Goal: Task Accomplishment & Management: Manage account settings

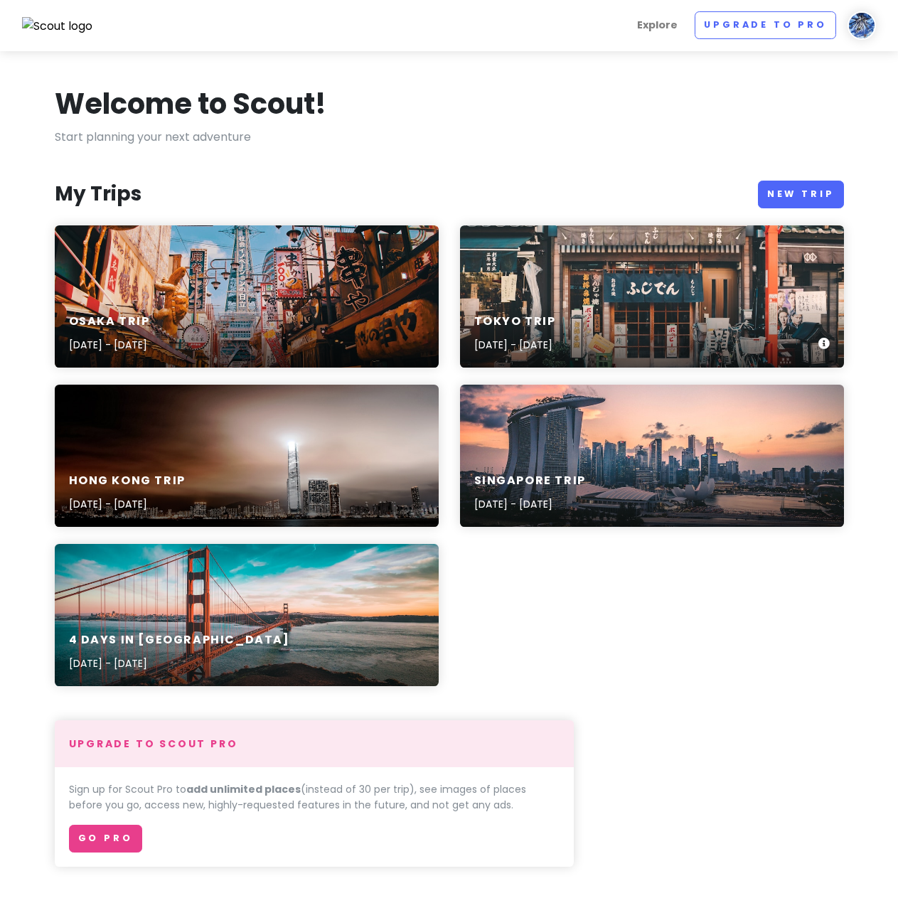
click at [720, 289] on div "Tokyo Trip [DATE] - [DATE]" at bounding box center [652, 296] width 384 height 142
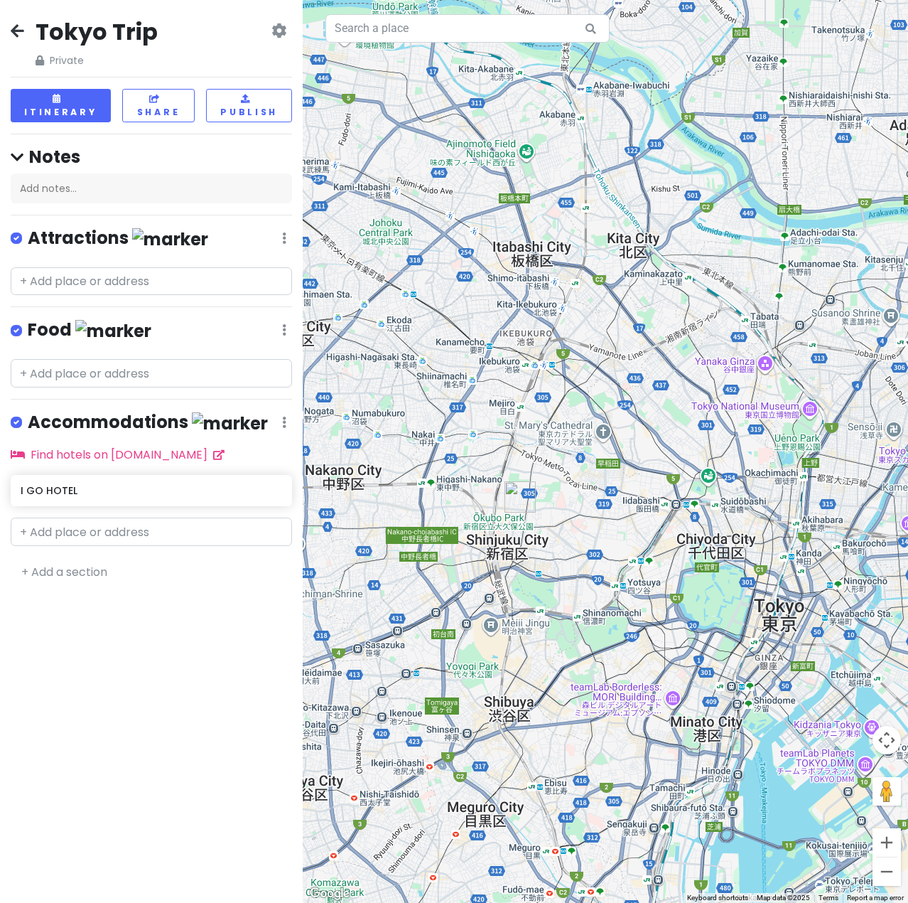
click at [10, 30] on div "Tokyo Trip Private Change Dates Make a Copy Delete Trip Go Pro ⚡️ Give Feedback…" at bounding box center [151, 451] width 303 height 903
click at [9, 27] on div "Tokyo Trip Private Change Dates Make a Copy Delete Trip Go Pro ⚡️ Give Feedback…" at bounding box center [151, 451] width 303 height 903
click at [16, 28] on icon at bounding box center [18, 30] width 14 height 11
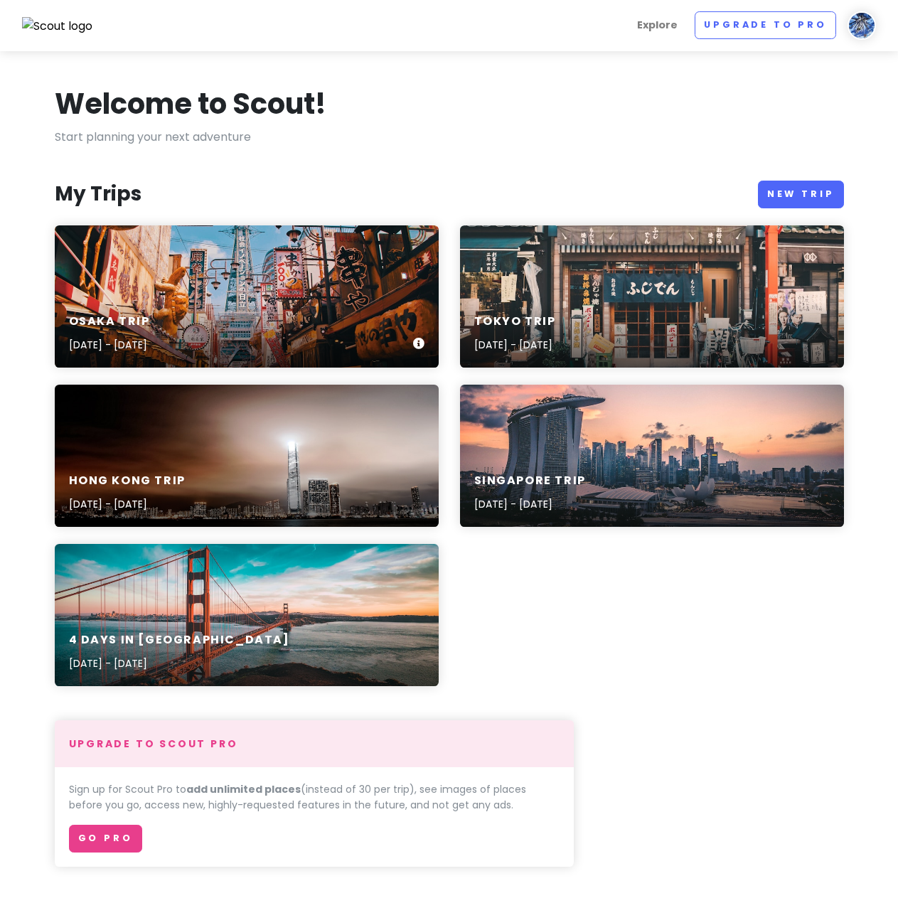
click at [342, 321] on div "Osaka Trip [DATE] - [DATE]" at bounding box center [247, 334] width 384 height 68
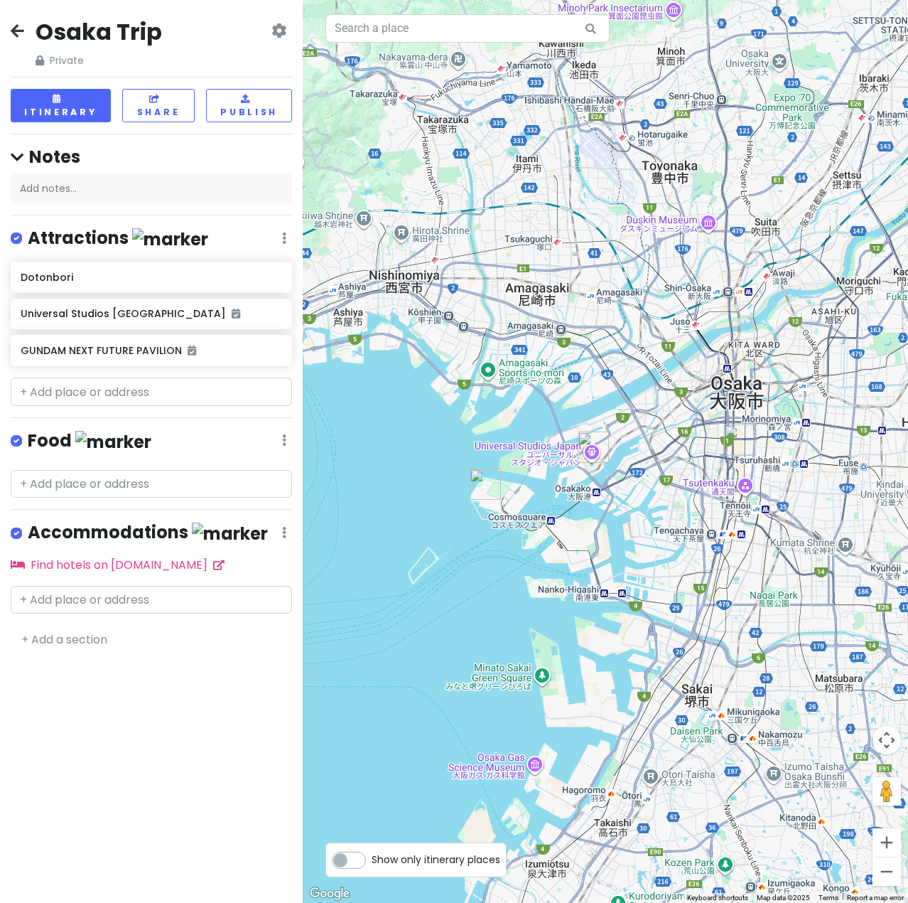
click at [282, 18] on div "Osaka Trip Private Change Dates Make a Copy Delete Trip Go Pro ⚡️ Give Feedback…" at bounding box center [151, 42] width 281 height 51
click at [269, 28] on div "Osaka Trip Private Change Dates Make a Copy Delete Trip Go Pro ⚡️ Give Feedback…" at bounding box center [151, 42] width 281 height 51
click at [274, 29] on icon at bounding box center [278, 30] width 15 height 11
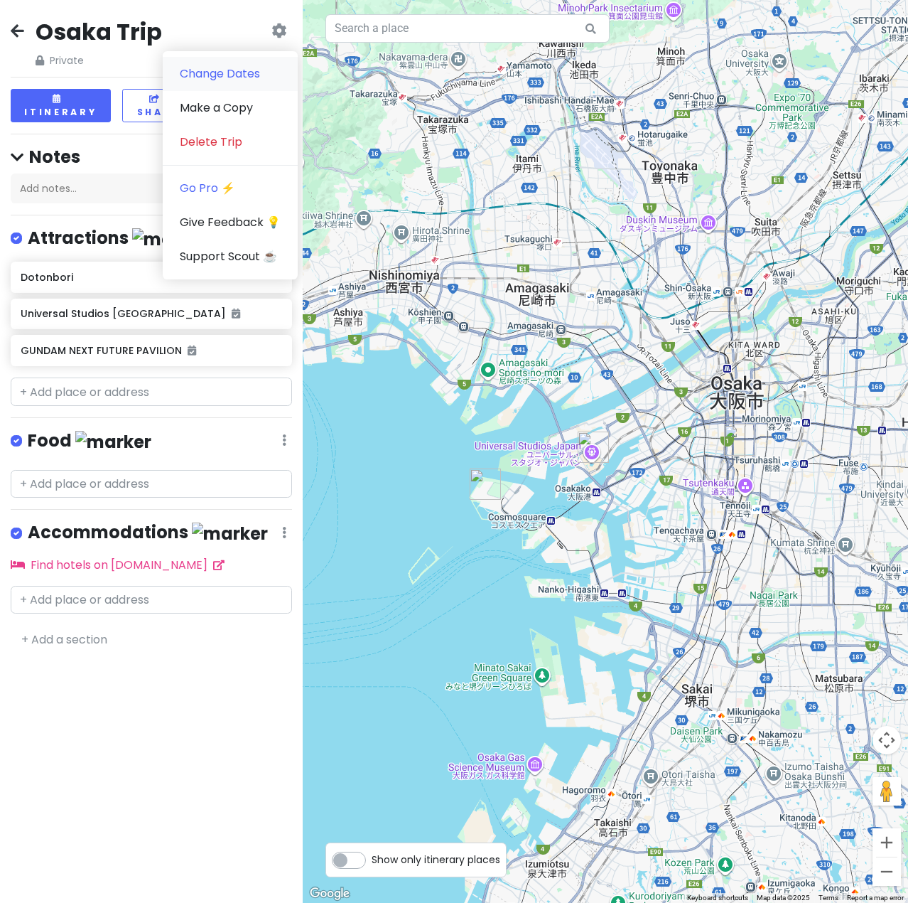
click at [272, 83] on link "Change Dates" at bounding box center [230, 74] width 135 height 34
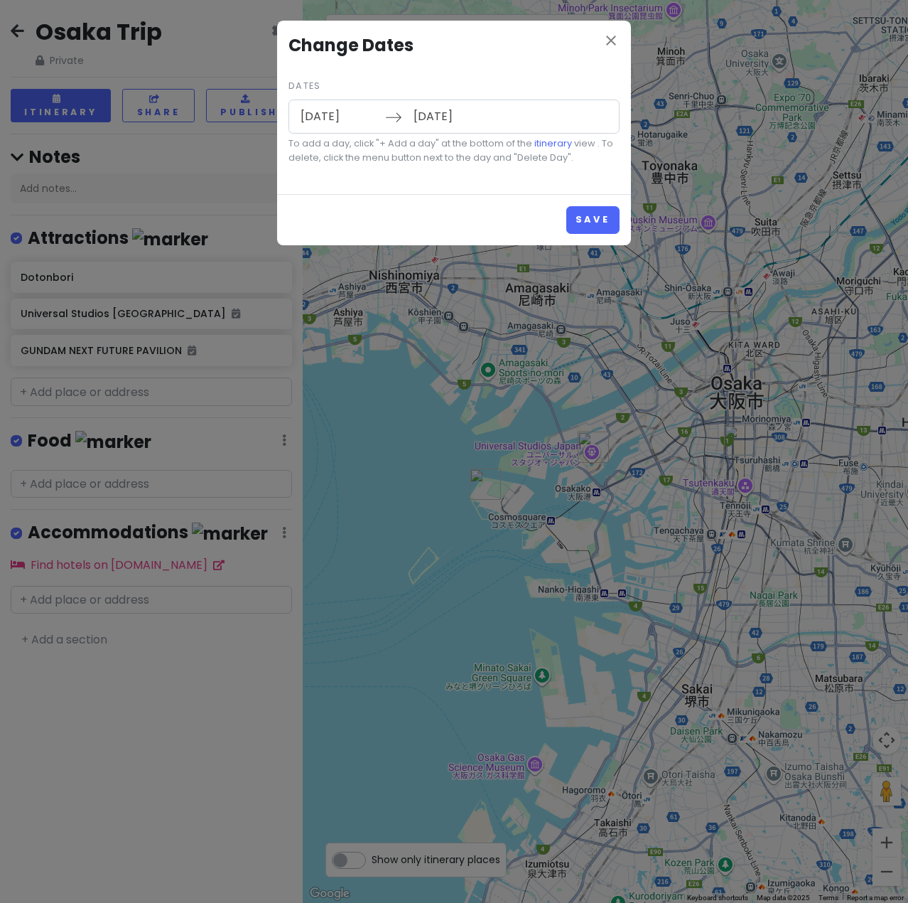
click at [446, 113] on input "[DATE]" at bounding box center [452, 116] width 92 height 33
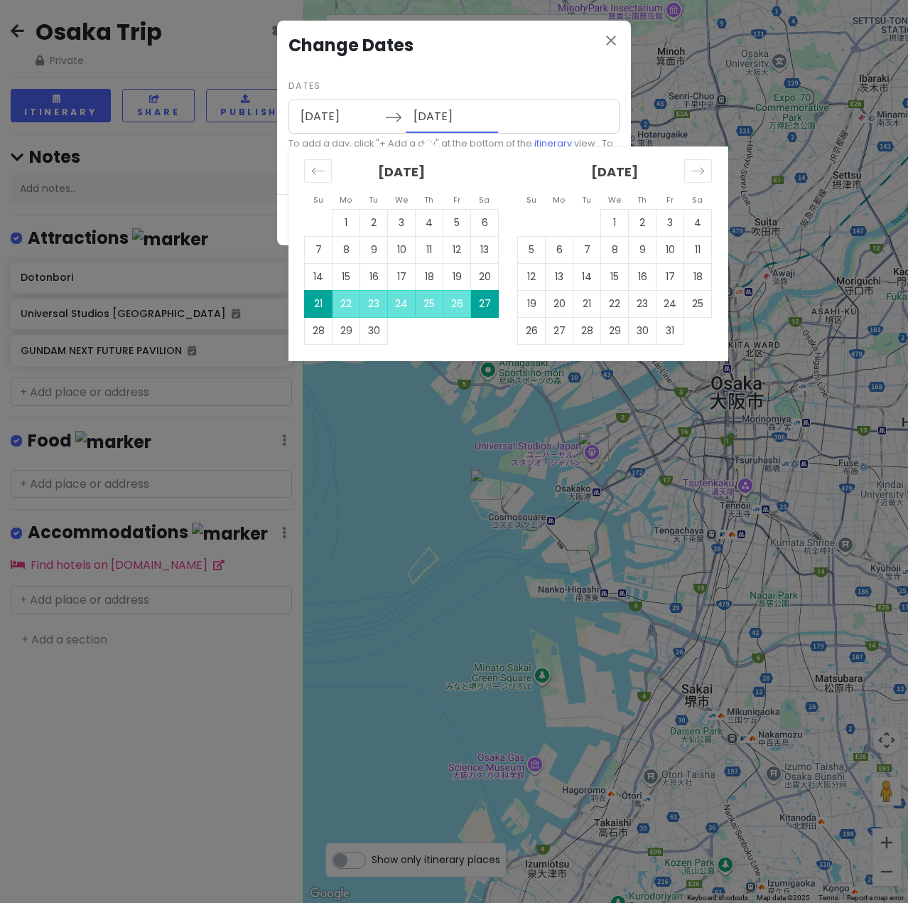
click at [448, 113] on input "[DATE]" at bounding box center [452, 116] width 92 height 33
click at [410, 304] on td "24" at bounding box center [402, 303] width 28 height 27
type input "[DATE]"
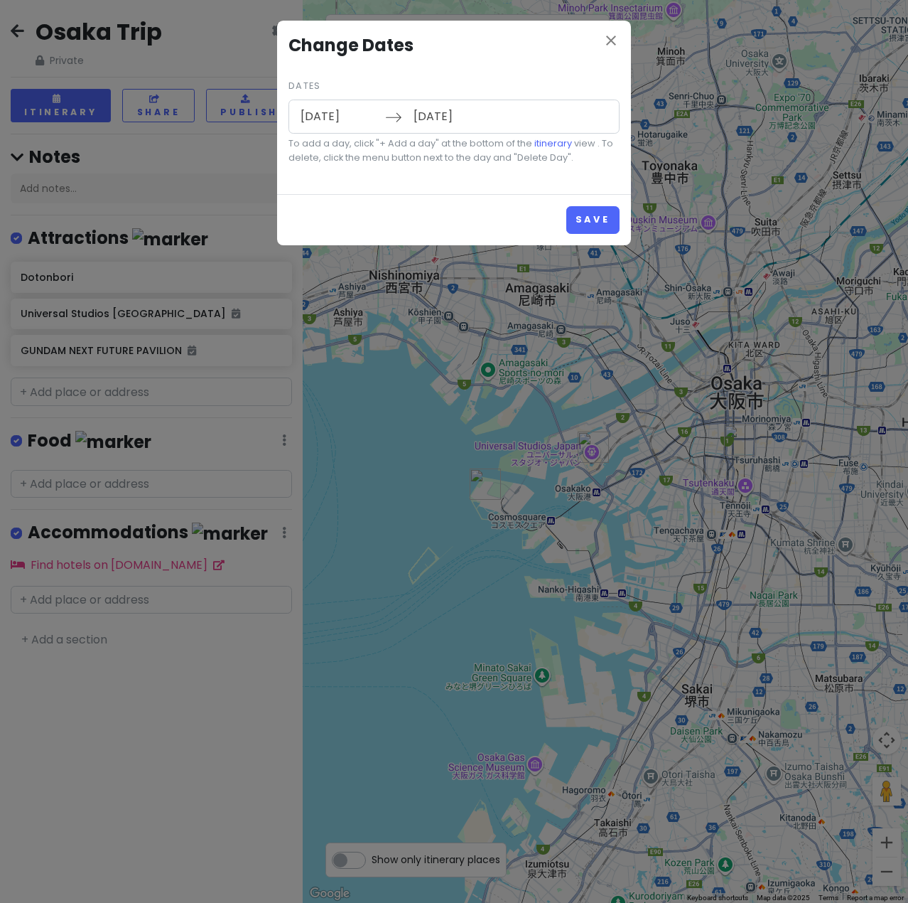
click at [333, 115] on input "[DATE]" at bounding box center [339, 116] width 92 height 33
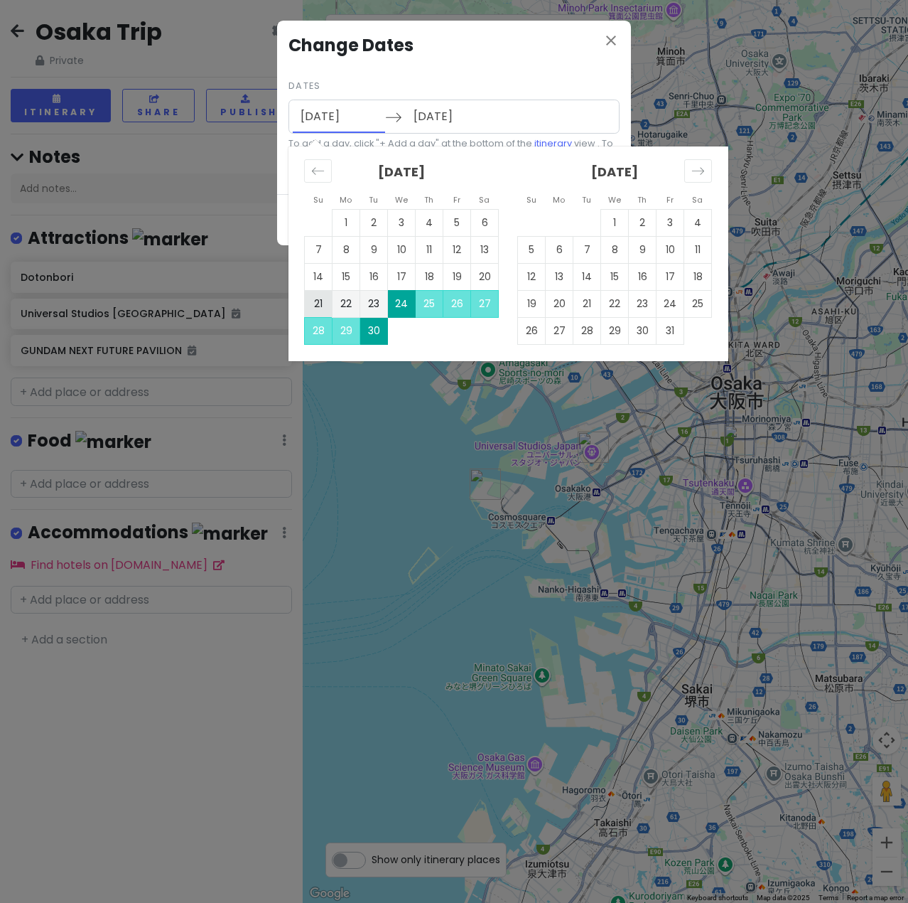
click at [316, 300] on td "21" at bounding box center [319, 303] width 28 height 27
type input "[DATE]"
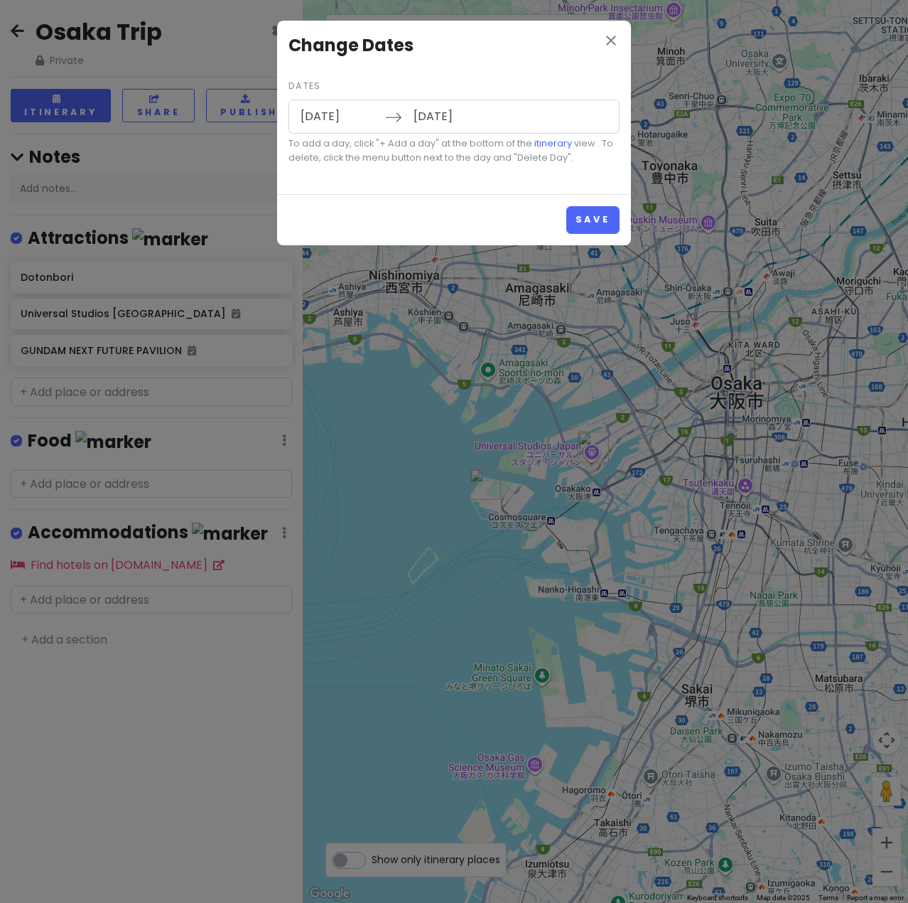
click at [457, 109] on input "[DATE]" at bounding box center [452, 116] width 92 height 33
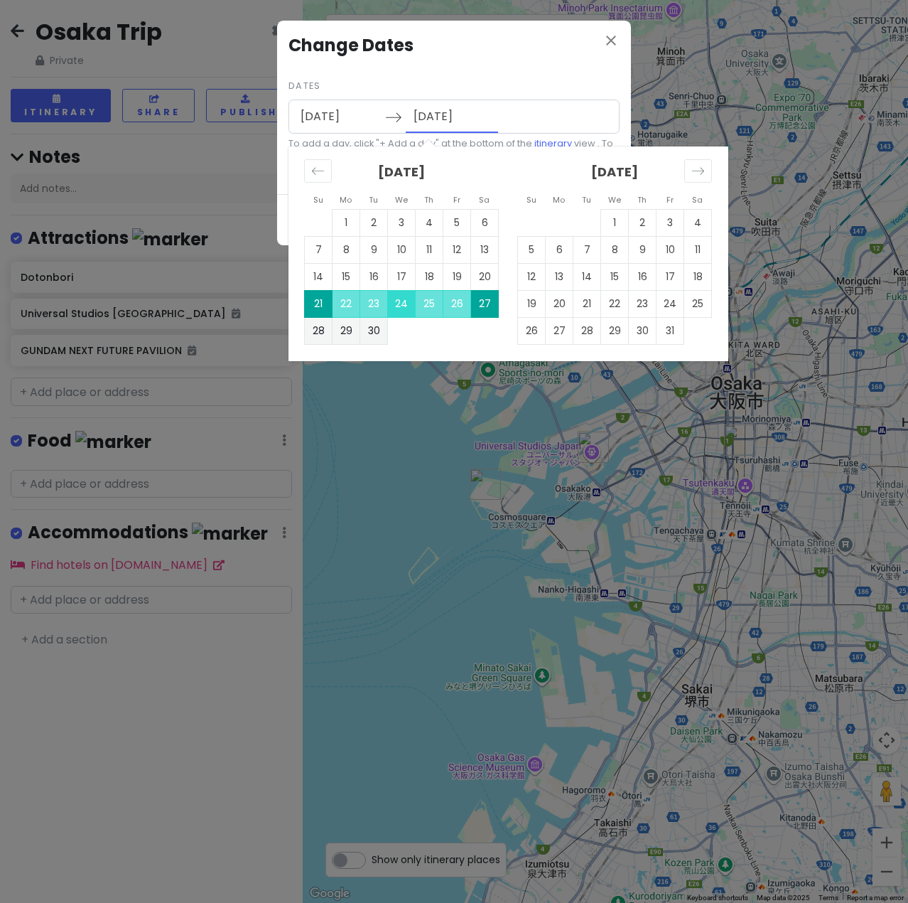
click at [402, 300] on td "24" at bounding box center [402, 303] width 28 height 27
type input "[DATE]"
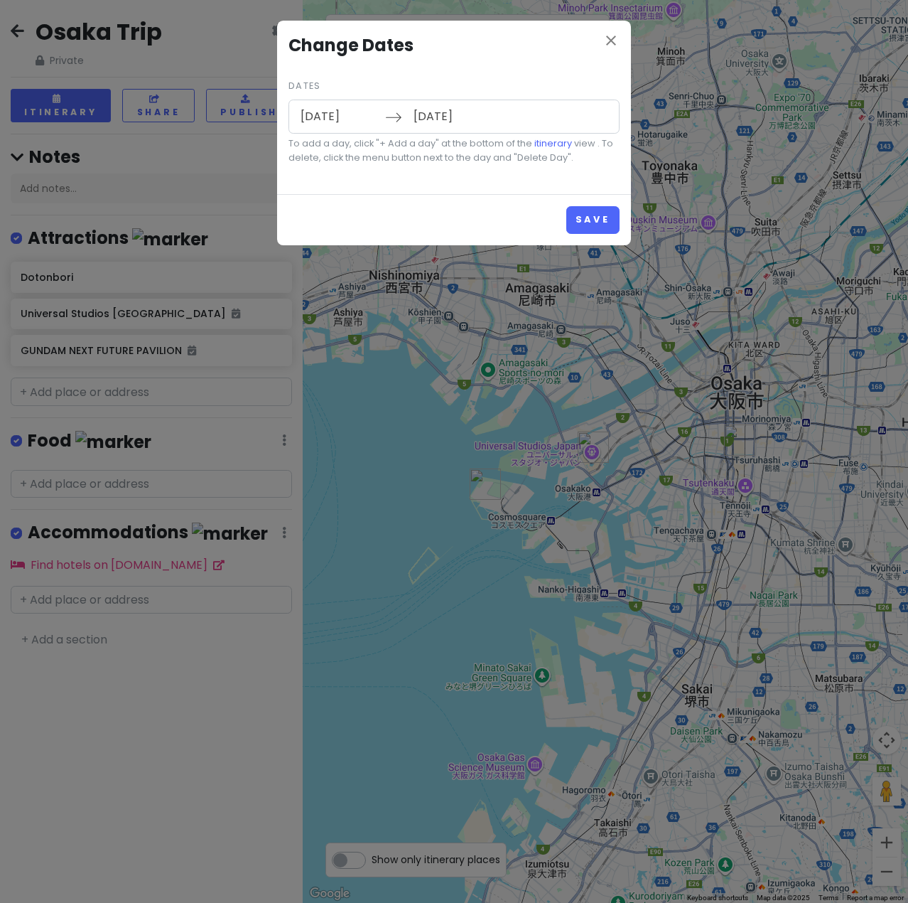
click at [311, 114] on input "[DATE]" at bounding box center [339, 116] width 92 height 33
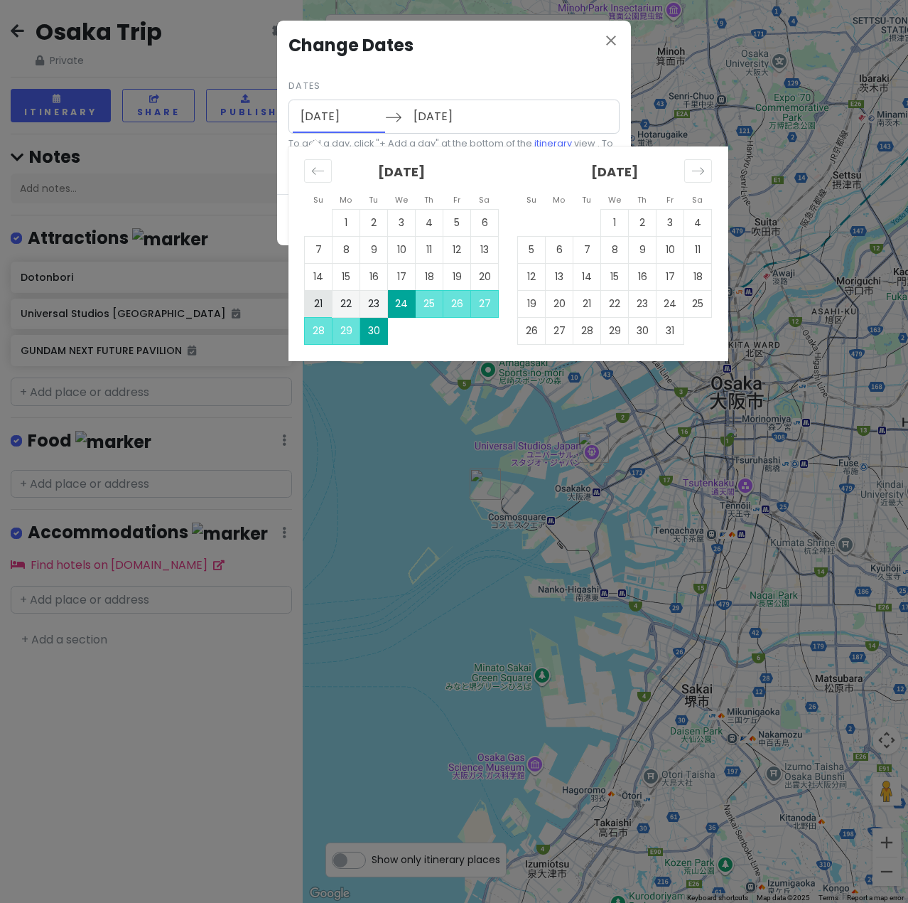
click at [326, 302] on td "21" at bounding box center [319, 303] width 28 height 27
type input "[DATE]"
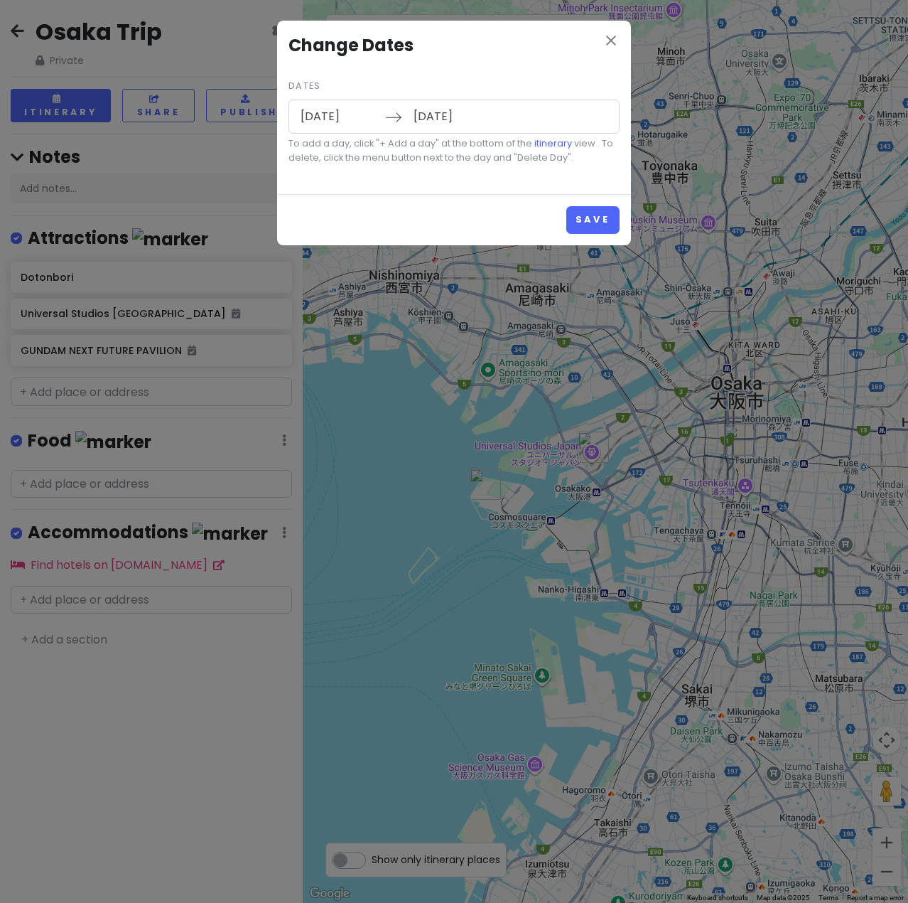
click at [507, 121] on div "[DATE] Navigate forward to interact with the calendar and select a date. Press …" at bounding box center [454, 116] width 331 height 34
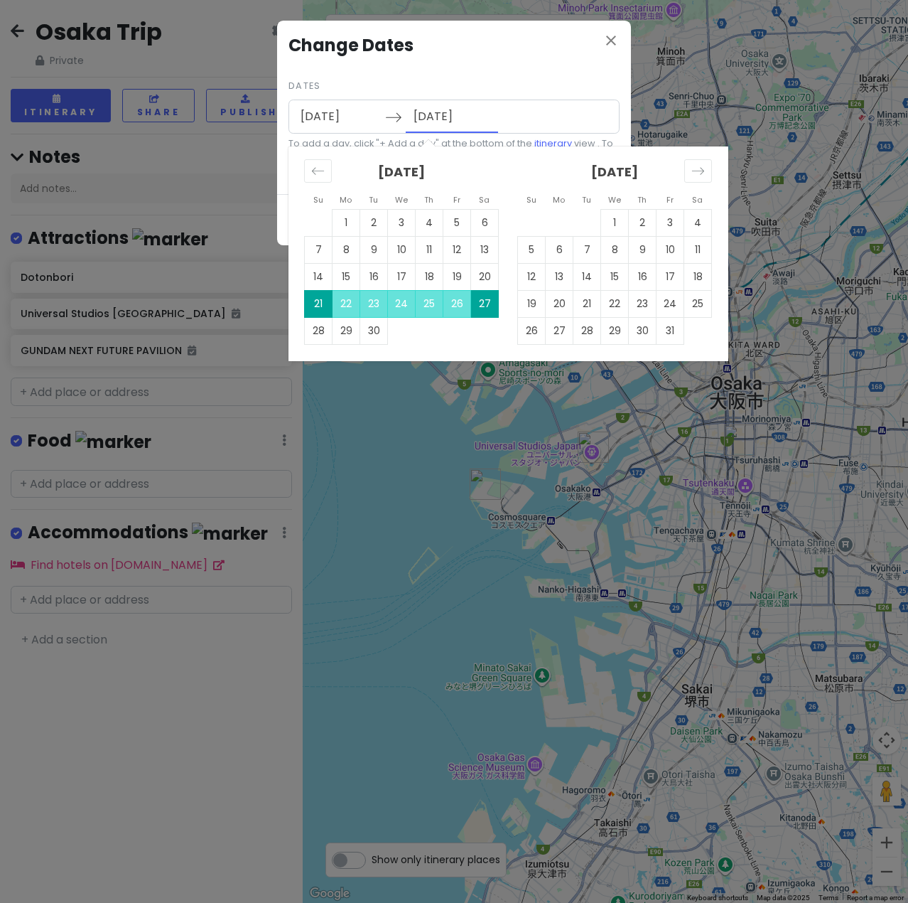
click at [496, 115] on input "[DATE]" at bounding box center [452, 116] width 92 height 33
click at [312, 302] on td "21" at bounding box center [319, 303] width 28 height 27
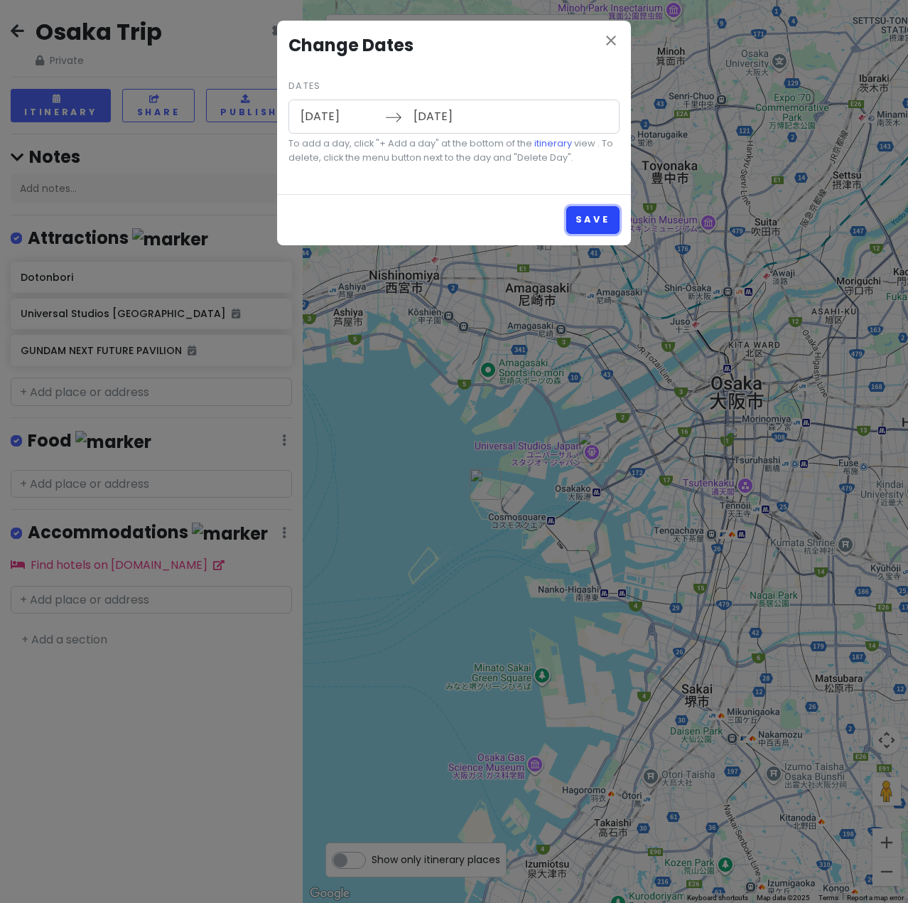
click at [571, 220] on button "Save" at bounding box center [592, 220] width 53 height 28
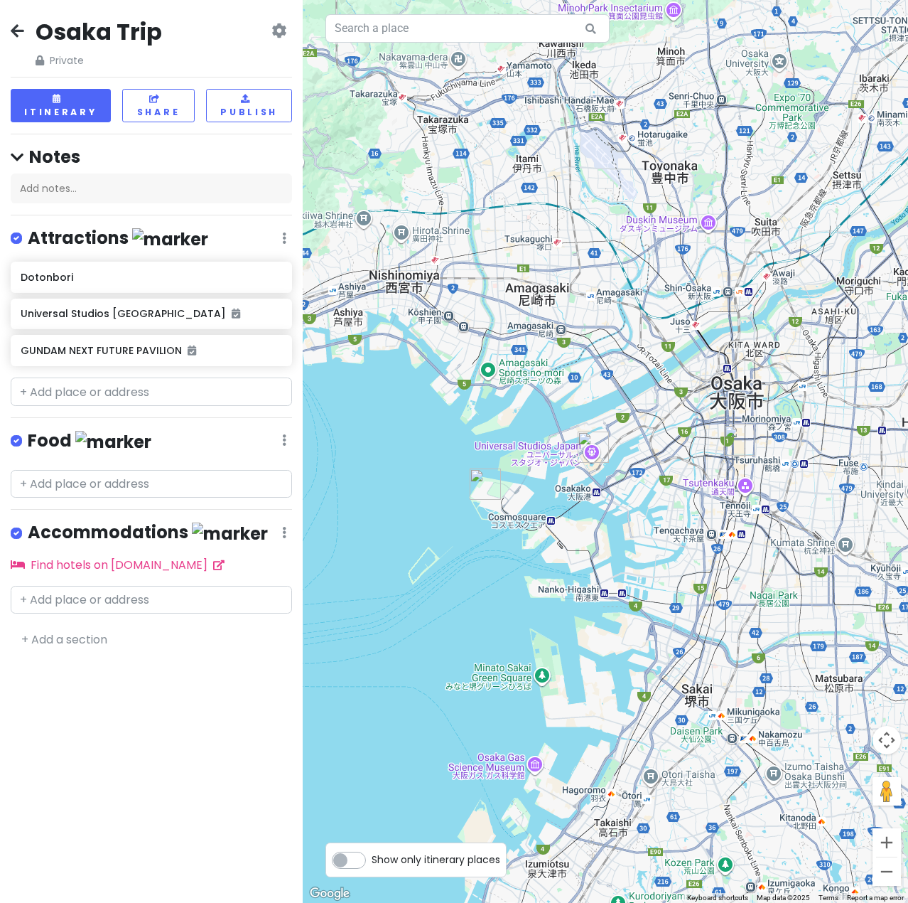
click at [277, 31] on icon at bounding box center [278, 30] width 15 height 11
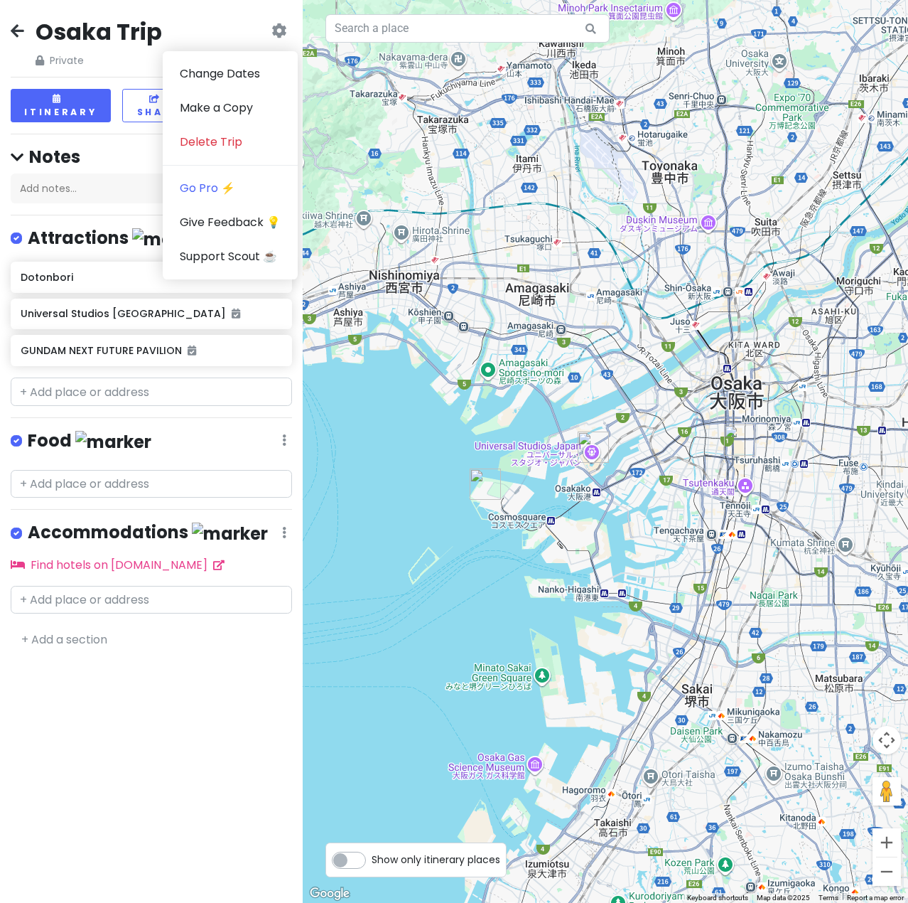
click at [129, 150] on h4 "Notes" at bounding box center [151, 157] width 281 height 22
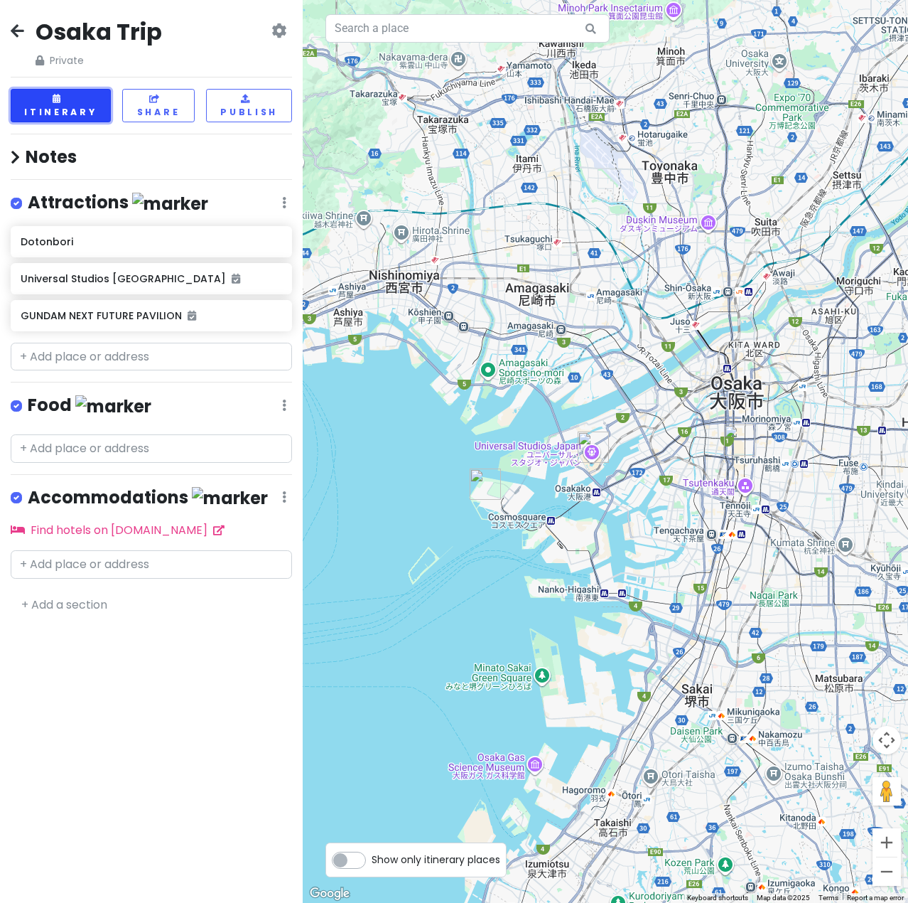
click at [82, 102] on button "Itinerary" at bounding box center [61, 105] width 100 height 33
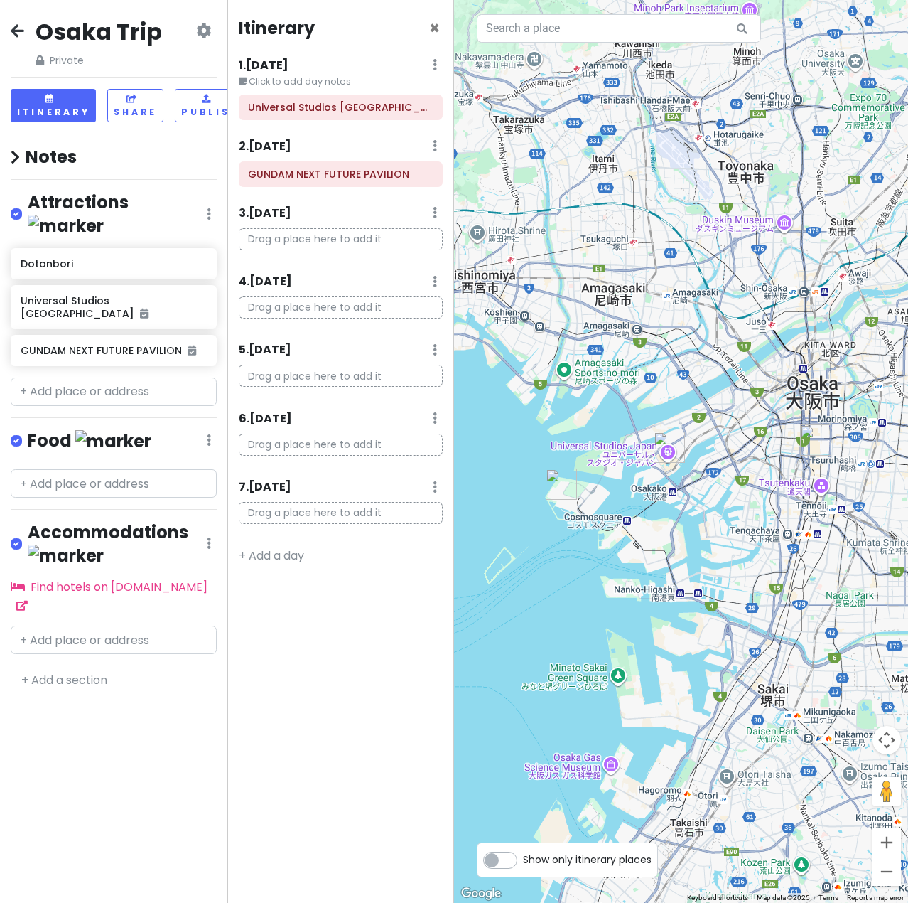
click at [436, 483] on icon at bounding box center [435, 486] width 4 height 11
click at [401, 554] on link "Delete Day" at bounding box center [391, 564] width 117 height 34
click at [439, 419] on div "6 . [DATE] Add Day Notes Delete Day" at bounding box center [341, 421] width 205 height 24
click at [431, 419] on div "6 . [DATE] Add Day Notes Delete Day" at bounding box center [341, 421] width 205 height 24
click at [432, 424] on div "6 . [DATE] Add Day Notes Delete Day" at bounding box center [341, 421] width 205 height 24
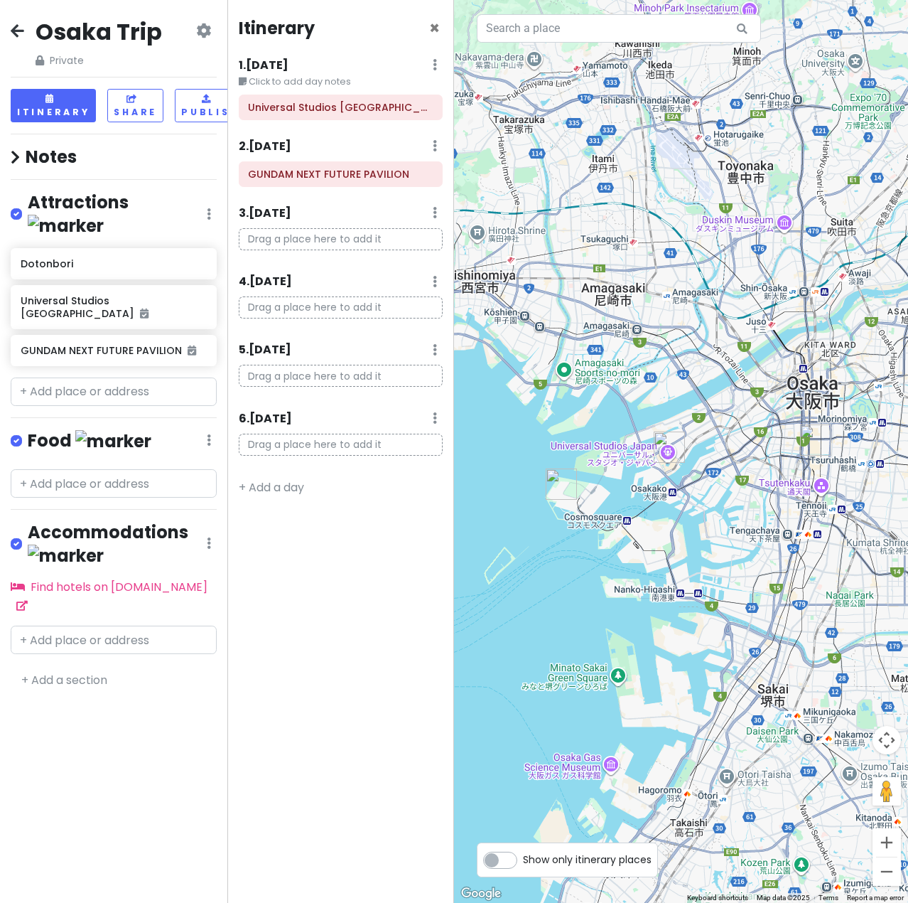
click at [436, 422] on icon at bounding box center [435, 417] width 4 height 11
click at [422, 485] on link "Delete Day" at bounding box center [391, 495] width 117 height 34
click at [435, 352] on icon at bounding box center [435, 349] width 4 height 11
click at [405, 426] on link "Delete Day" at bounding box center [391, 426] width 117 height 34
click at [350, 174] on h6 "GUNDAM NEXT FUTURE PAVILION" at bounding box center [340, 174] width 185 height 13
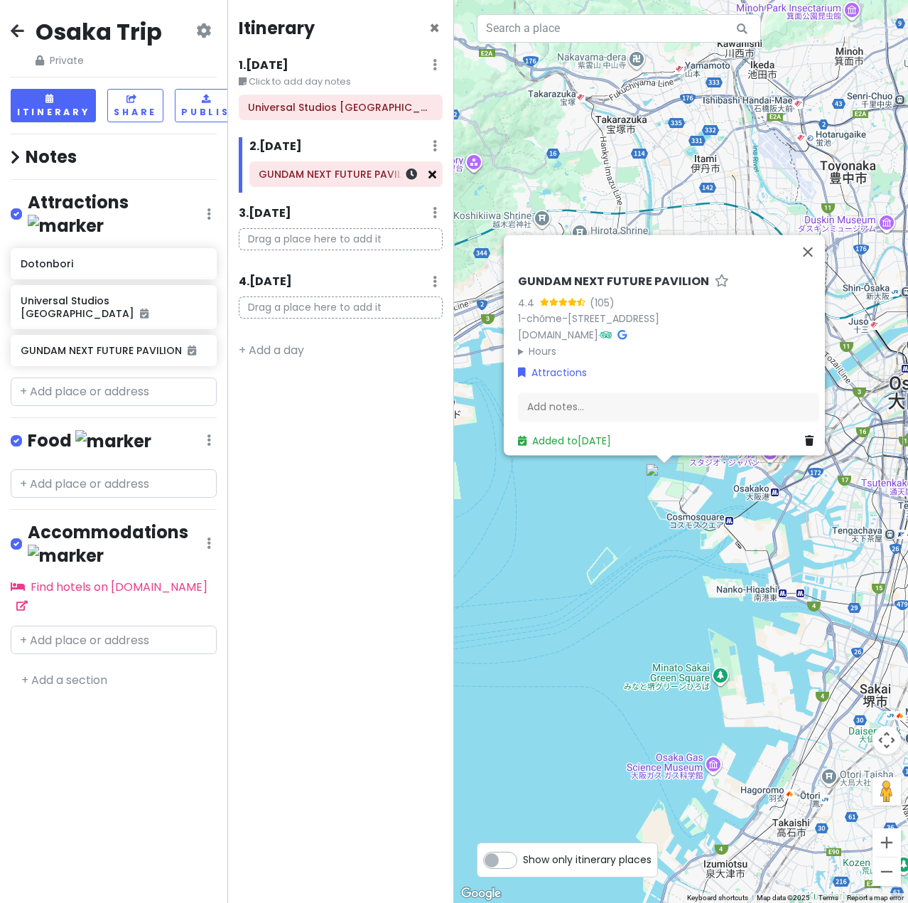
click at [434, 178] on icon at bounding box center [433, 173] width 8 height 11
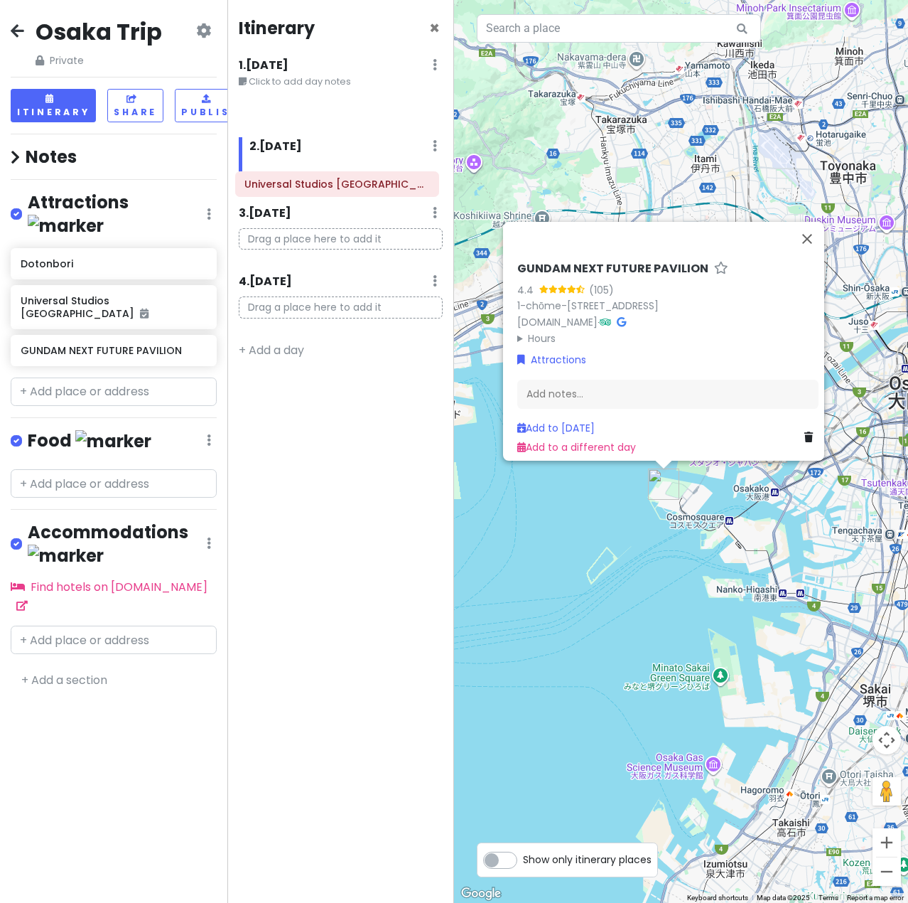
drag, startPoint x: 312, startPoint y: 113, endPoint x: 310, endPoint y: 190, distance: 77.5
click at [310, 190] on div "Itinerary × 1 . [DATE] Edit Day Notes Delete Day Click to add day notes Univers…" at bounding box center [340, 451] width 227 height 903
click at [437, 178] on div "Universal Studios [GEOGRAPHIC_DATA]" at bounding box center [346, 176] width 193 height 24
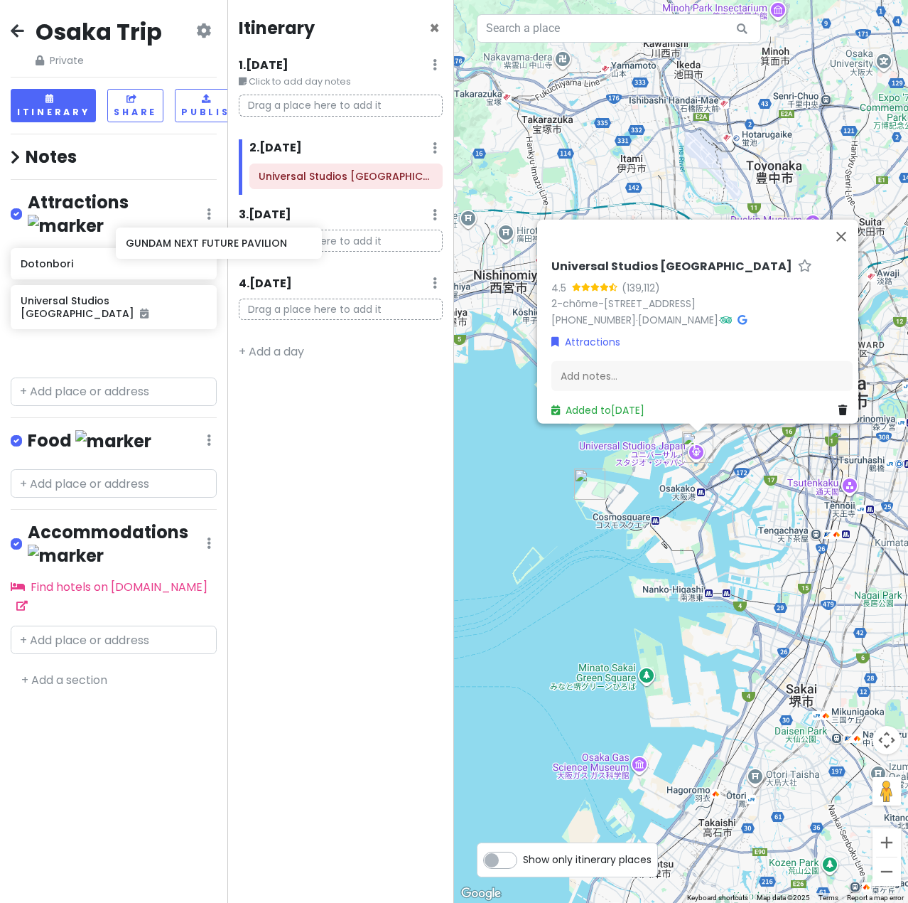
scroll to position [0, 11]
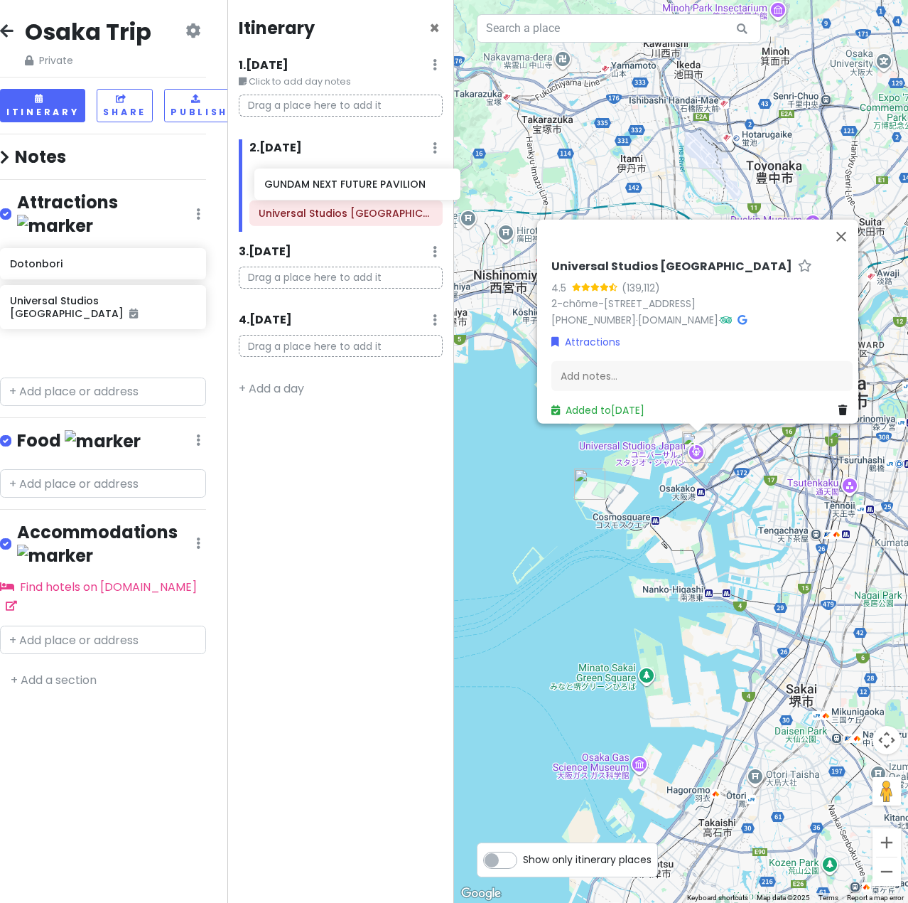
drag, startPoint x: 121, startPoint y: 318, endPoint x: 365, endPoint y: 188, distance: 276.3
click at [365, 188] on div "Osaka Trip Private Change Dates Make a Copy Delete Trip Go Pro ⚡️ Give Feedback…" at bounding box center [454, 451] width 908 height 903
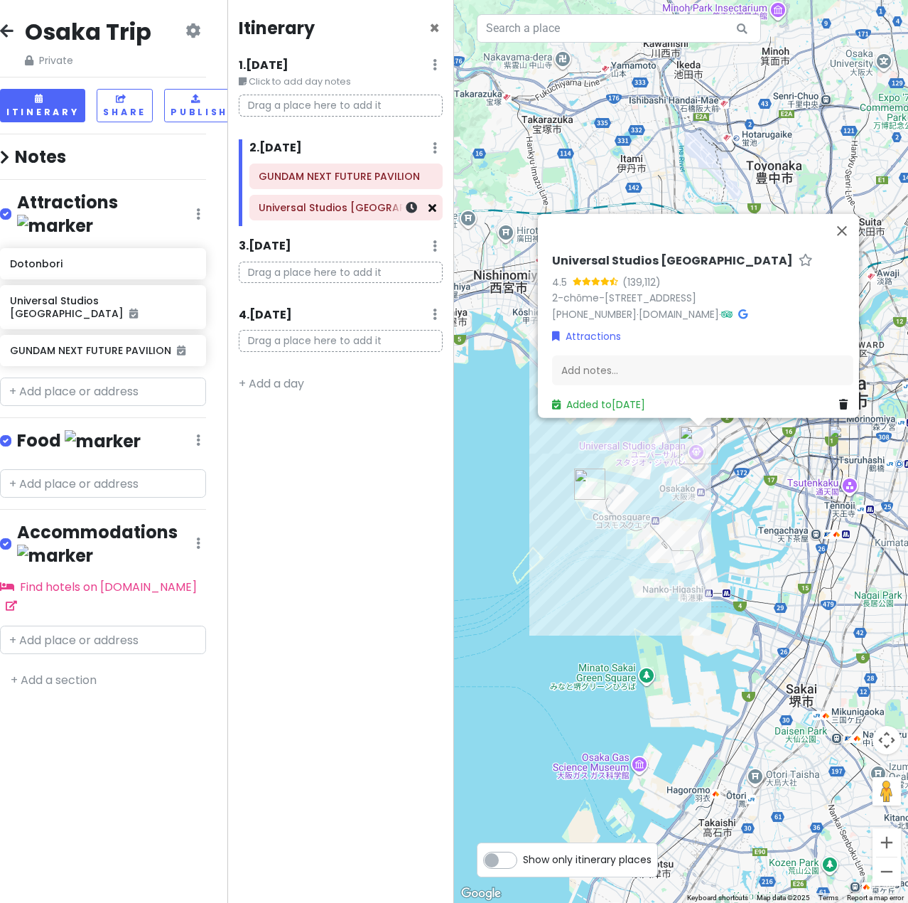
click at [435, 211] on div "Universal Studios [GEOGRAPHIC_DATA]" at bounding box center [346, 207] width 193 height 24
click at [432, 209] on icon at bounding box center [433, 207] width 8 height 11
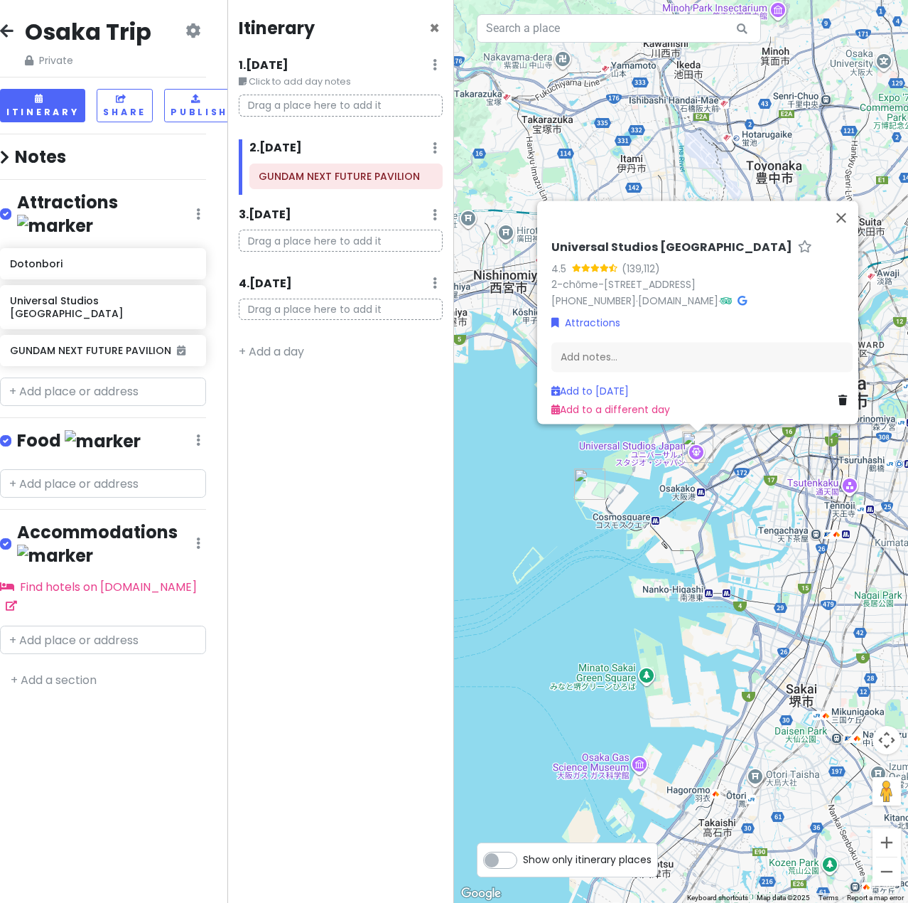
click at [314, 108] on p "Drag a place here to add it" at bounding box center [341, 106] width 205 height 22
click at [625, 602] on div "Universal Studios [GEOGRAPHIC_DATA] 4.5 (139,112) 2-chōme-1-33 [GEOGRAPHIC_DATA…" at bounding box center [681, 451] width 454 height 903
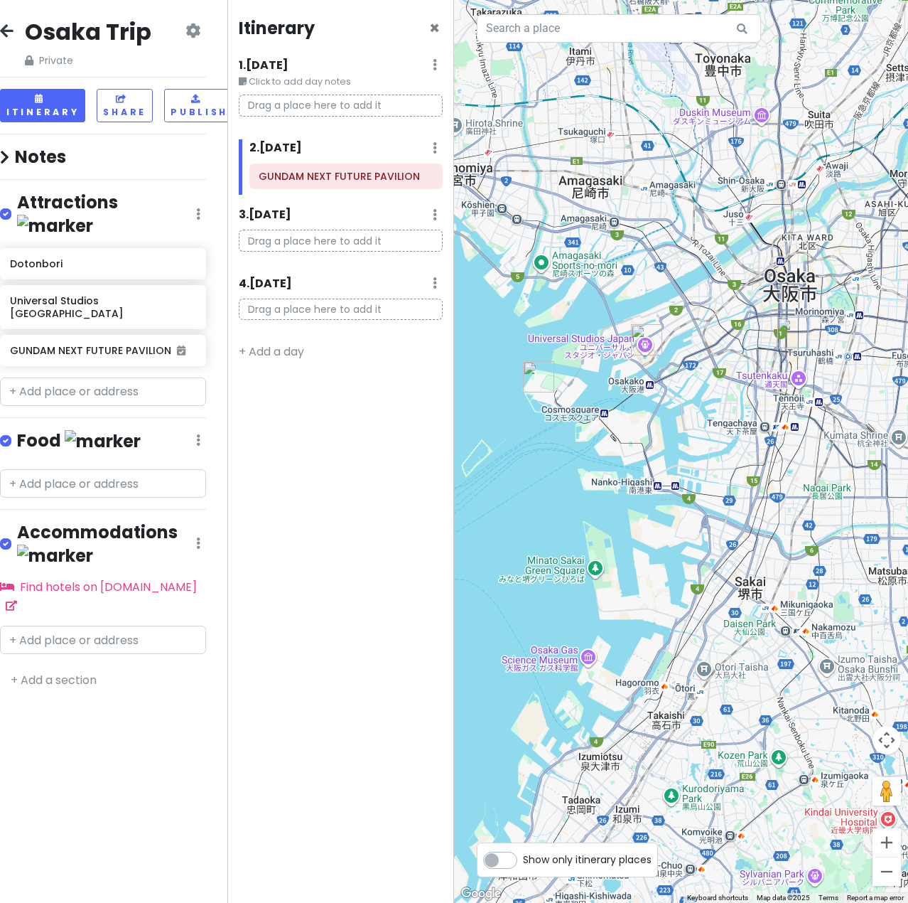
drag, startPoint x: 769, startPoint y: 618, endPoint x: 715, endPoint y: 507, distance: 123.3
click at [715, 507] on div at bounding box center [681, 451] width 454 height 903
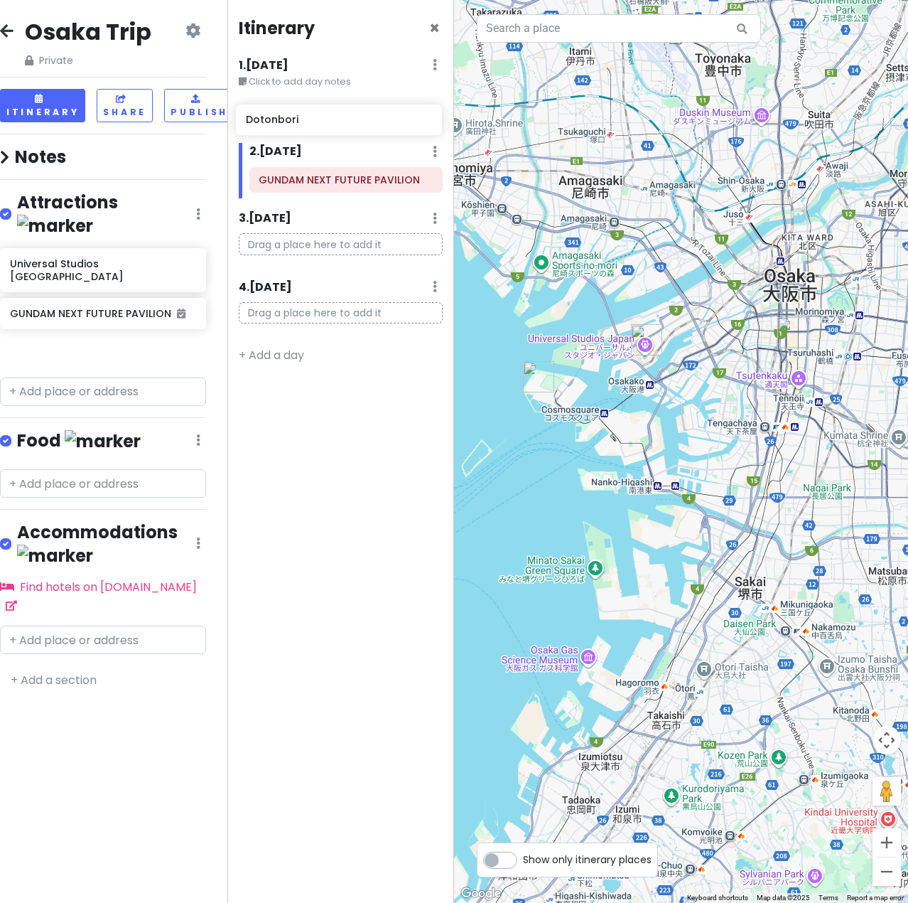
drag, startPoint x: 112, startPoint y: 242, endPoint x: 348, endPoint y: 122, distance: 265.1
click at [348, 122] on div "Osaka Trip Private Change Dates Make a Copy Delete Trip Go Pro ⚡️ Give Feedback…" at bounding box center [454, 451] width 908 height 903
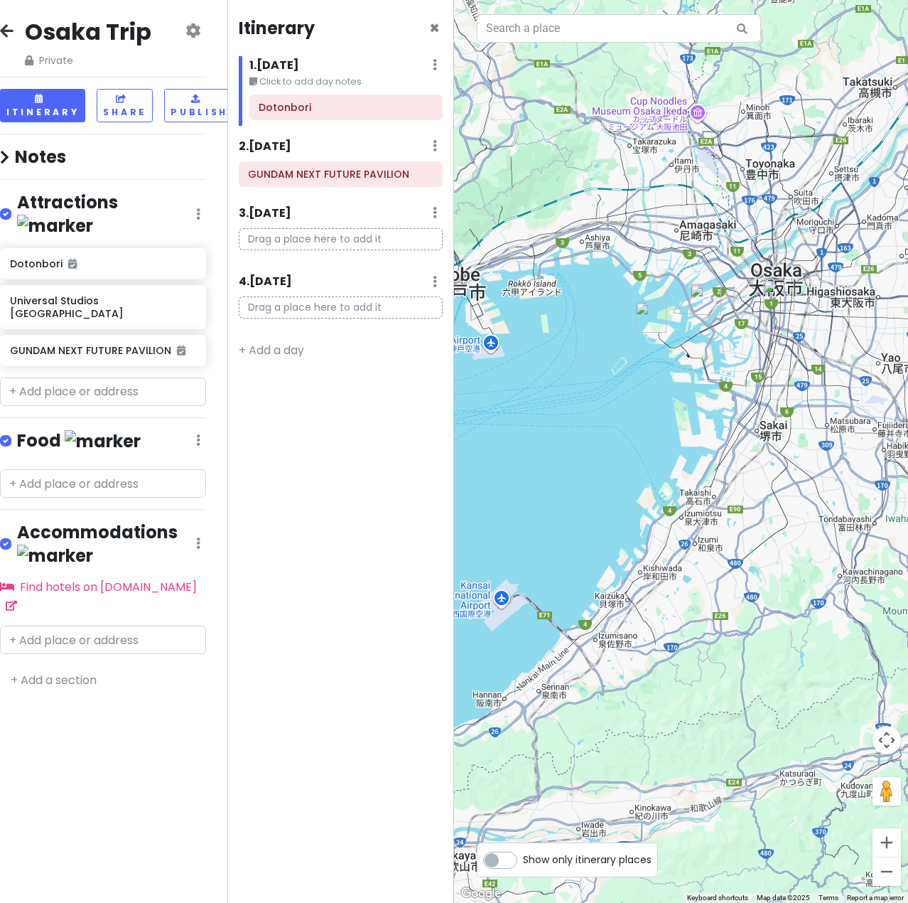
drag, startPoint x: 741, startPoint y: 603, endPoint x: 610, endPoint y: 433, distance: 215.4
click at [610, 433] on div at bounding box center [681, 451] width 454 height 903
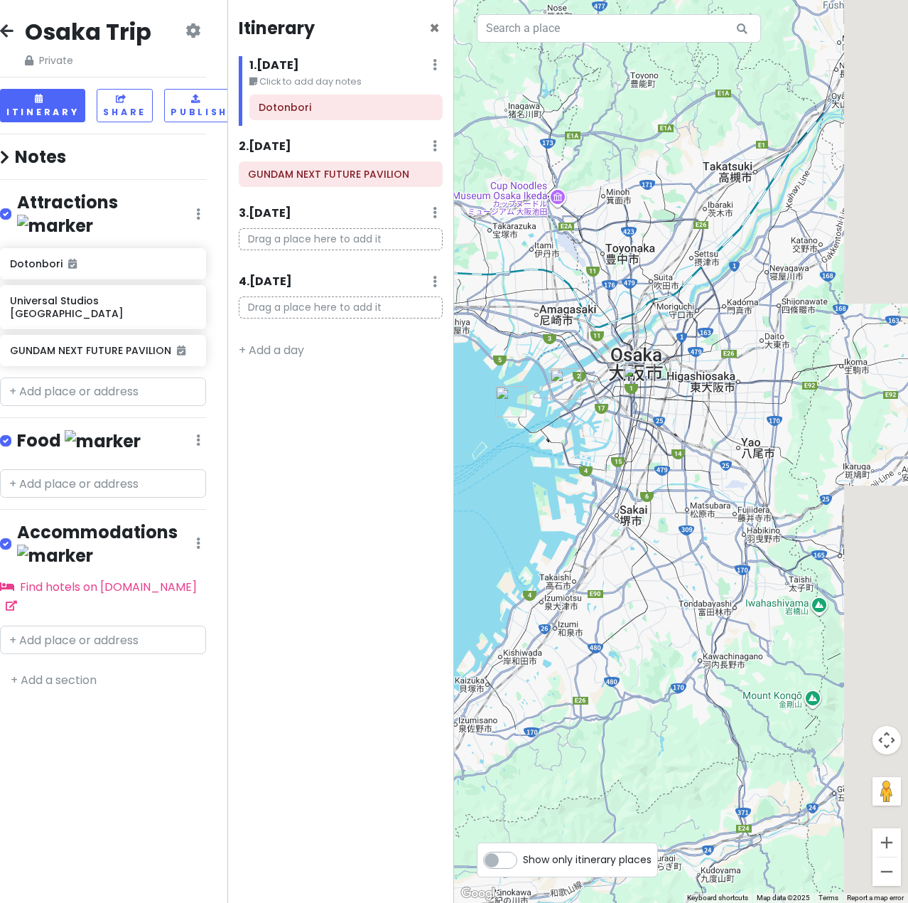
drag, startPoint x: 840, startPoint y: 478, endPoint x: 679, endPoint y: 549, distance: 175.4
click at [680, 549] on div at bounding box center [681, 451] width 454 height 903
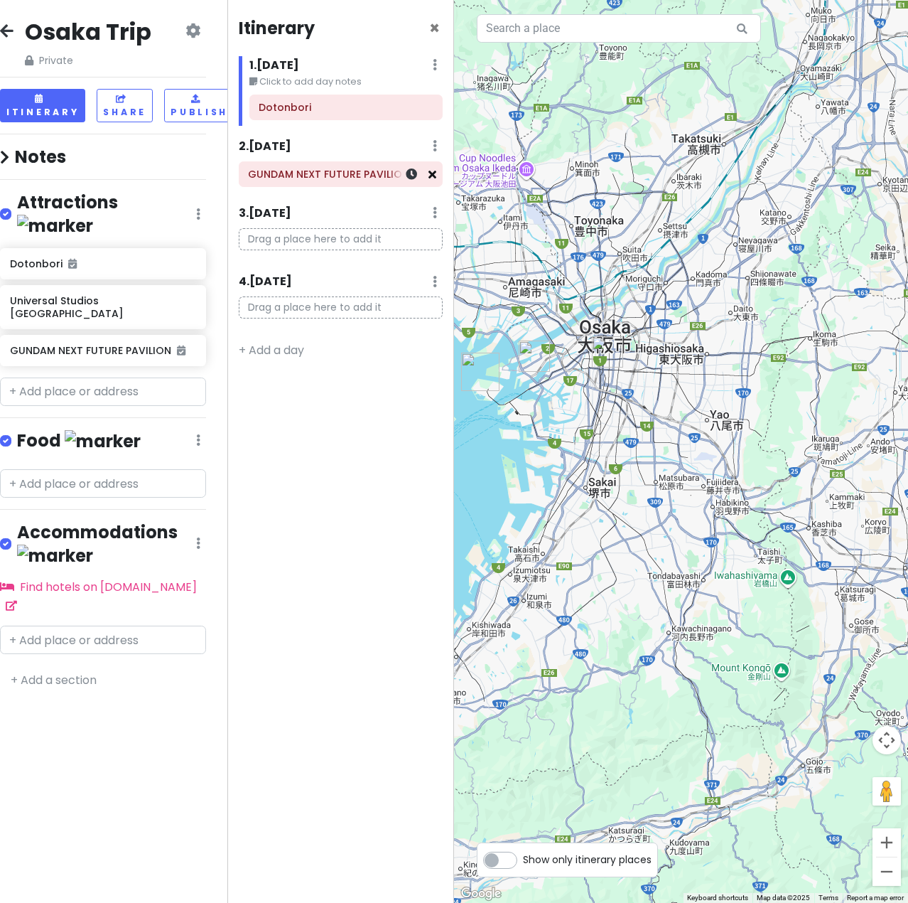
click at [431, 174] on icon at bounding box center [433, 173] width 8 height 11
click at [193, 343] on icon at bounding box center [190, 348] width 10 height 11
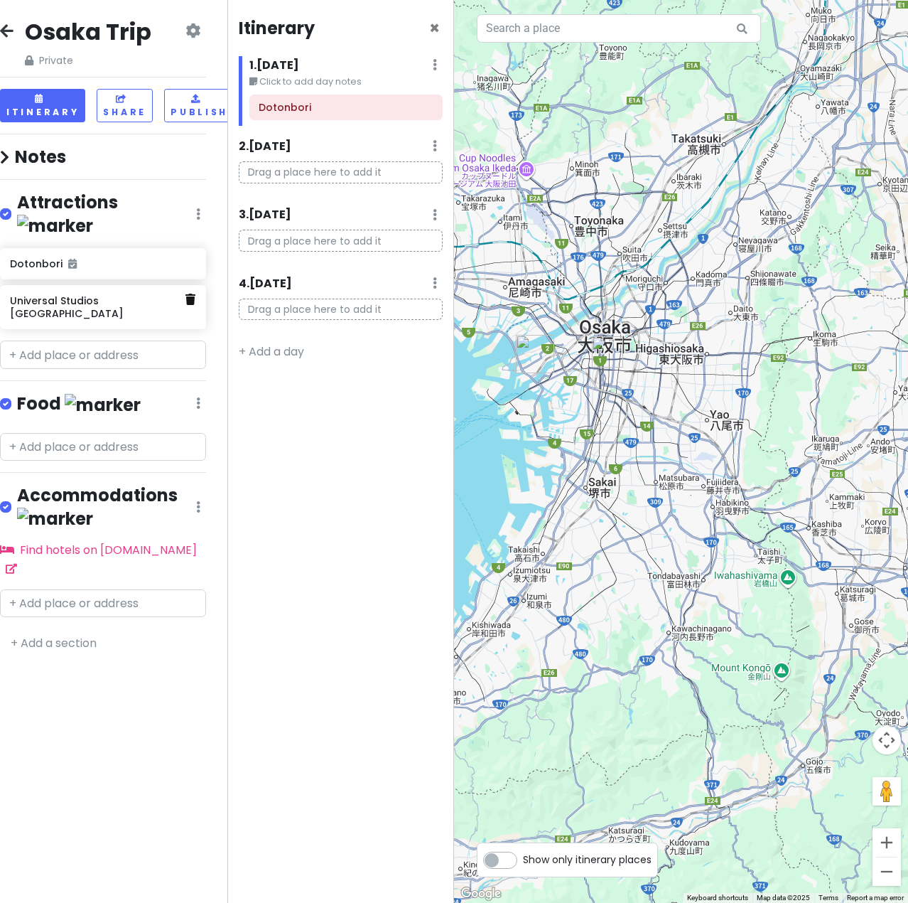
click at [188, 294] on icon at bounding box center [190, 299] width 10 height 11
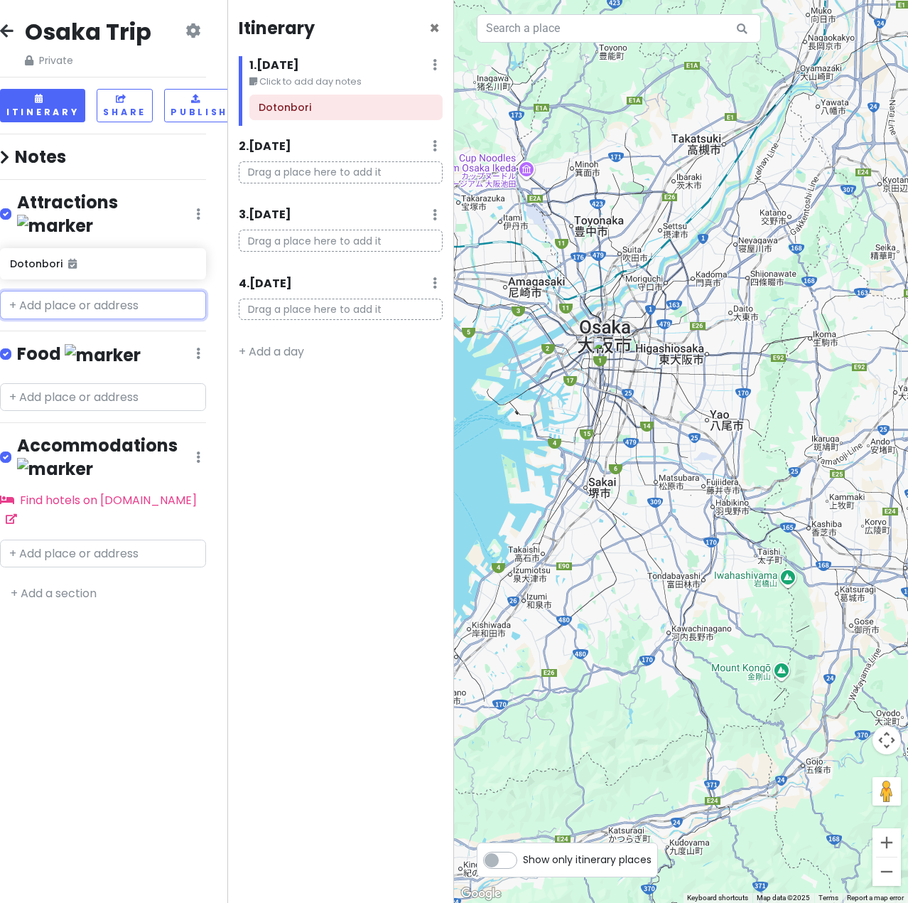
click at [129, 292] on input "text" at bounding box center [103, 305] width 206 height 28
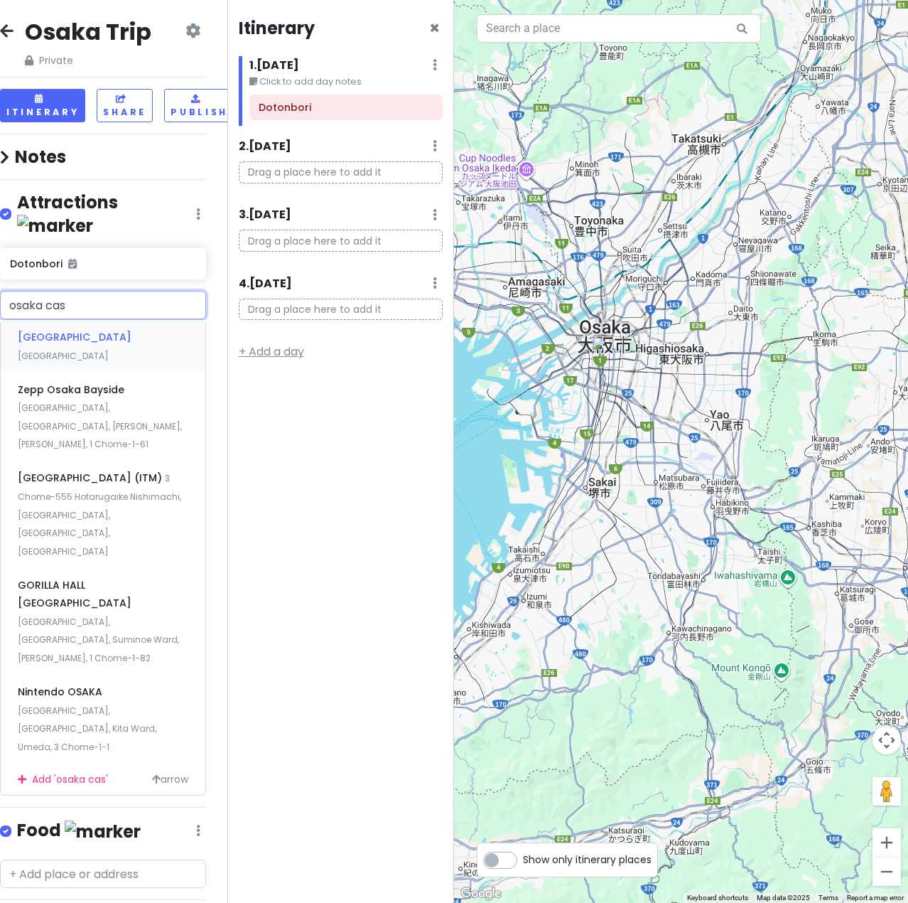
type input "osaka cast"
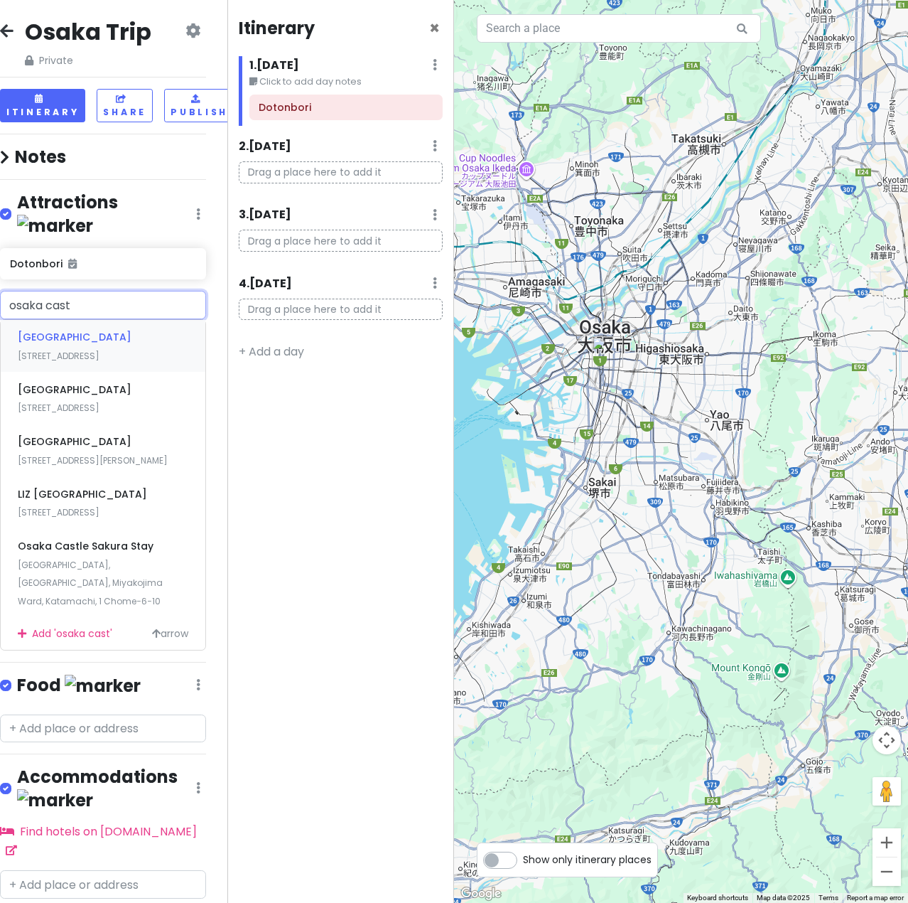
click at [104, 332] on div "[GEOGRAPHIC_DATA] 1-1 [GEOGRAPHIC_DATA], [GEOGRAPHIC_DATA], [GEOGRAPHIC_DATA], …" at bounding box center [103, 346] width 205 height 53
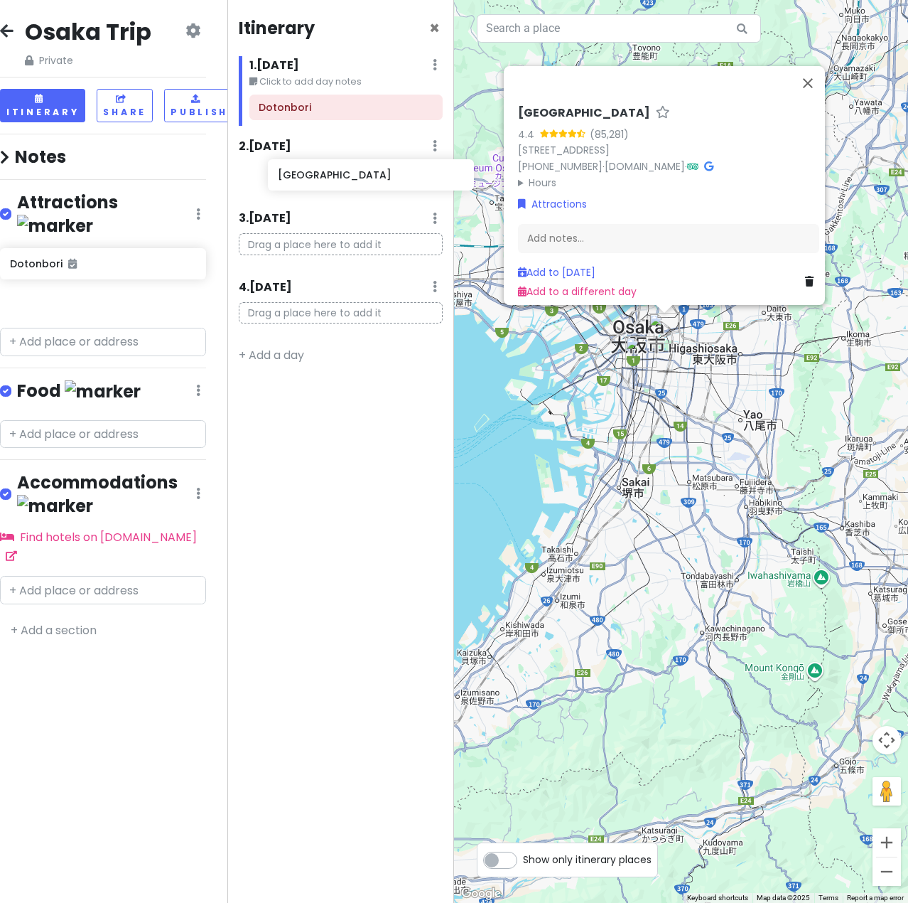
drag, startPoint x: 48, startPoint y: 280, endPoint x: 316, endPoint y: 178, distance: 286.8
click at [316, 178] on div "Osaka Trip Private Change Dates Make a Copy Delete Trip Go Pro ⚡️ Give Feedback…" at bounding box center [454, 451] width 908 height 903
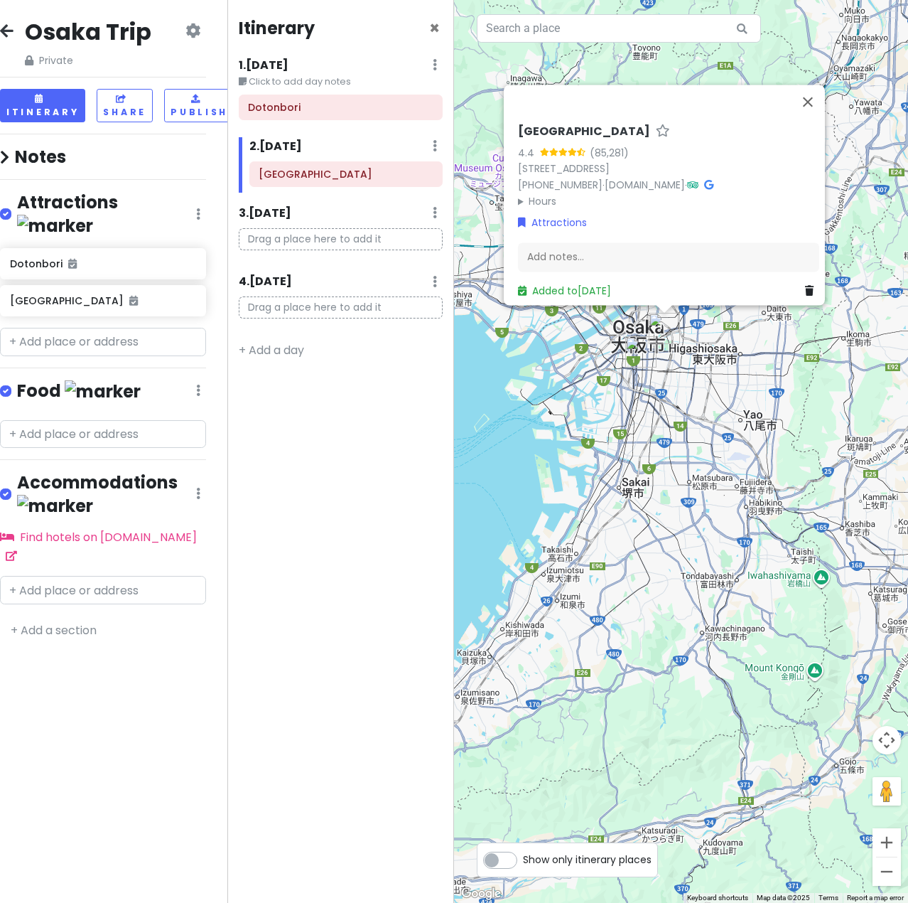
click at [738, 405] on div "[GEOGRAPHIC_DATA] 4.4 (85,281) 1-1 [STREET_ADDRESS][PERSON_NAME] [PHONE_NUMBER]…" at bounding box center [681, 451] width 454 height 903
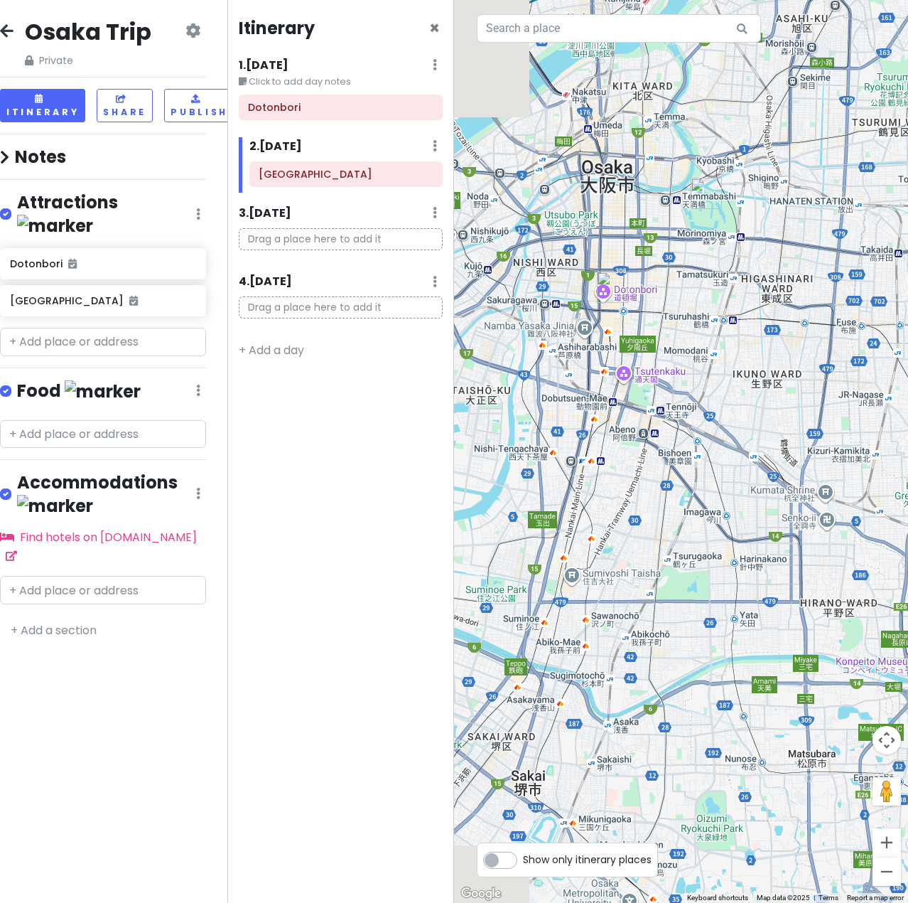
drag, startPoint x: 557, startPoint y: 334, endPoint x: 668, endPoint y: 345, distance: 111.5
click at [668, 345] on div at bounding box center [681, 451] width 454 height 903
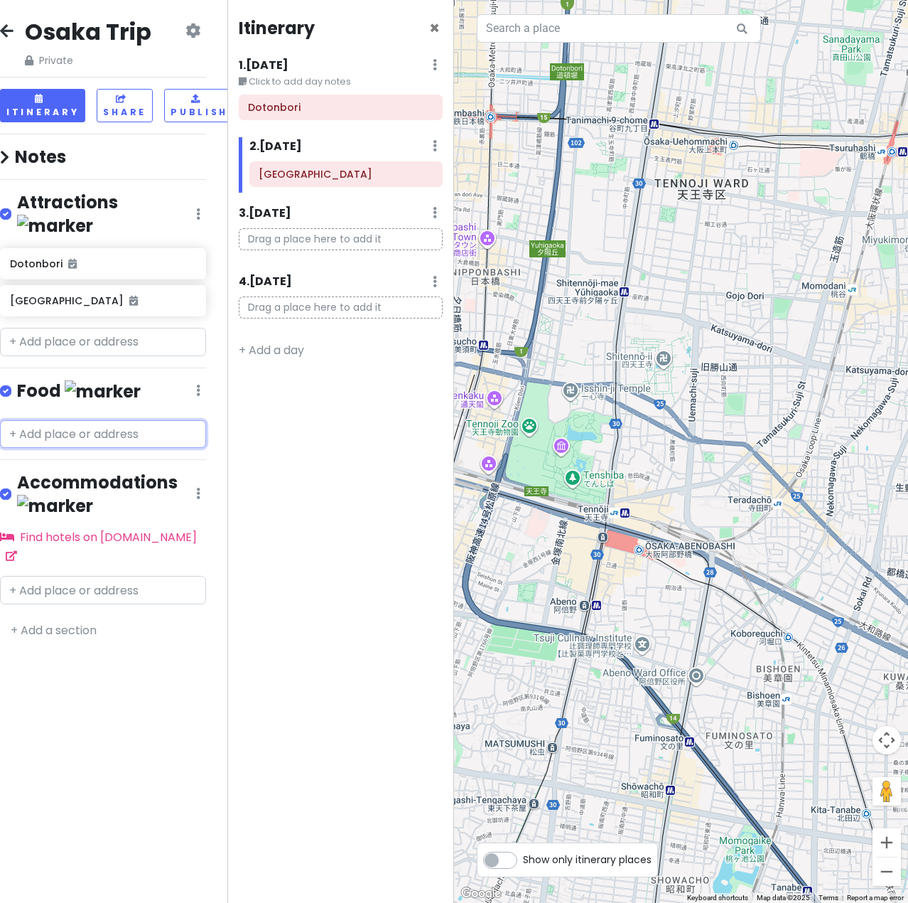
drag, startPoint x: 95, startPoint y: 404, endPoint x: 97, endPoint y: 421, distance: 17.9
click at [95, 420] on input "text" at bounding box center [103, 434] width 206 height 28
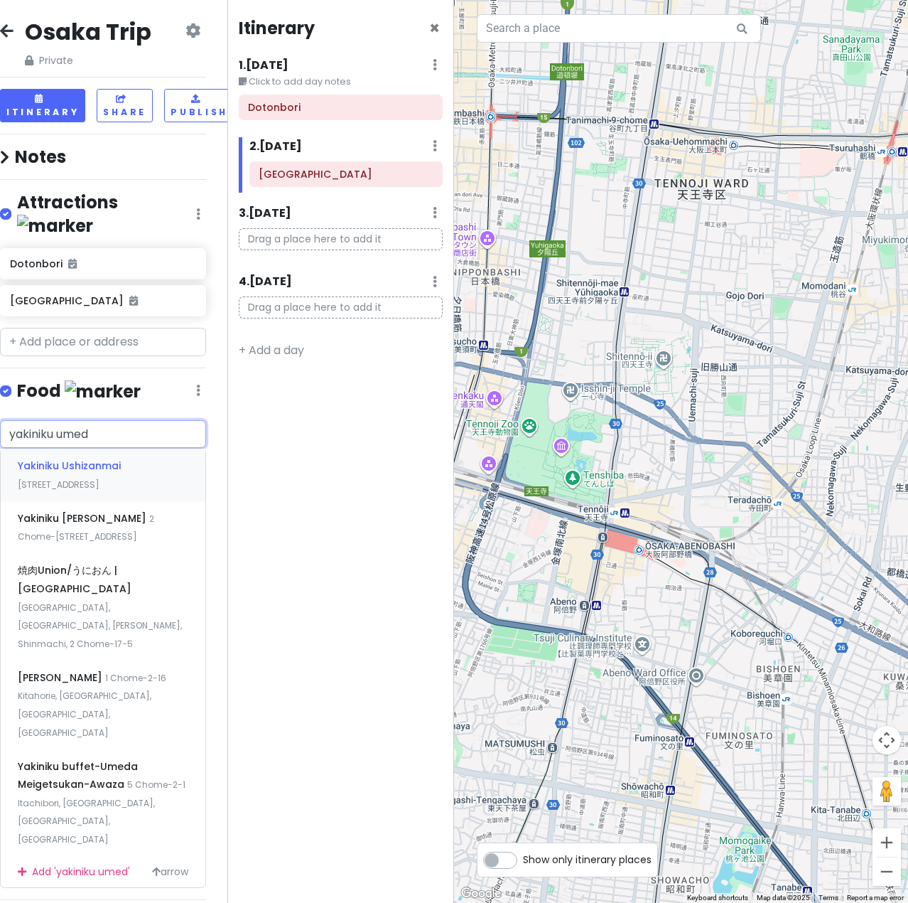
type input "yakiniku umeda"
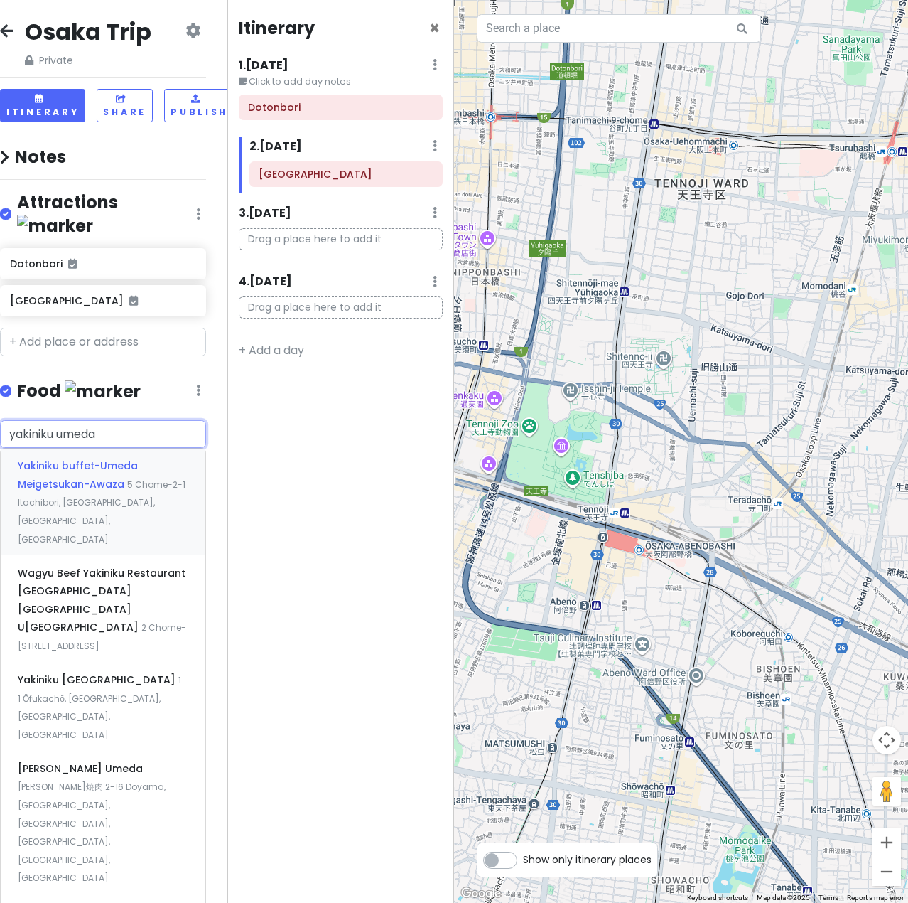
click at [133, 478] on span "5 Chome-2-1 Itachibori, [GEOGRAPHIC_DATA], [GEOGRAPHIC_DATA], [GEOGRAPHIC_DATA]" at bounding box center [102, 511] width 168 height 67
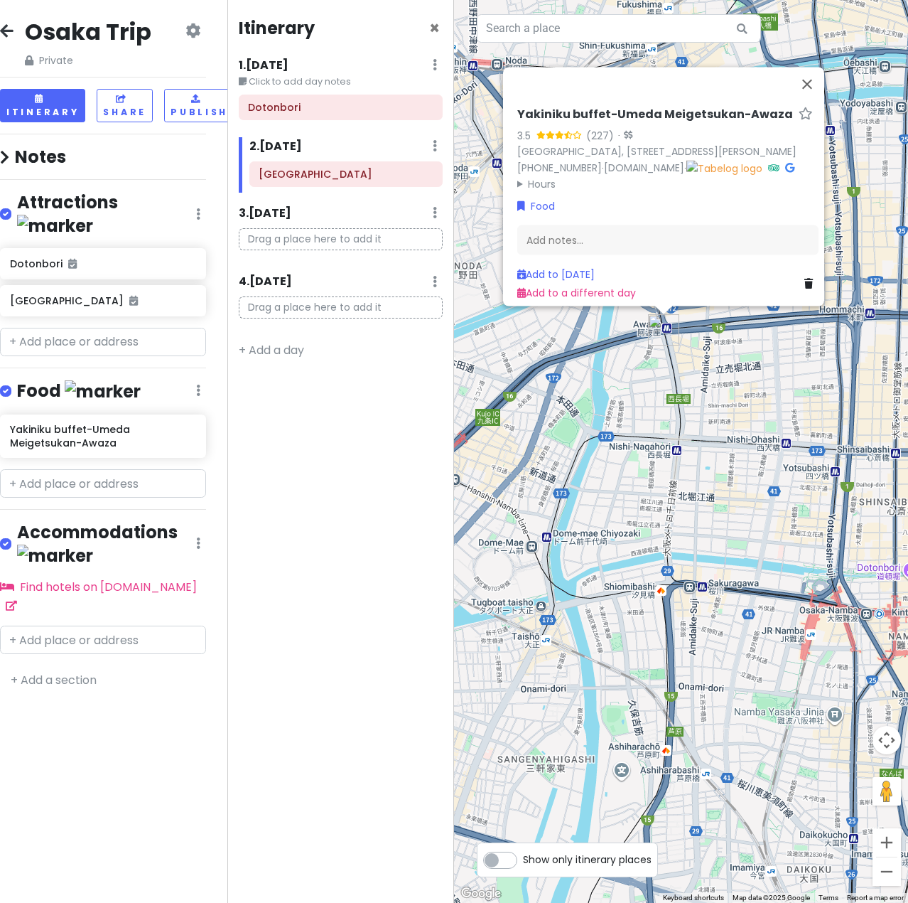
click at [714, 420] on div "Yakiniku buffet-Umeda Meigetsukan-Awaza 3.5 (227) · [GEOGRAPHIC_DATA], [STREET_…" at bounding box center [681, 451] width 454 height 903
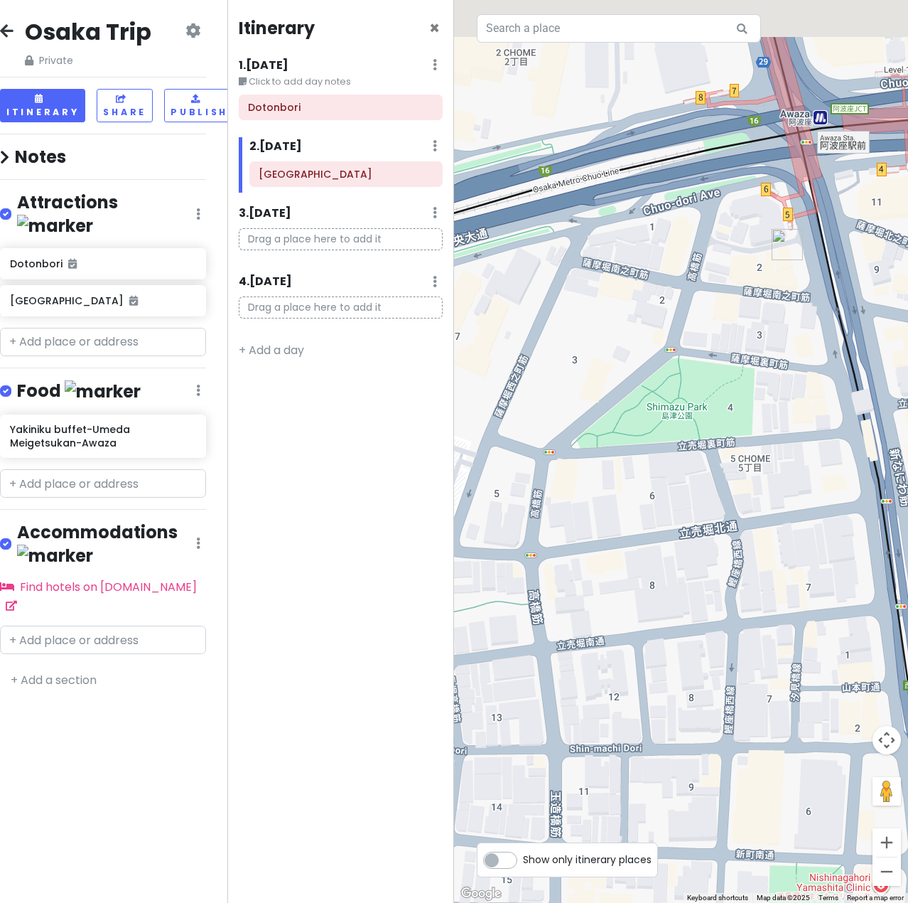
drag, startPoint x: 713, startPoint y: 261, endPoint x: 673, endPoint y: 337, distance: 85.8
click at [673, 337] on div at bounding box center [681, 451] width 454 height 903
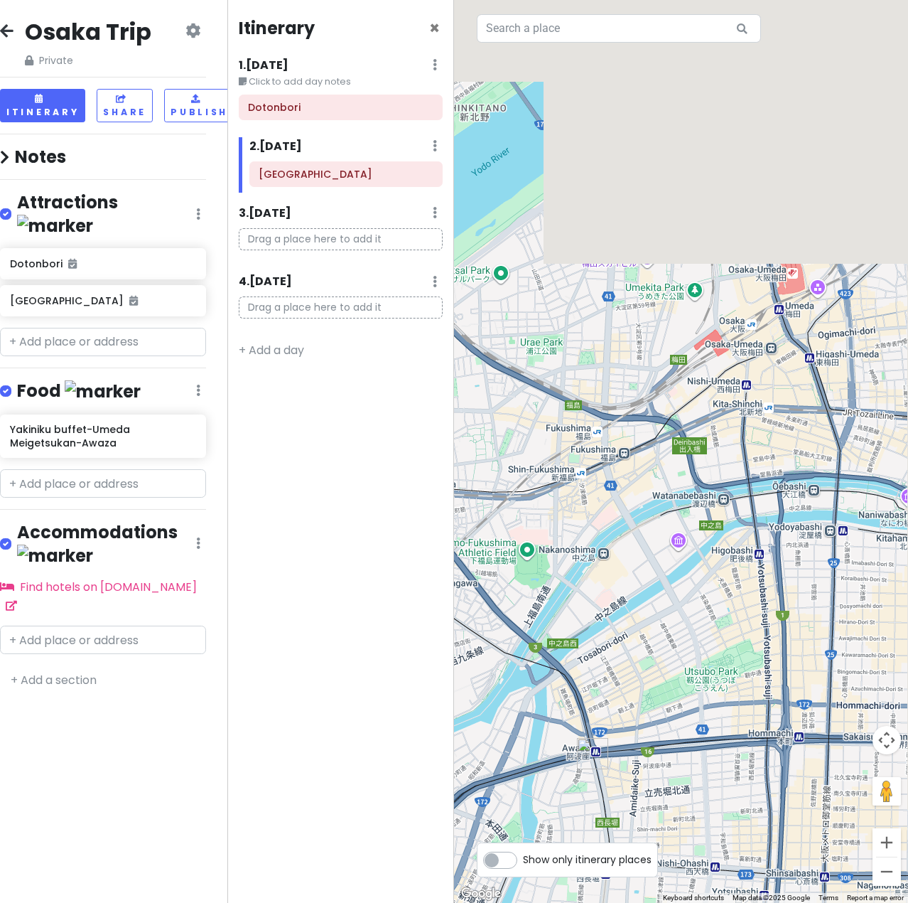
drag, startPoint x: 789, startPoint y: 169, endPoint x: 725, endPoint y: 647, distance: 481.9
click at [723, 647] on div at bounding box center [681, 451] width 454 height 903
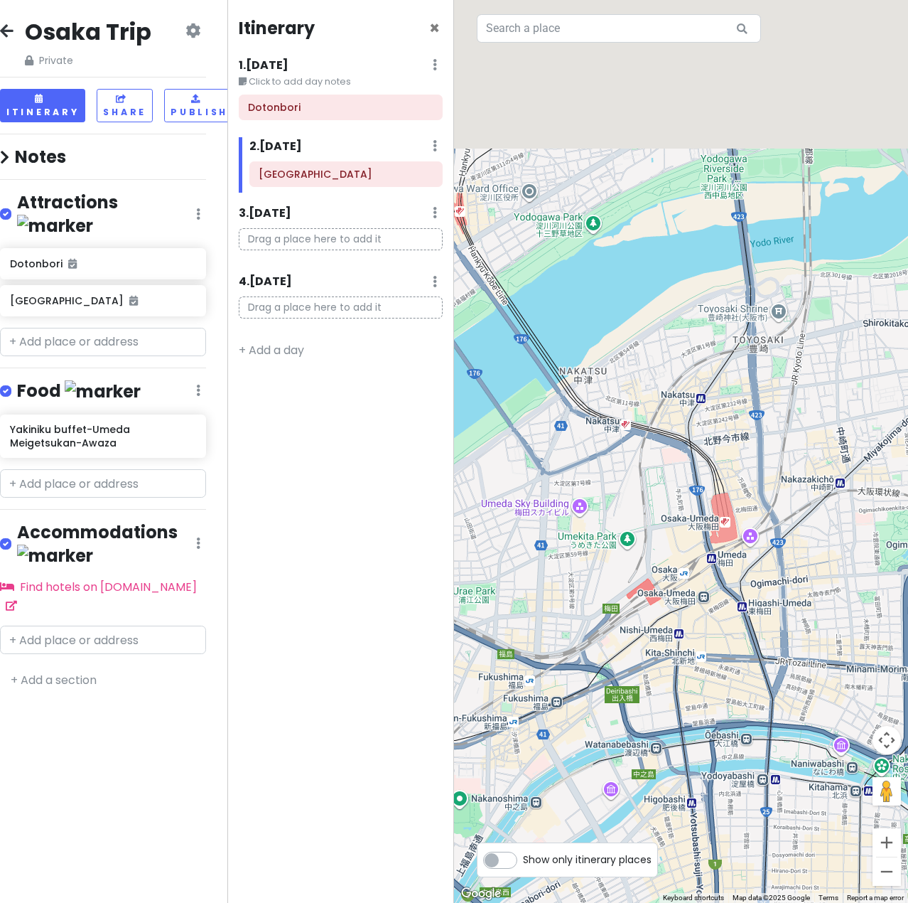
drag, startPoint x: 774, startPoint y: 467, endPoint x: 723, endPoint y: 613, distance: 154.4
click at [723, 613] on div at bounding box center [681, 451] width 454 height 903
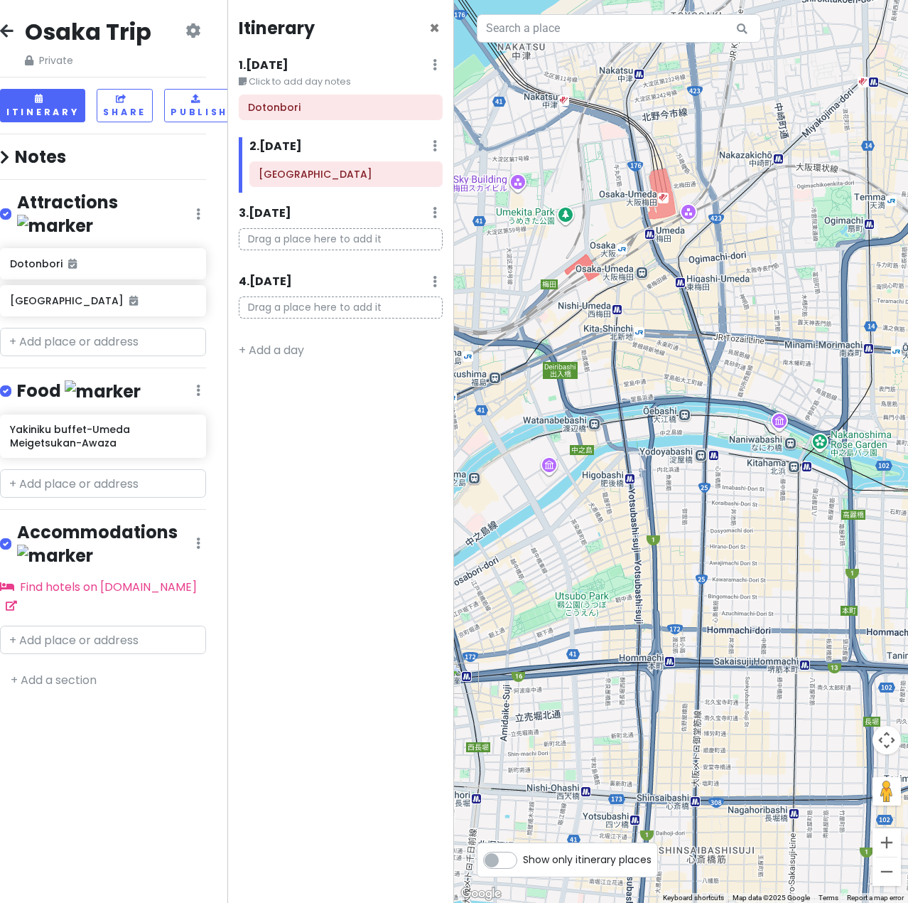
drag, startPoint x: 712, startPoint y: 262, endPoint x: 719, endPoint y: 323, distance: 60.7
click at [719, 323] on div at bounding box center [681, 451] width 454 height 903
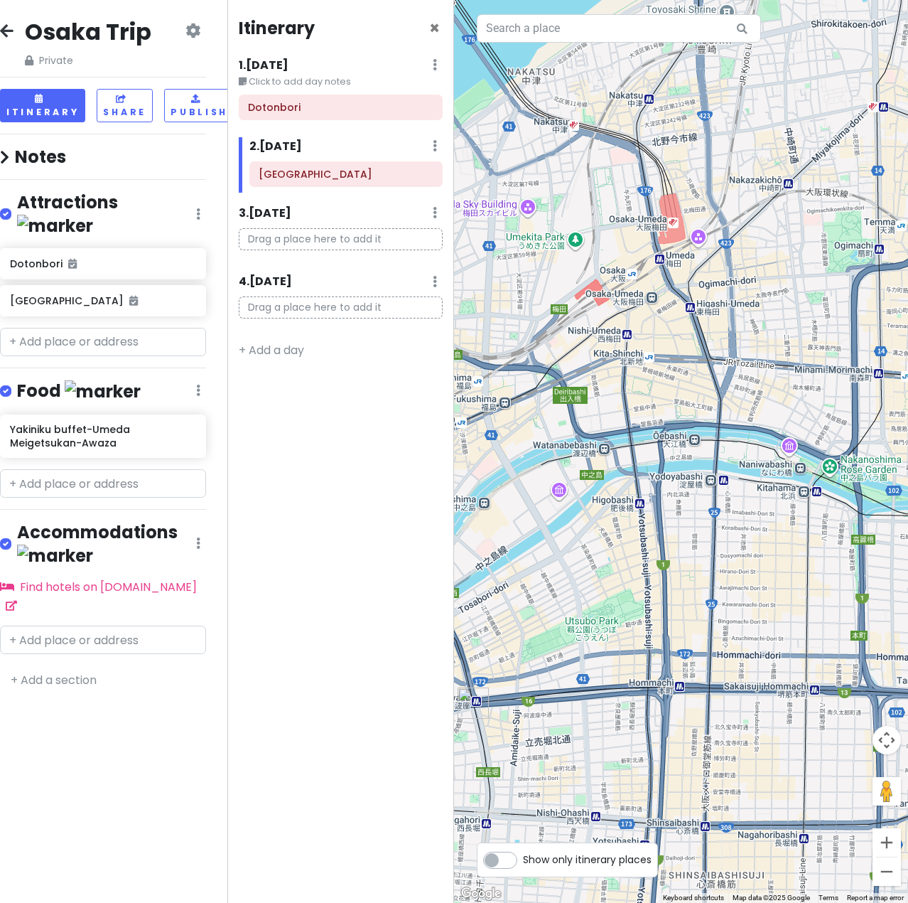
drag, startPoint x: 754, startPoint y: 252, endPoint x: 765, endPoint y: 278, distance: 28.4
click at [765, 278] on div at bounding box center [681, 451] width 454 height 903
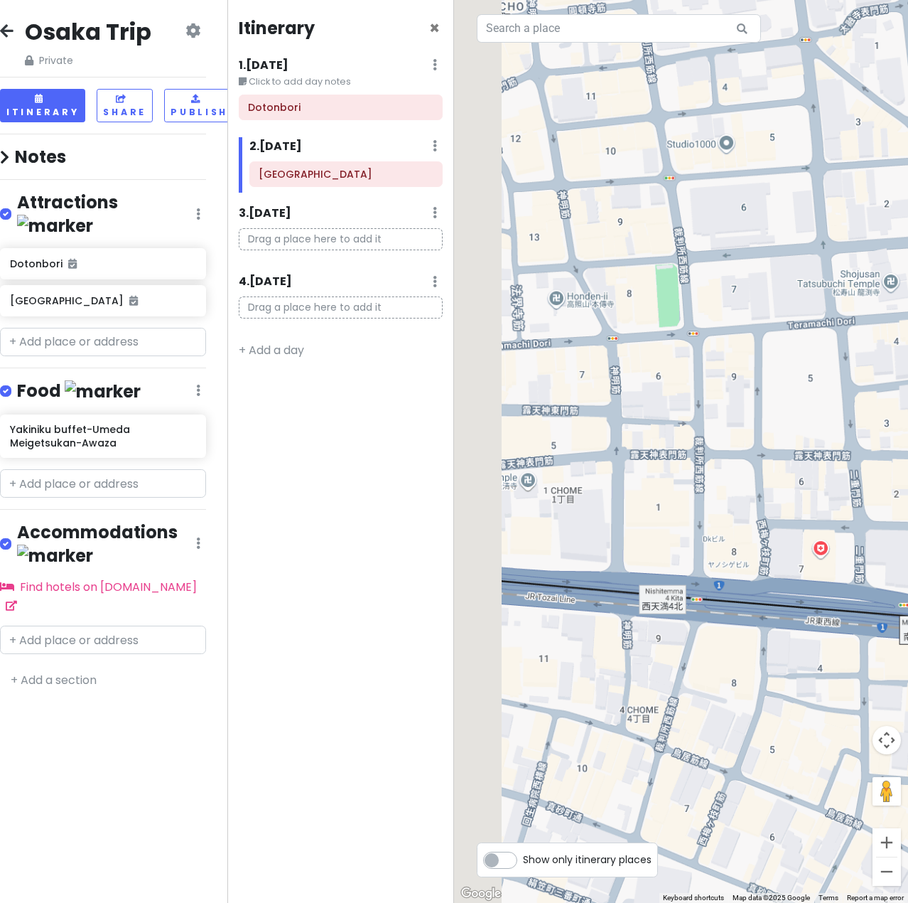
drag, startPoint x: 603, startPoint y: 273, endPoint x: 858, endPoint y: 485, distance: 331.5
click at [858, 485] on div at bounding box center [681, 451] width 454 height 903
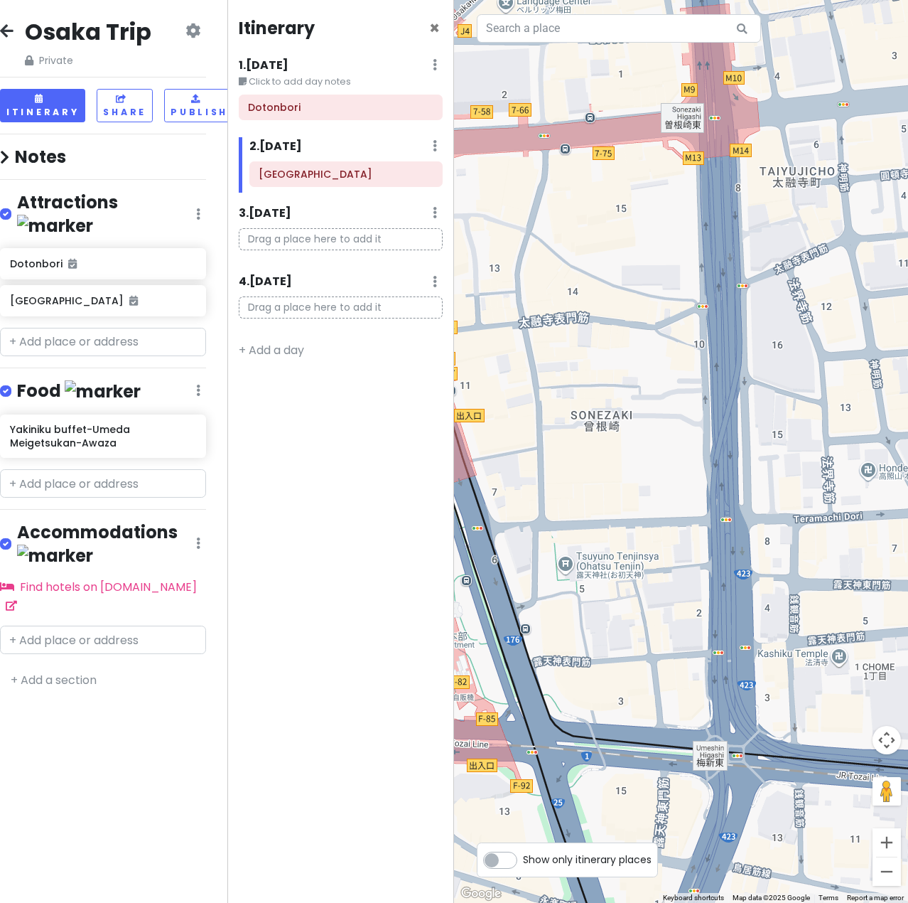
drag, startPoint x: 763, startPoint y: 446, endPoint x: 895, endPoint y: 449, distance: 132.2
click at [897, 467] on html "Osaka Trip Private Change Dates Make a Copy Delete Trip Go Pro ⚡️ Give Feedback…" at bounding box center [454, 451] width 908 height 903
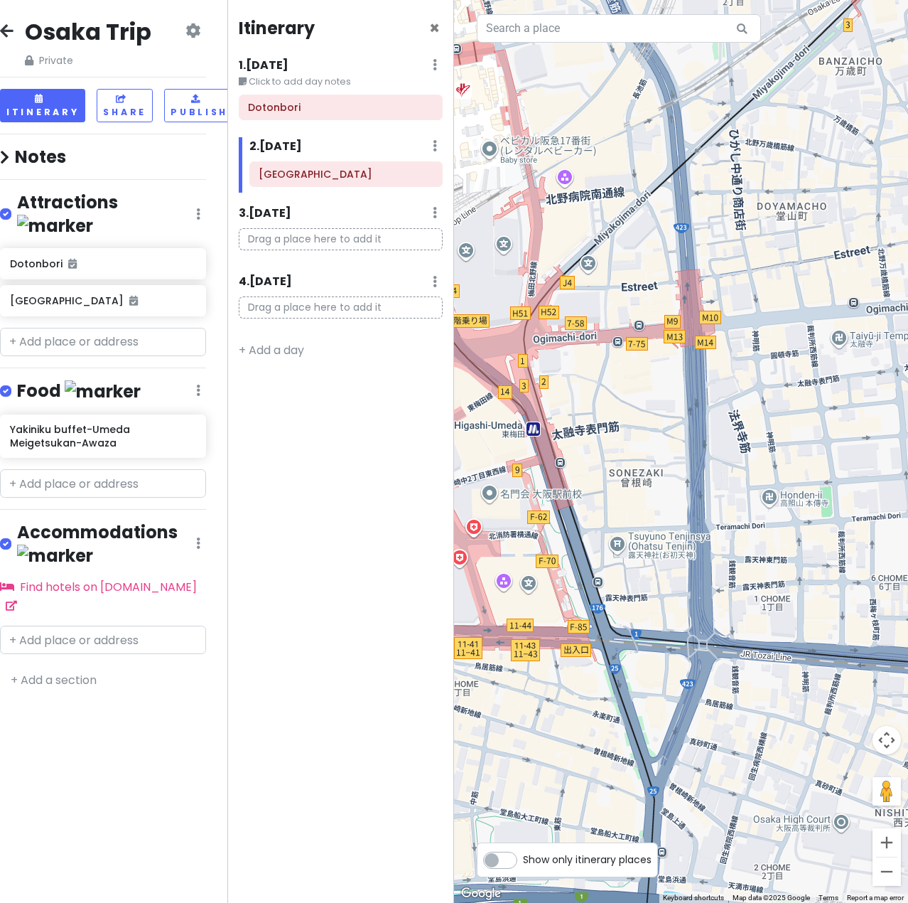
drag, startPoint x: 889, startPoint y: 287, endPoint x: 755, endPoint y: 388, distance: 167.4
click at [755, 388] on div at bounding box center [681, 451] width 454 height 903
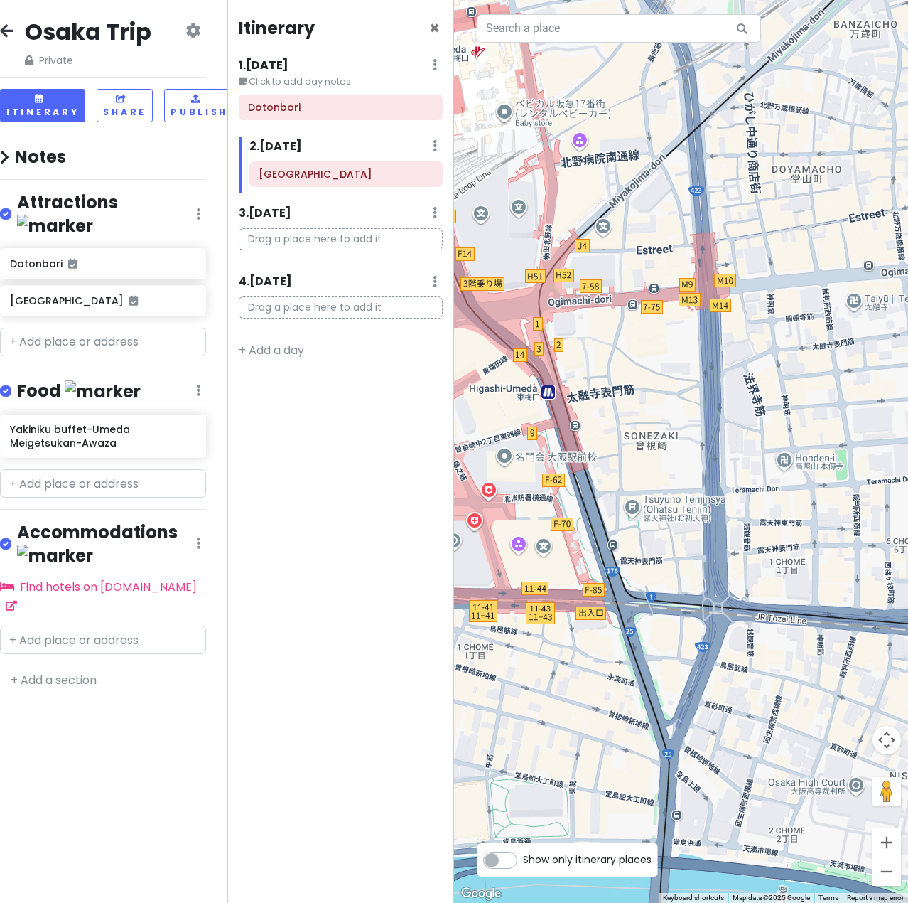
drag, startPoint x: 658, startPoint y: 512, endPoint x: 675, endPoint y: 474, distance: 42.0
click at [675, 474] on div at bounding box center [681, 451] width 454 height 903
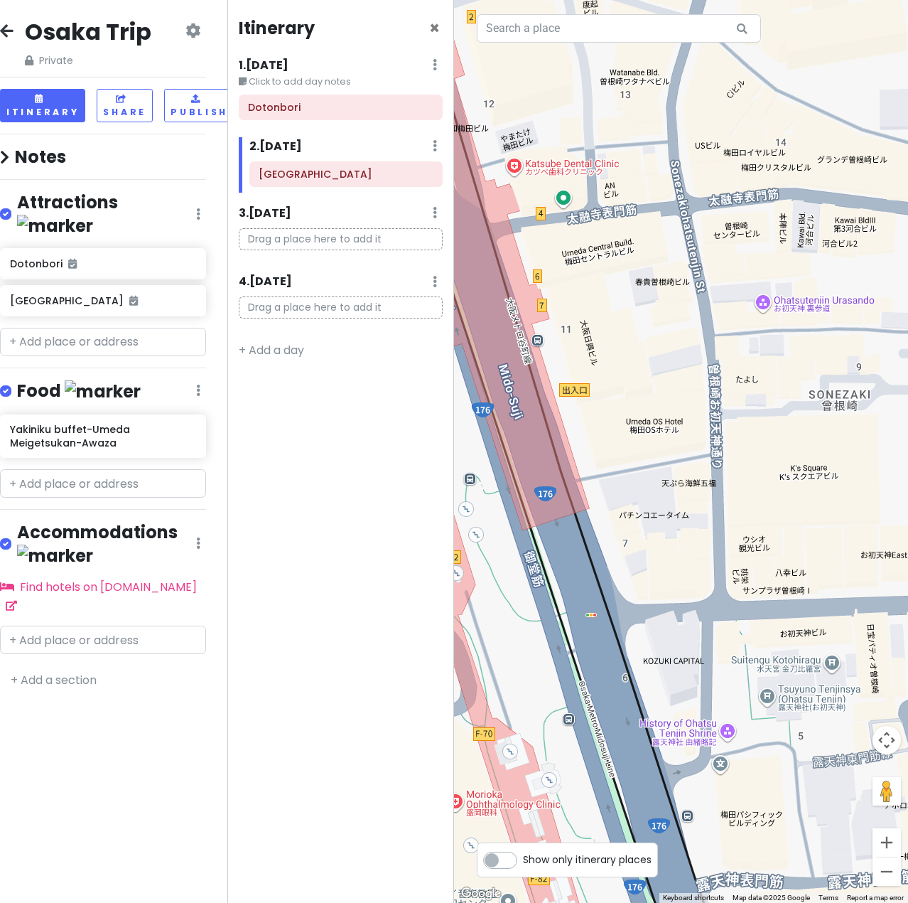
click at [806, 231] on div at bounding box center [681, 451] width 454 height 903
click at [807, 234] on div at bounding box center [681, 451] width 454 height 903
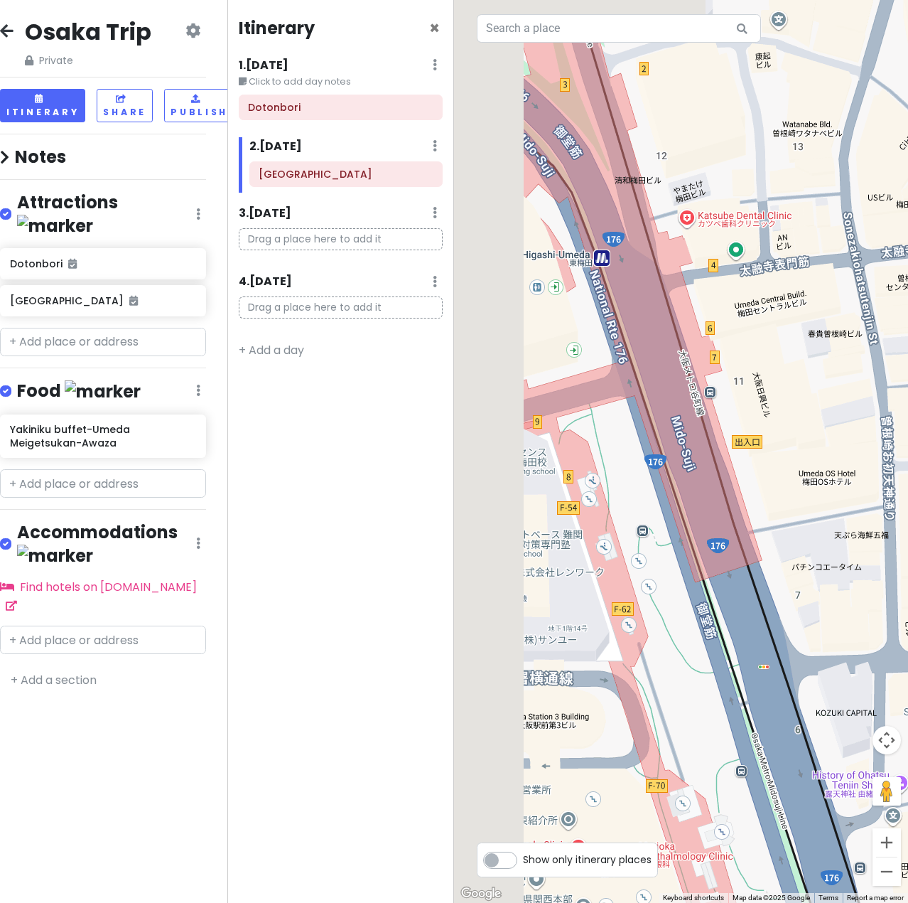
drag, startPoint x: 630, startPoint y: 333, endPoint x: 702, endPoint y: 324, distance: 72.4
click at [777, 376] on div at bounding box center [681, 451] width 454 height 903
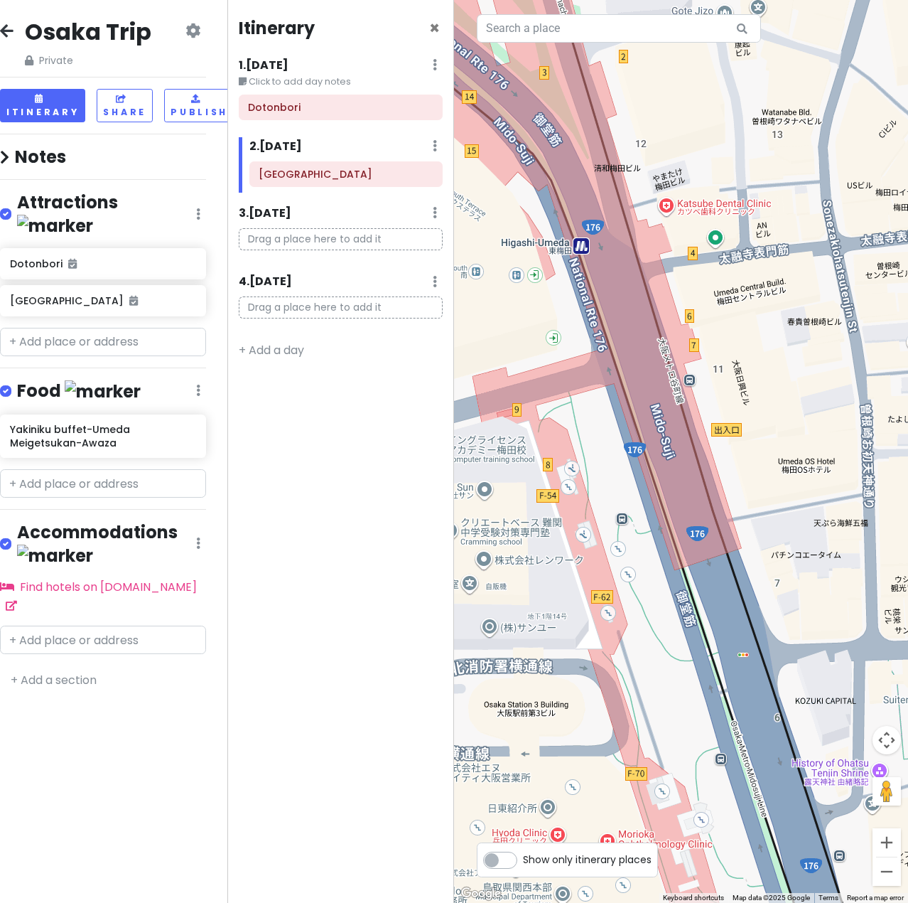
click at [579, 254] on div at bounding box center [681, 451] width 454 height 903
click at [584, 251] on div at bounding box center [681, 451] width 454 height 903
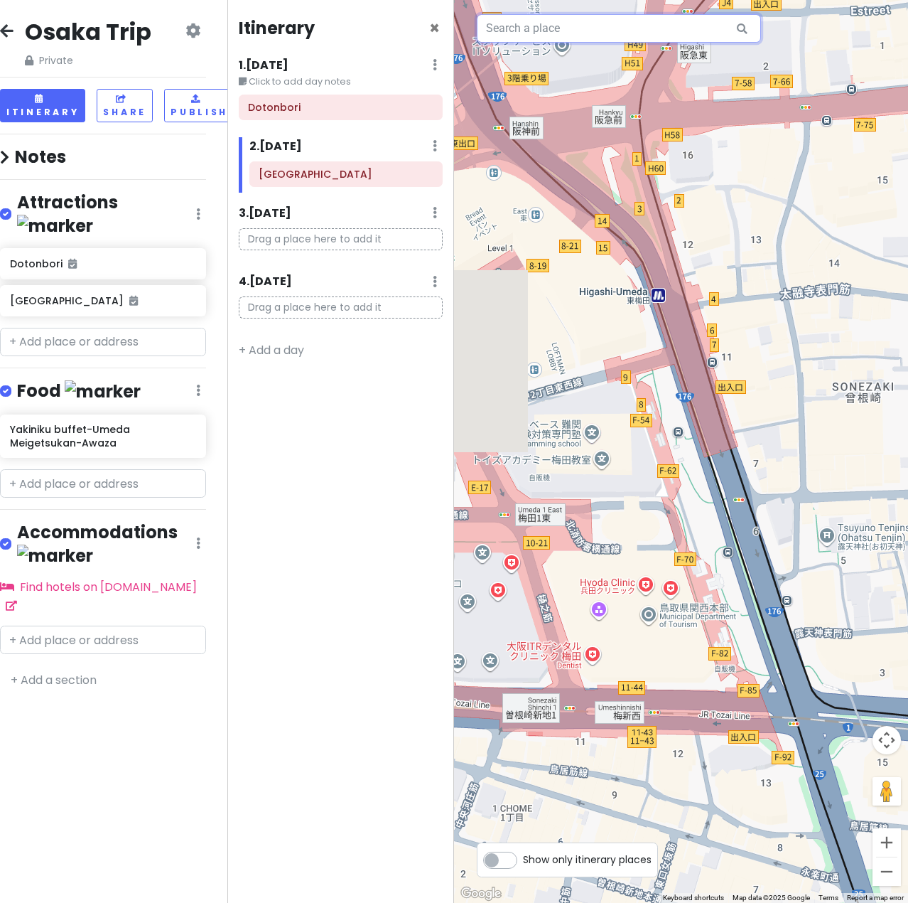
click at [638, 41] on input "text" at bounding box center [619, 28] width 284 height 28
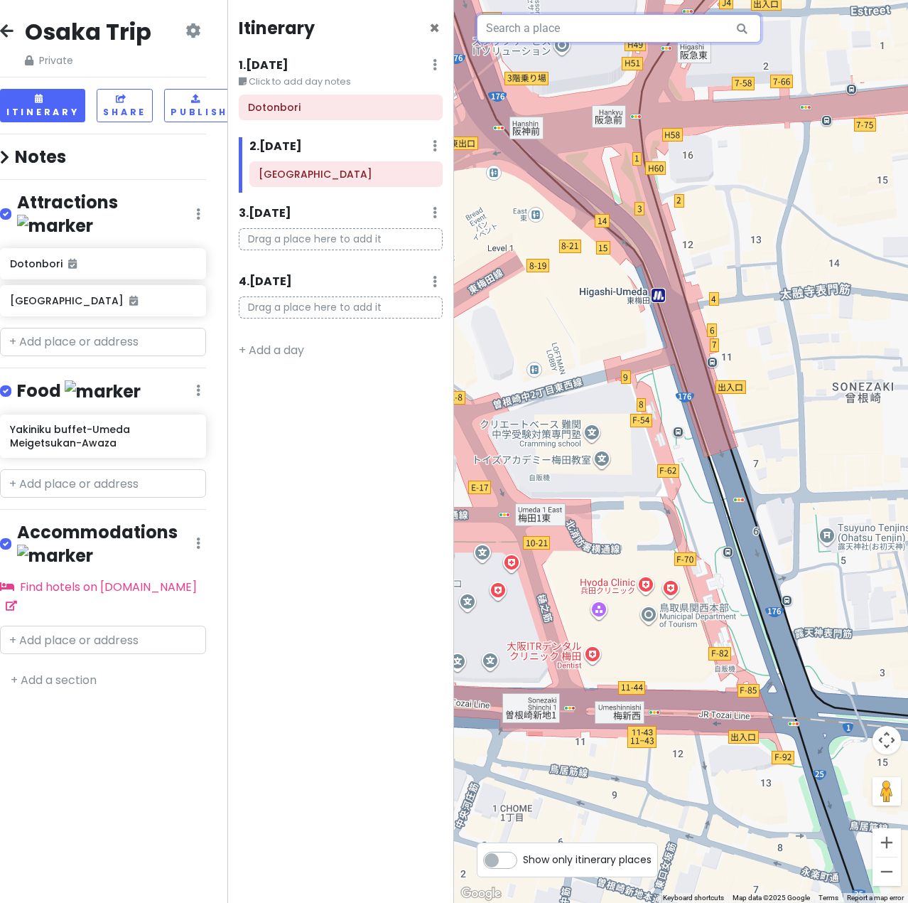
click at [603, 33] on input "text" at bounding box center [619, 28] width 284 height 28
paste input "和牛焼肉食べ放題 ヤキニクギャング"
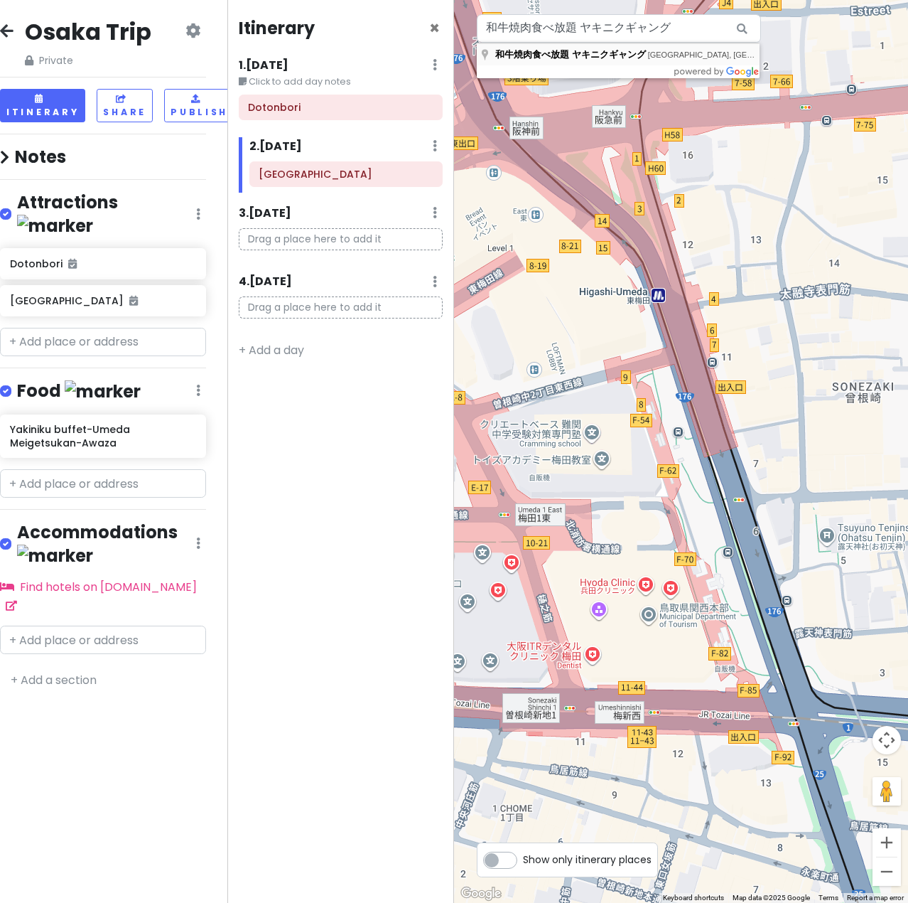
type input "[GEOGRAPHIC_DATA], [GEOGRAPHIC_DATA], Kita Ward, Sonezaki, 2 Chome−10−21 第３ 和牛焼…"
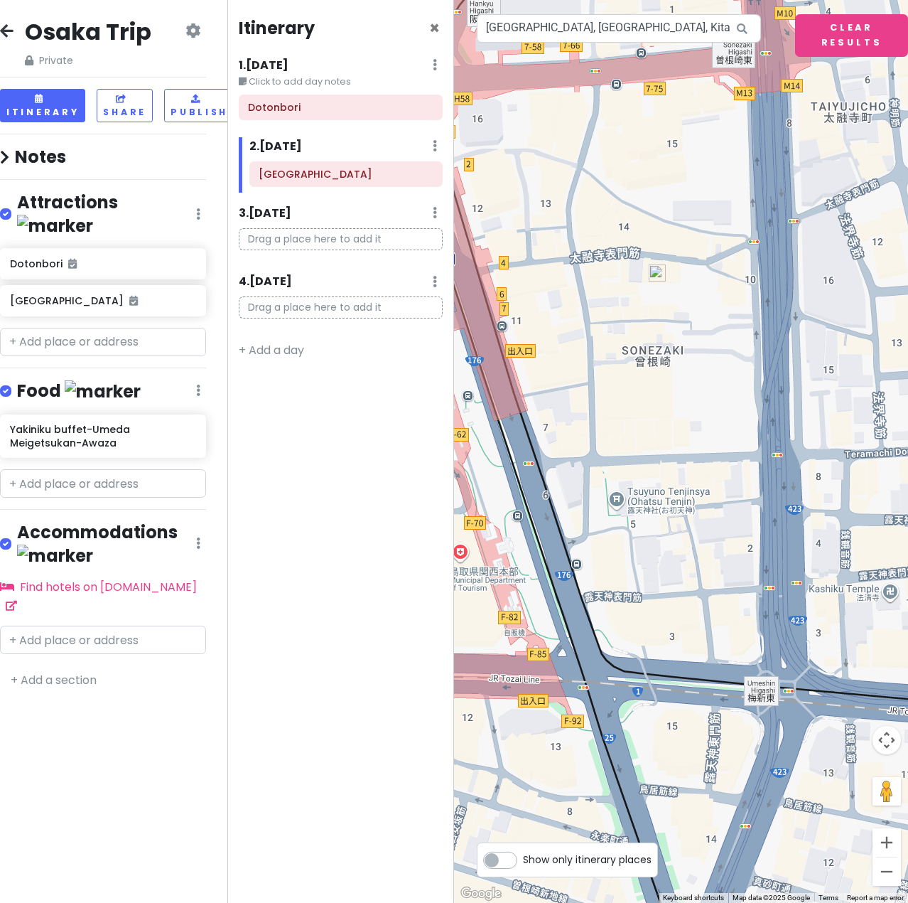
drag, startPoint x: 574, startPoint y: 326, endPoint x: 711, endPoint y: 350, distance: 139.3
click at [691, 370] on div at bounding box center [681, 451] width 454 height 903
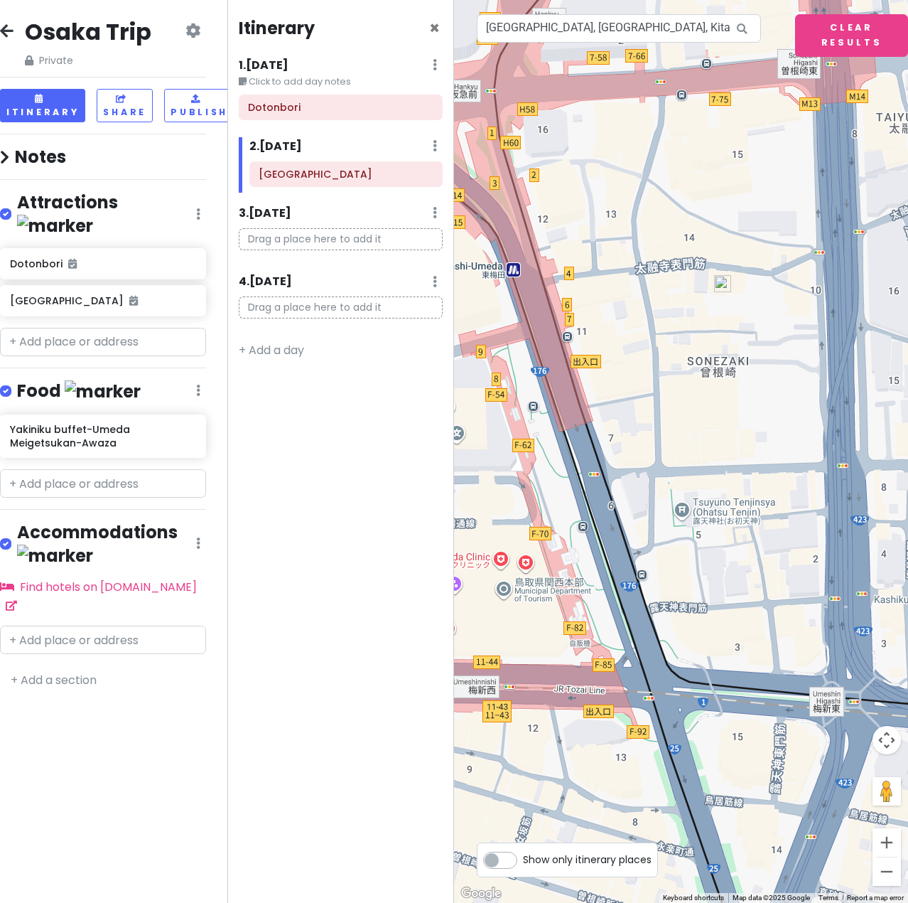
click at [730, 282] on img at bounding box center [722, 283] width 17 height 17
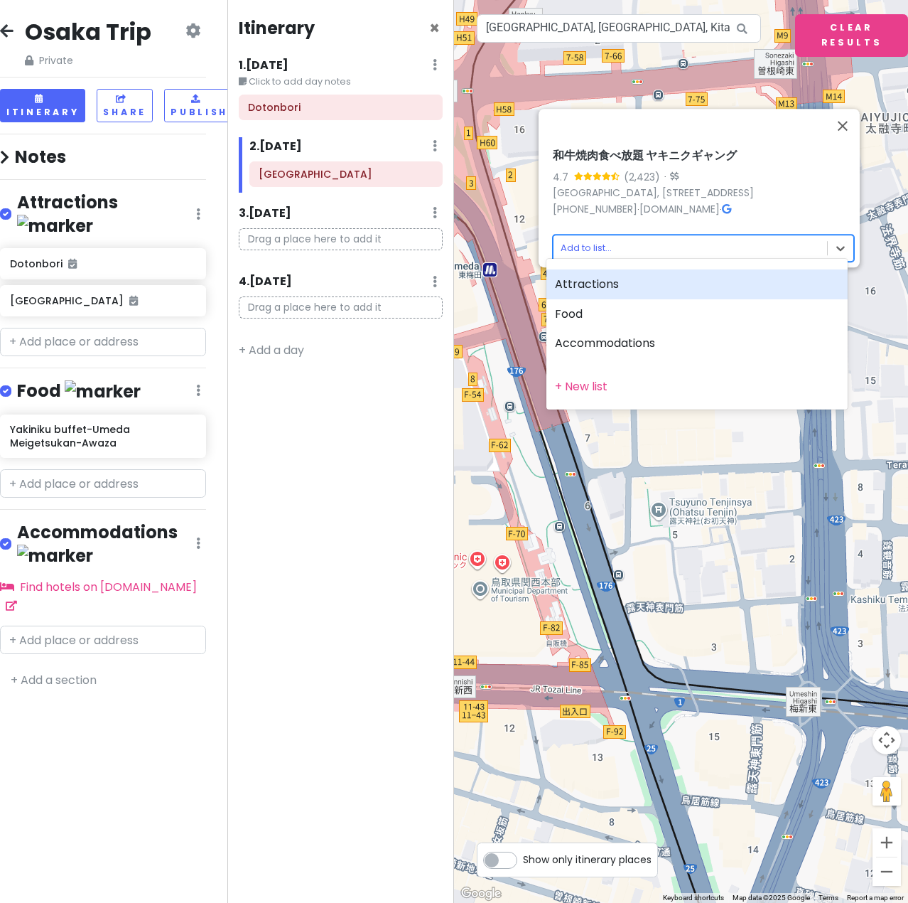
click at [617, 238] on body "Osaka Trip Private Change Dates Make a Copy Delete Trip Go Pro ⚡️ Give Feedback…" at bounding box center [454, 451] width 908 height 903
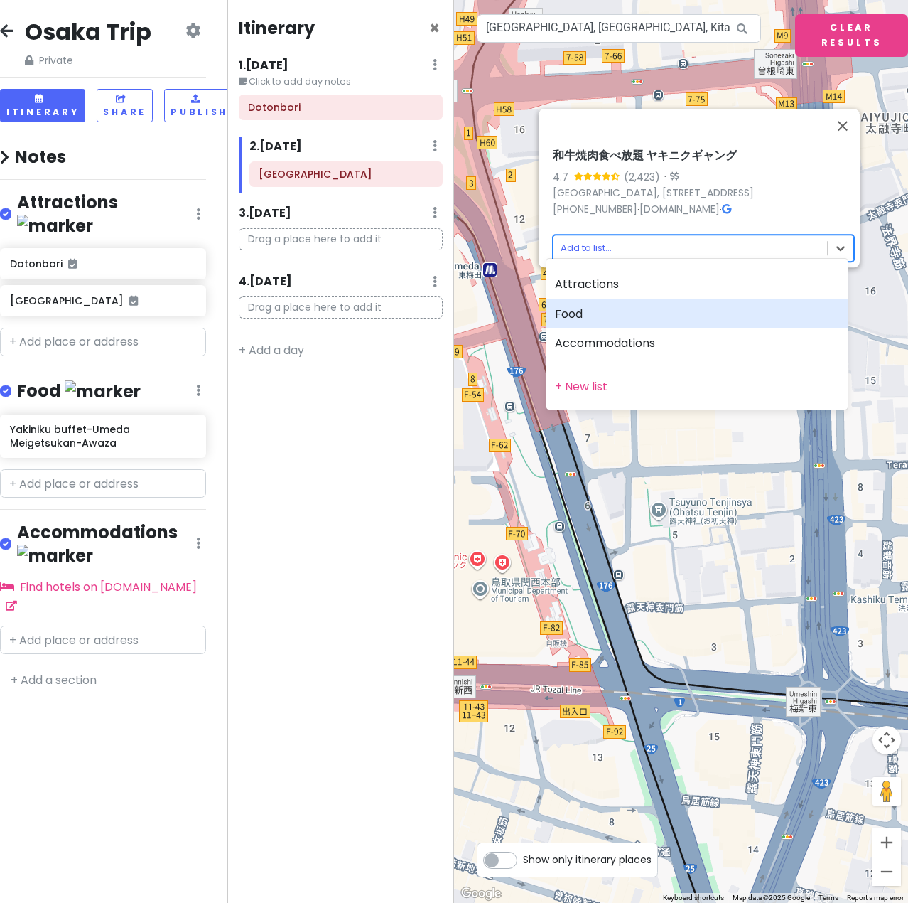
click at [609, 313] on div "Food" at bounding box center [697, 314] width 301 height 30
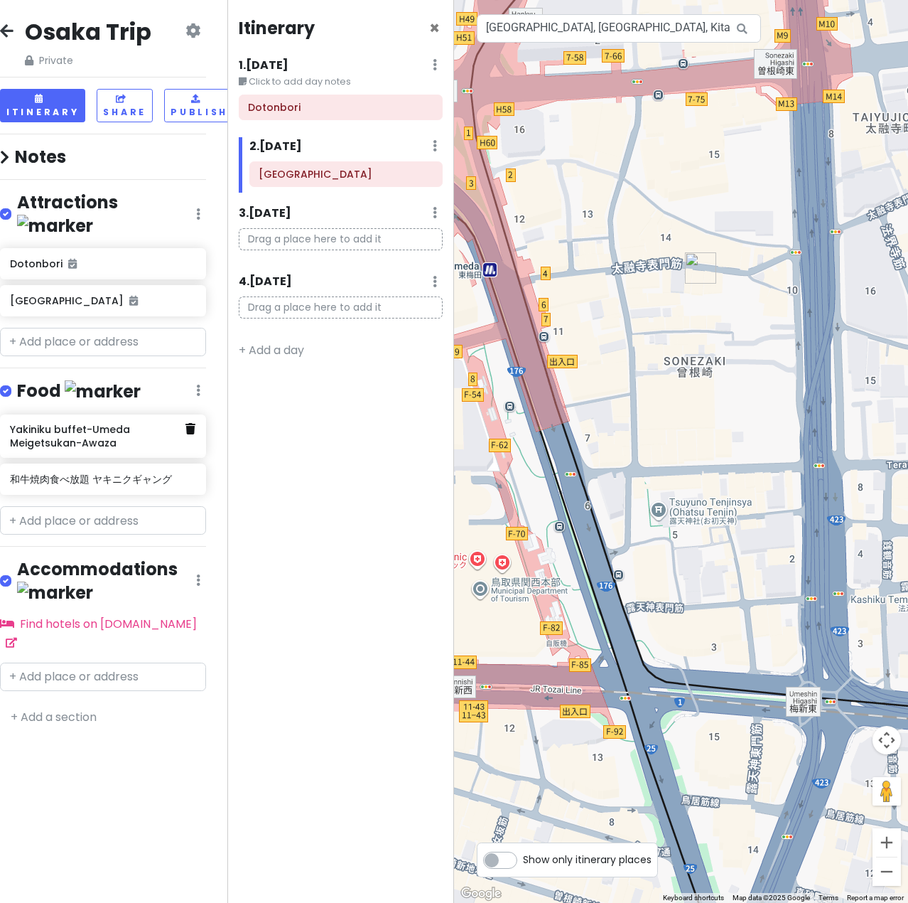
click at [193, 423] on icon at bounding box center [190, 428] width 10 height 11
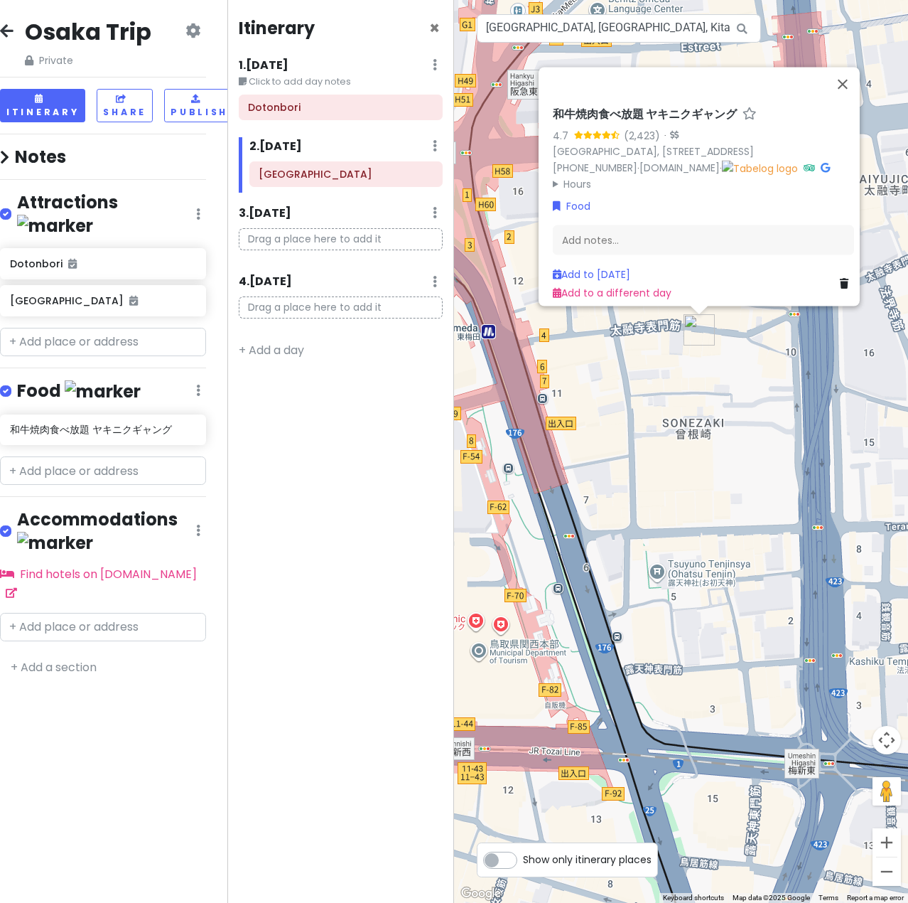
drag, startPoint x: 143, startPoint y: 401, endPoint x: 103, endPoint y: 424, distance: 45.8
click at [98, 424] on div "和牛焼肉食べ放題 ヤキニクギャング" at bounding box center [102, 432] width 227 height 37
click at [651, 462] on div "和牛焼肉食べ放題 ヤキニクギャング 4.7 (2,423) · [GEOGRAPHIC_DATA], [STREET_ADDRESS] [PHONE_NUMB…" at bounding box center [681, 451] width 454 height 903
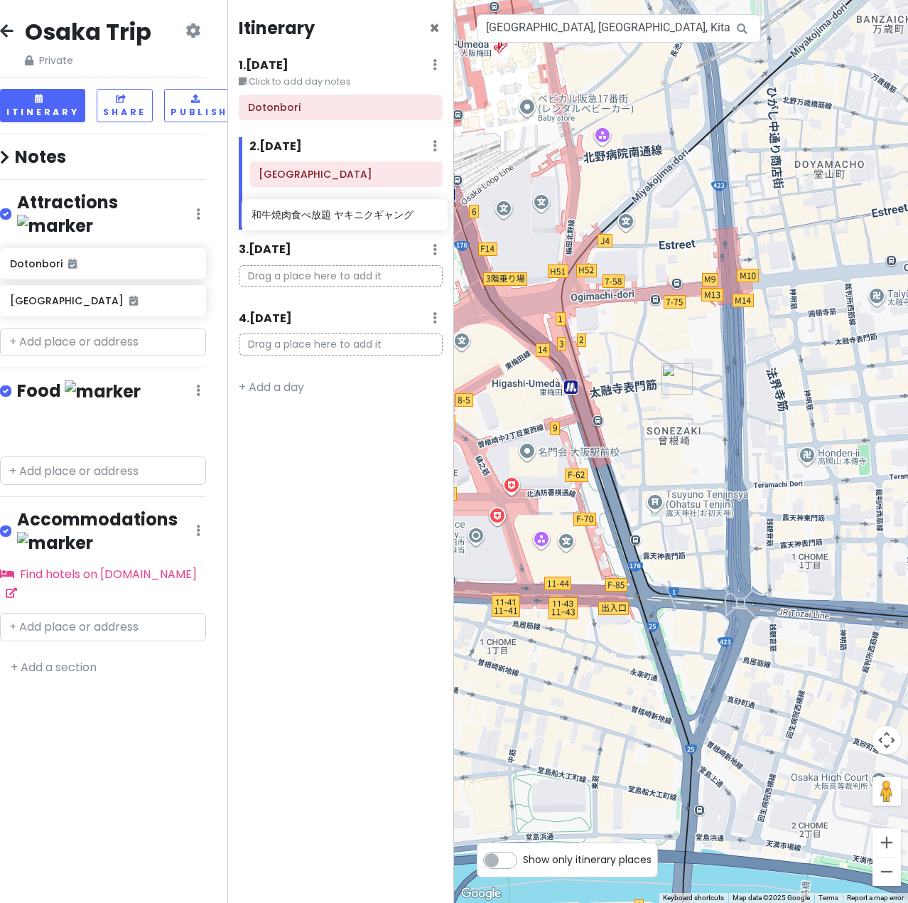
drag, startPoint x: 81, startPoint y: 411, endPoint x: 323, endPoint y: 221, distance: 307.2
click at [323, 221] on div "Osaka Trip Private Change Dates Make a Copy Delete Trip Go Pro ⚡️ Give Feedback…" at bounding box center [454, 451] width 908 height 903
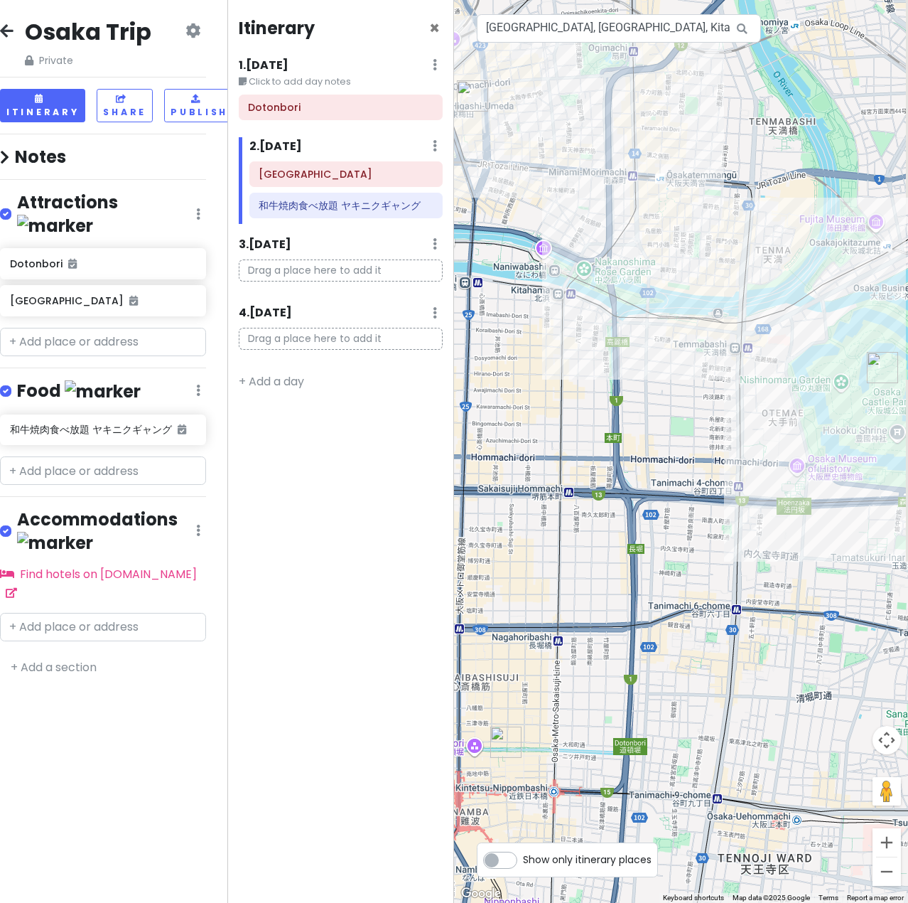
drag, startPoint x: 748, startPoint y: 606, endPoint x: 495, endPoint y: 237, distance: 447.9
click at [495, 237] on div at bounding box center [681, 451] width 454 height 903
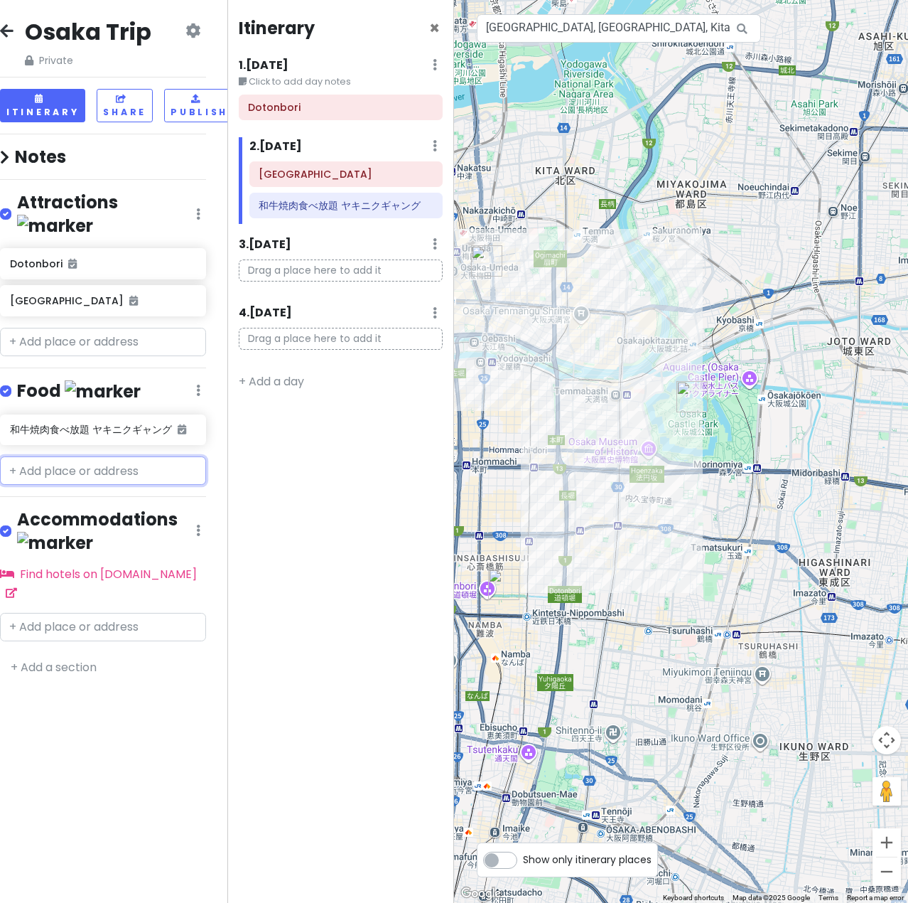
click at [80, 458] on input "text" at bounding box center [103, 470] width 206 height 28
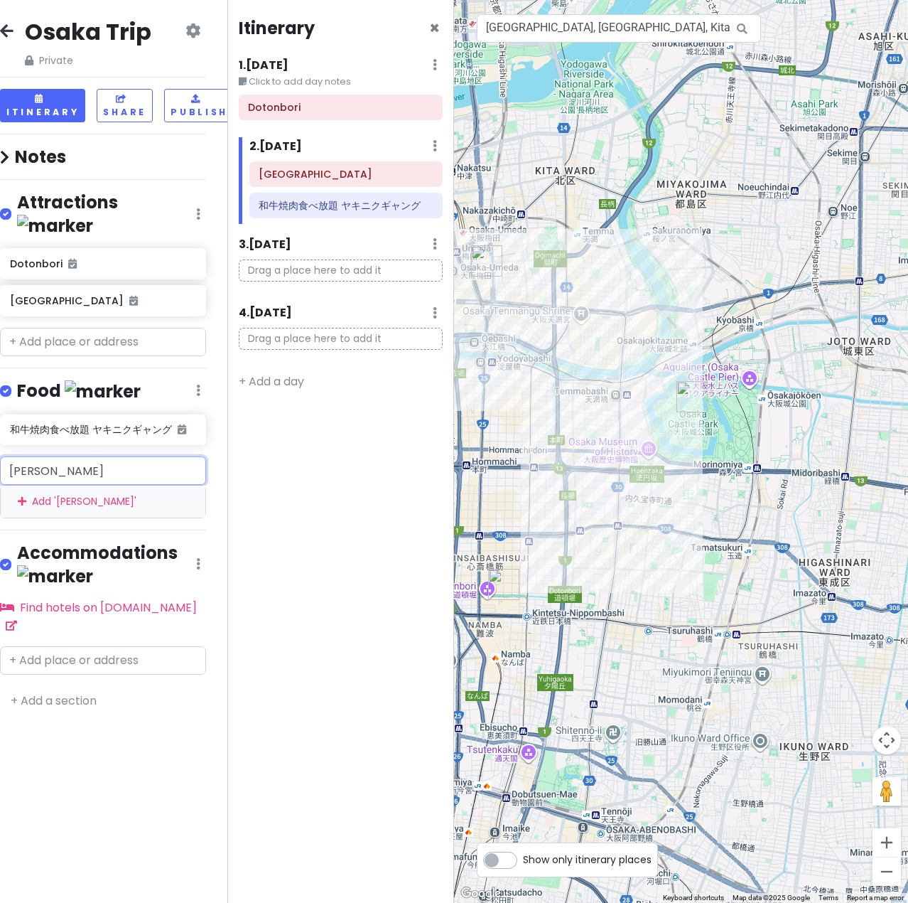
scroll to position [0, 0]
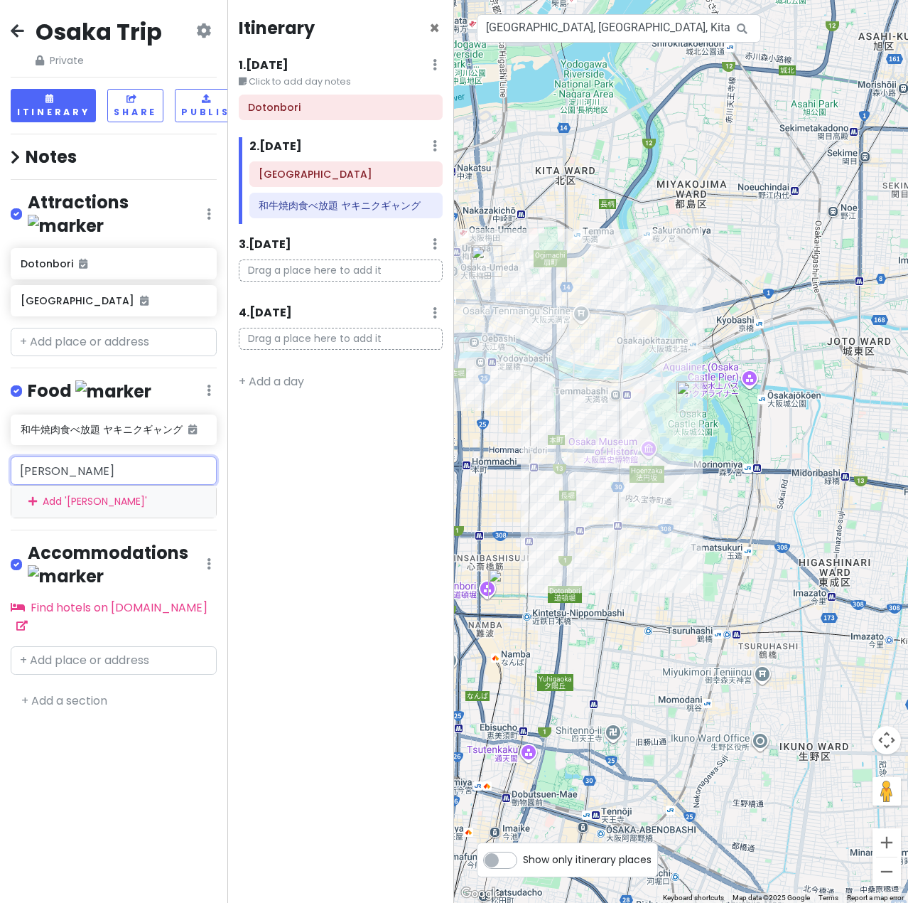
drag, startPoint x: 151, startPoint y: 452, endPoint x: -1, endPoint y: 441, distance: 151.8
click at [0, 441] on html "Osaka Trip Private Change Dates Make a Copy Delete Trip Go Pro ⚡️ Give Feedback…" at bounding box center [454, 451] width 908 height 903
paste input "焼肉 松もと"
type input "焼肉 松もと"
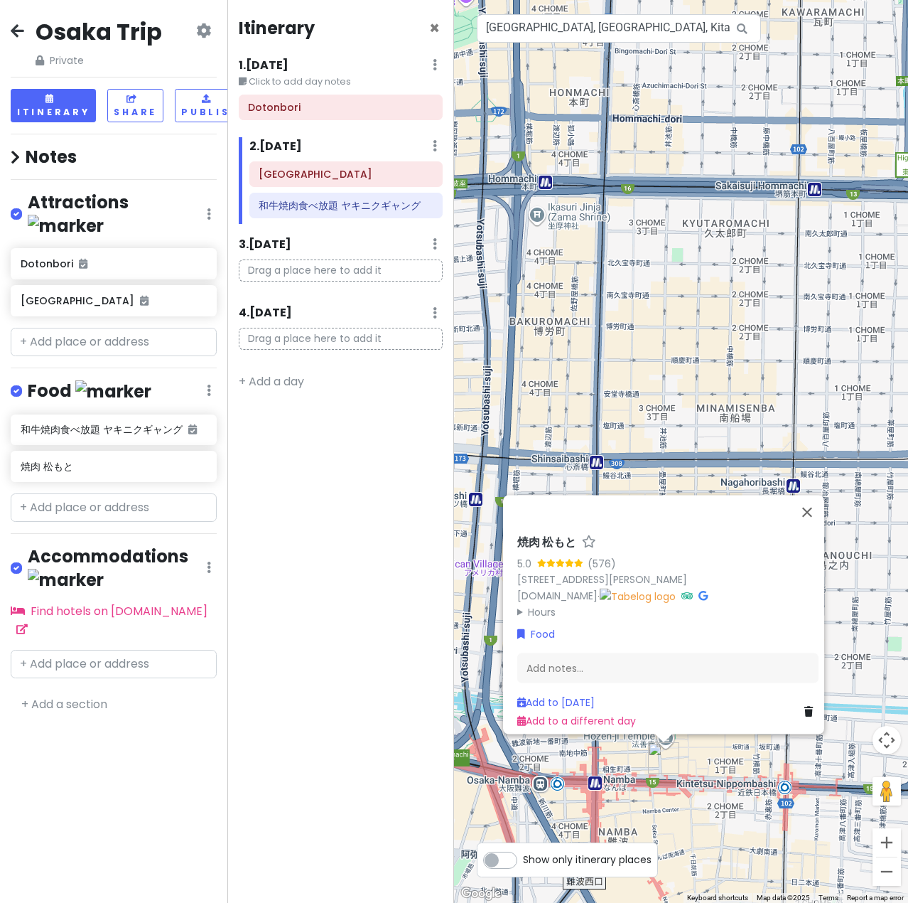
click at [760, 799] on div "焼肉 松もと 5.0 (576) 1-chōme-3-11 [PERSON_NAME], [GEOGRAPHIC_DATA] [DOMAIN_NAME] · …" at bounding box center [681, 451] width 454 height 903
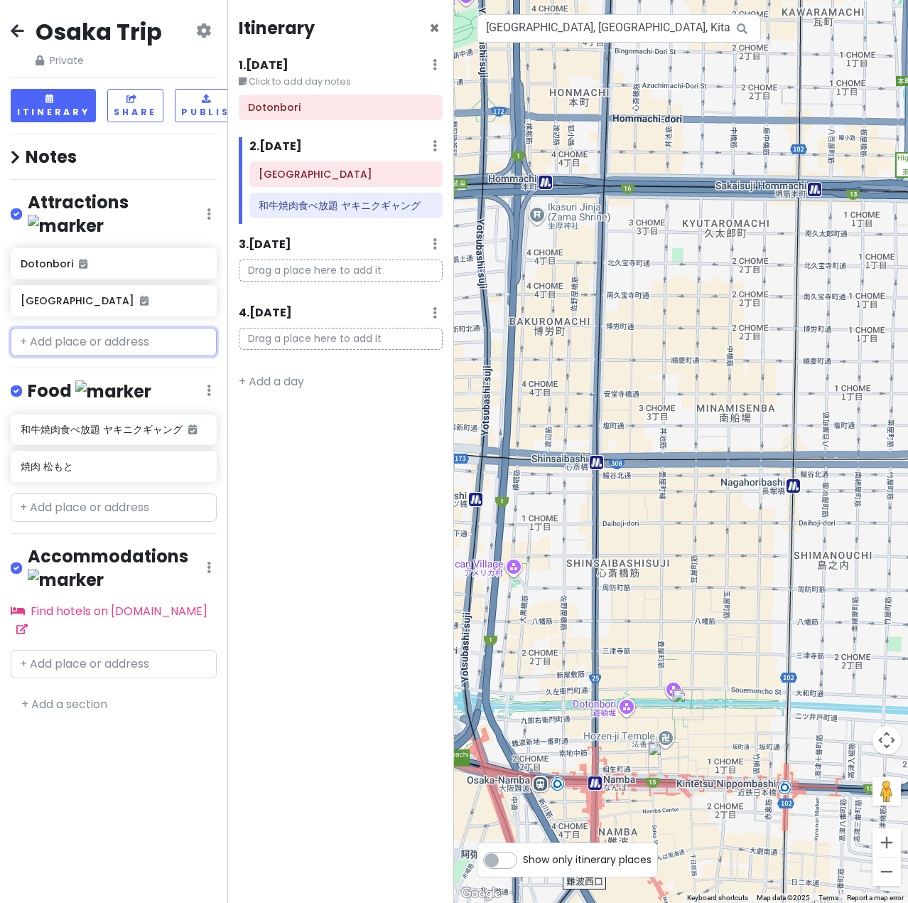
drag, startPoint x: 82, startPoint y: 322, endPoint x: 83, endPoint y: 333, distance: 10.7
click at [82, 328] on input "text" at bounding box center [114, 342] width 206 height 28
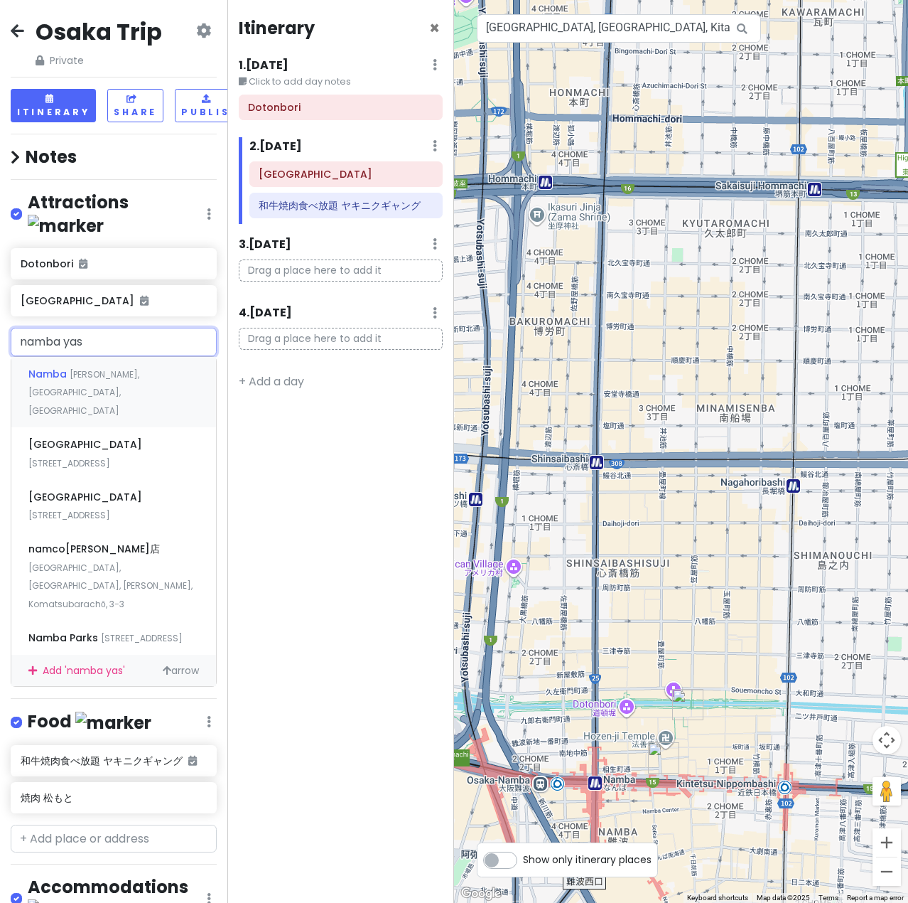
type input "namba yasa"
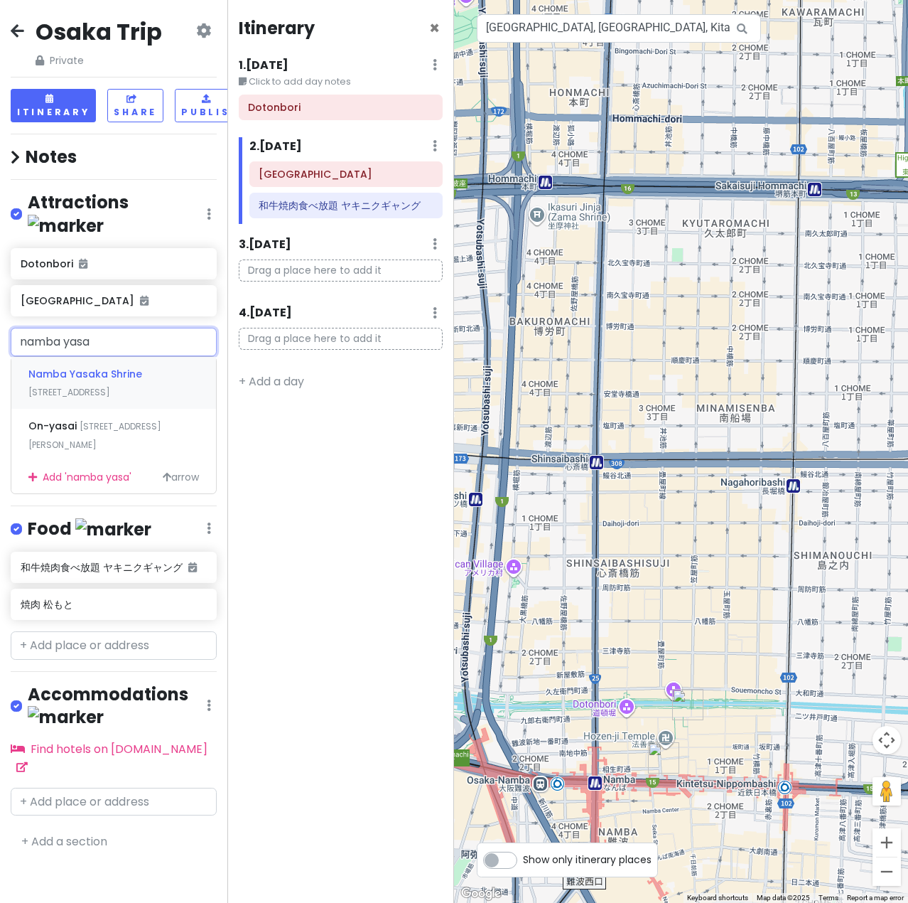
click at [110, 386] on span "[STREET_ADDRESS]" at bounding box center [69, 392] width 82 height 12
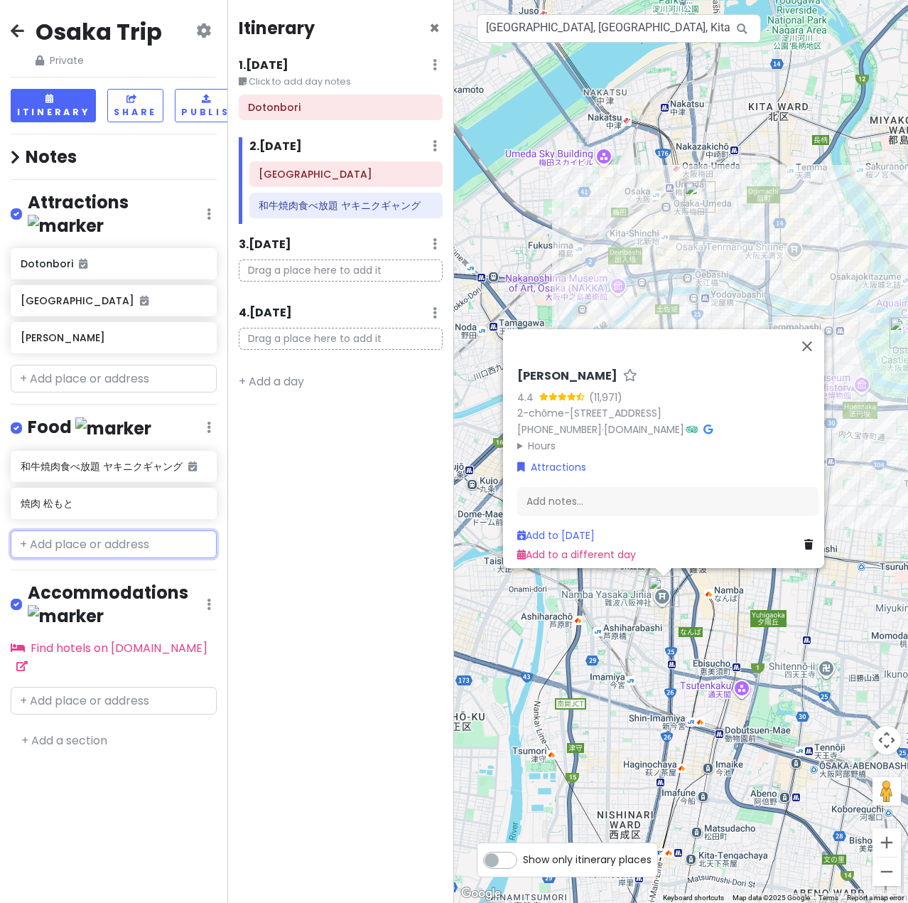
click at [77, 530] on input "text" at bounding box center [114, 544] width 206 height 28
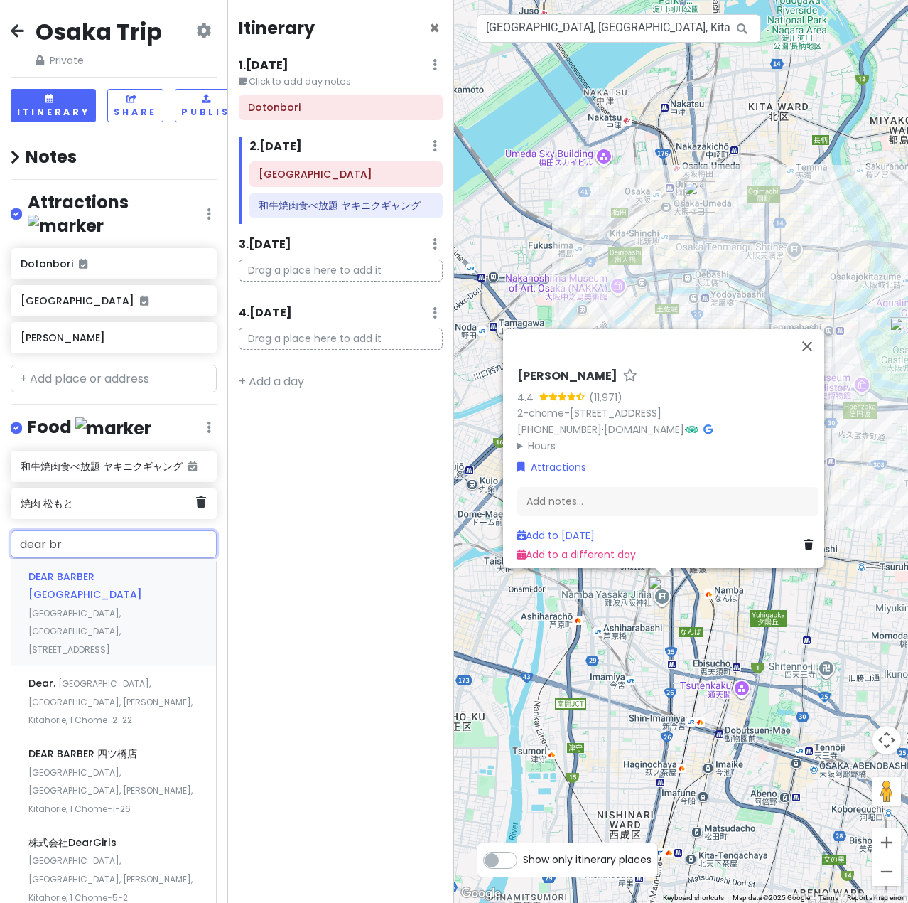
type input "dear bro"
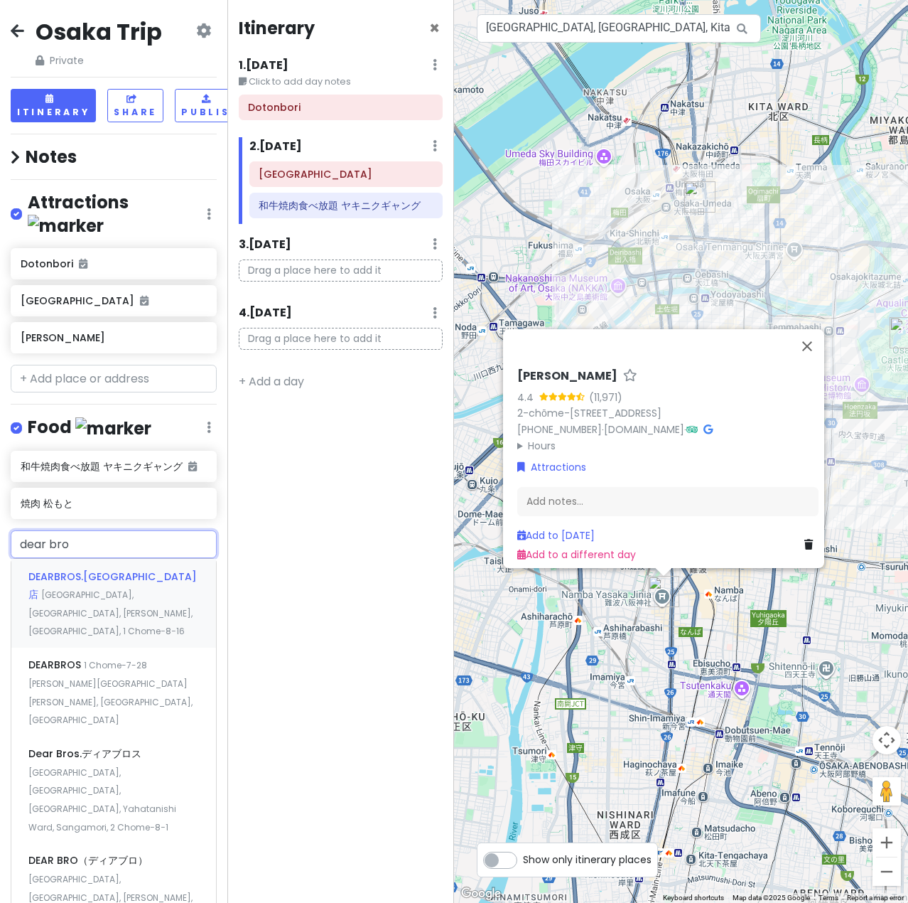
click at [133, 596] on span "[GEOGRAPHIC_DATA], [GEOGRAPHIC_DATA], [PERSON_NAME], [GEOGRAPHIC_DATA], 1 Chome…" at bounding box center [110, 612] width 164 height 48
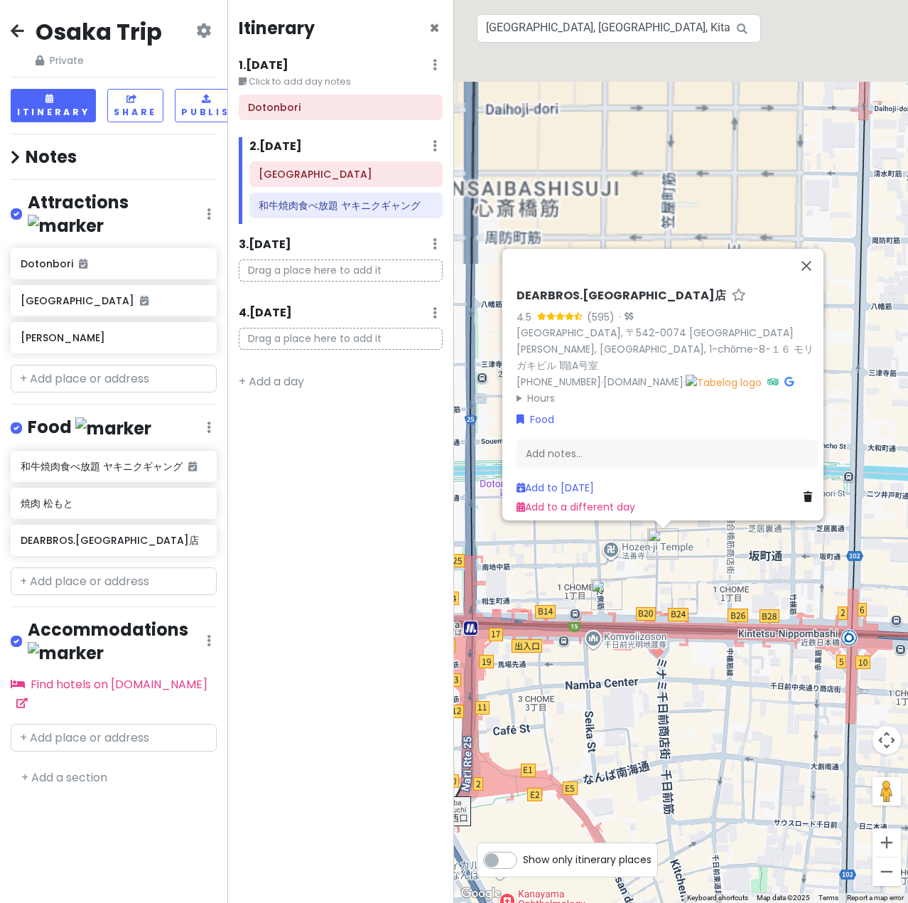
drag, startPoint x: 604, startPoint y: 394, endPoint x: 721, endPoint y: 672, distance: 302.0
click at [721, 673] on div "DEARBROS.[GEOGRAPHIC_DATA]店 4.5 (595) · [GEOGRAPHIC_DATA], [STREET_ADDRESS][PER…" at bounding box center [681, 451] width 454 height 903
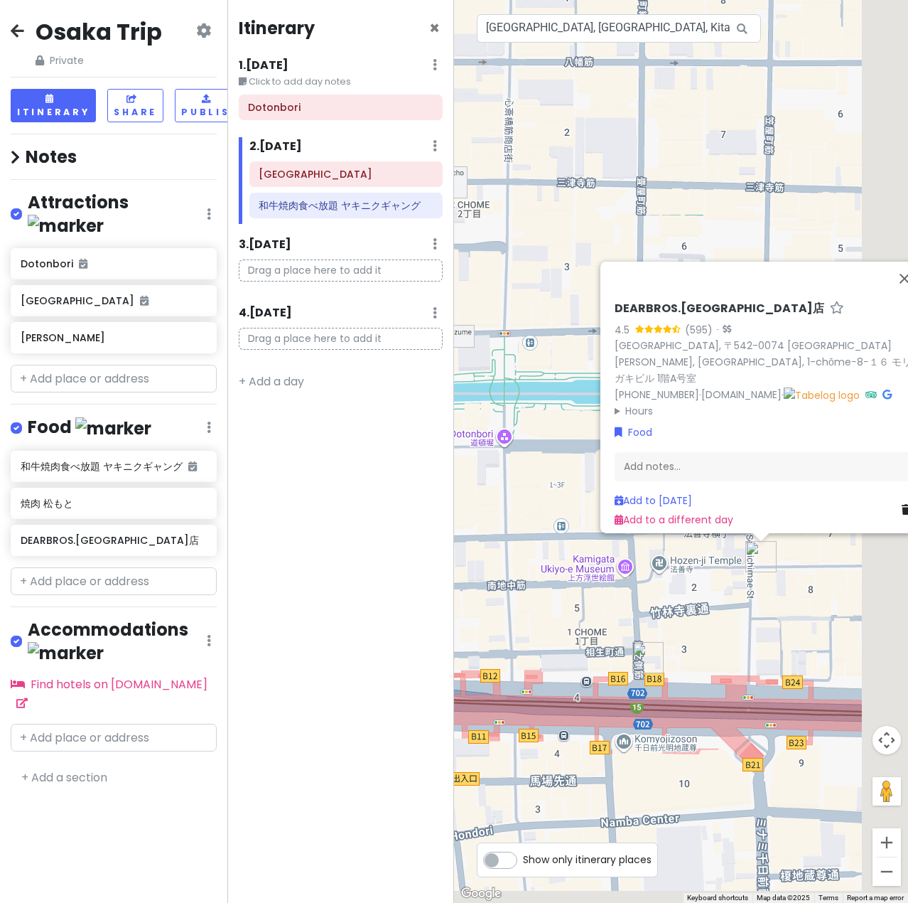
drag, startPoint x: 632, startPoint y: 714, endPoint x: 429, endPoint y: 499, distance: 296.1
click at [429, 499] on div "Osaka Trip Private Change Dates Make a Copy Delete Trip Go Pro ⚡️ Give Feedback…" at bounding box center [454, 451] width 908 height 903
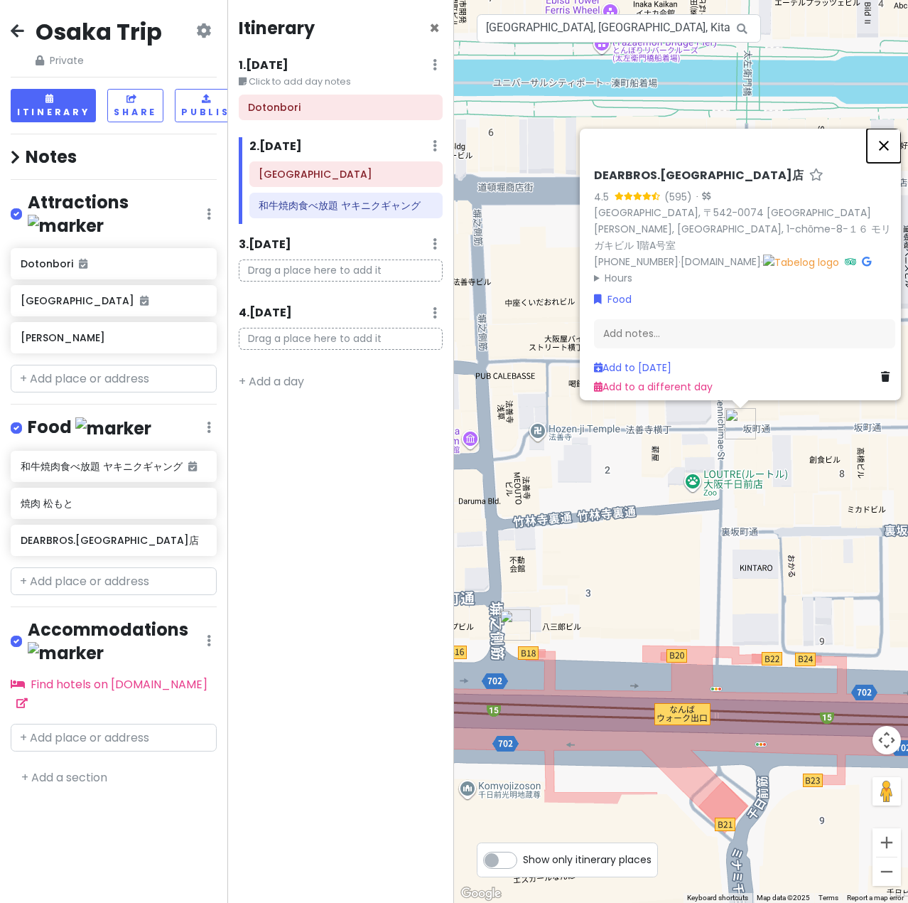
click at [894, 147] on button "Close" at bounding box center [884, 146] width 34 height 34
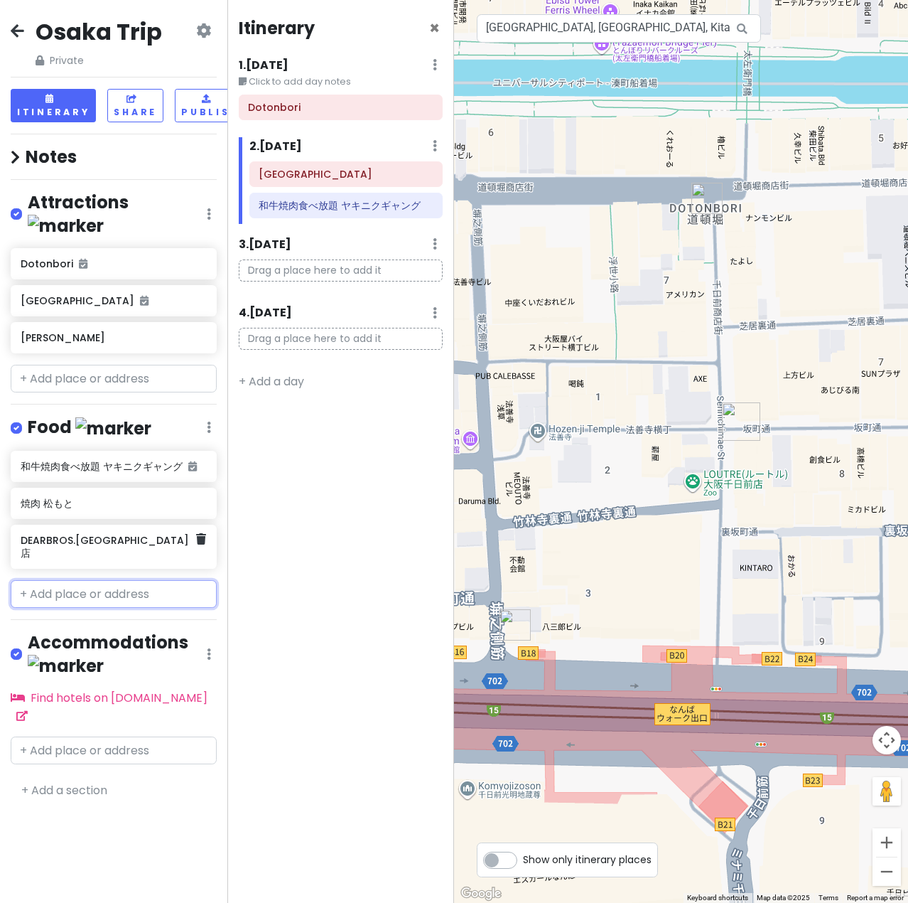
scroll to position [0, 11]
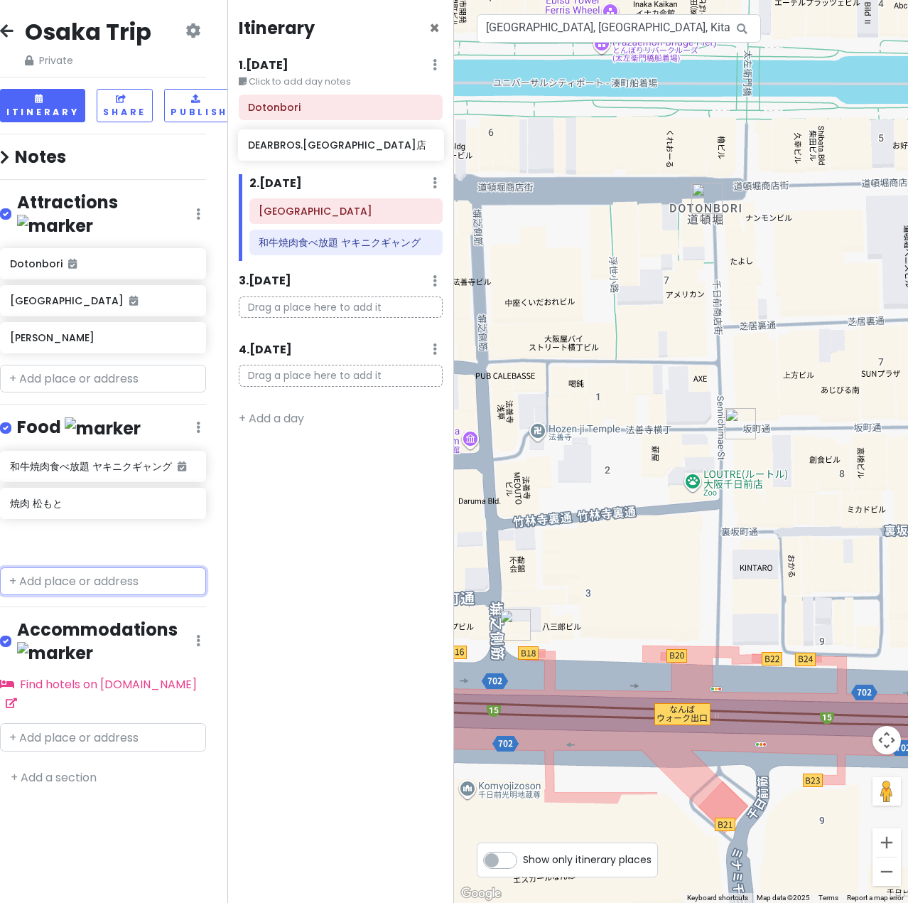
drag, startPoint x: 129, startPoint y: 520, endPoint x: 333, endPoint y: 212, distance: 368.8
click at [357, 149] on div "Osaka Trip Private Change Dates Make a Copy Delete Trip Go Pro ⚡️ Give Feedback…" at bounding box center [454, 451] width 908 height 903
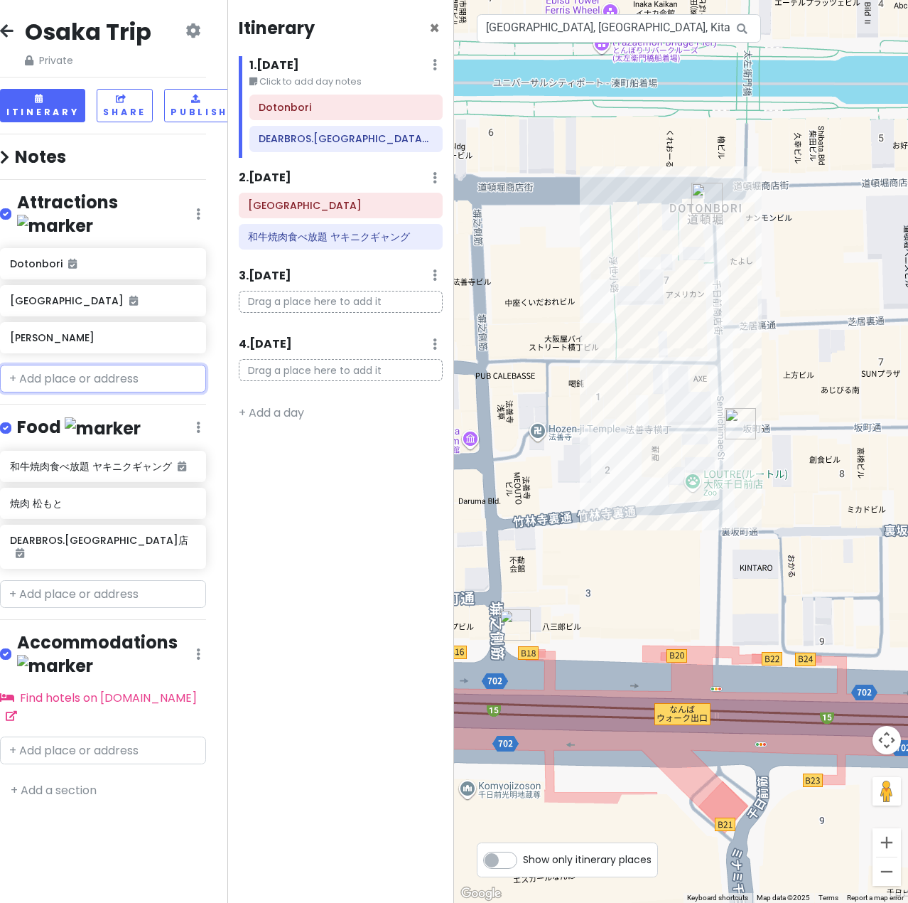
click at [103, 365] on input "text" at bounding box center [103, 379] width 206 height 28
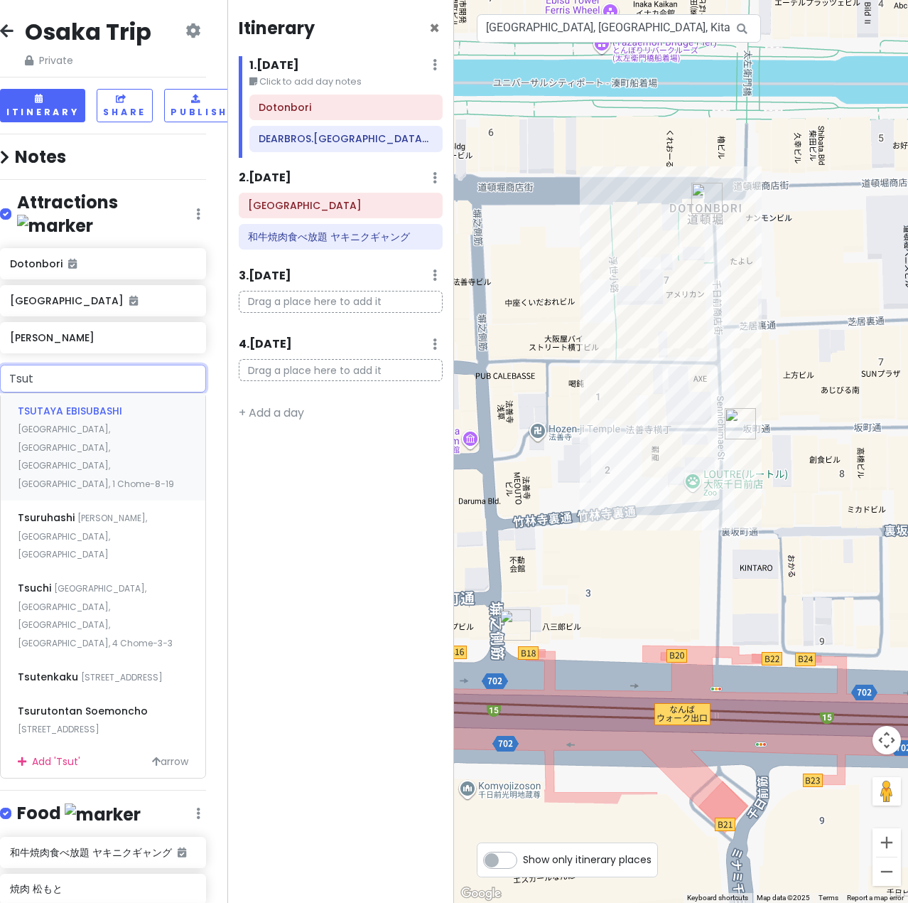
type input "Tsute"
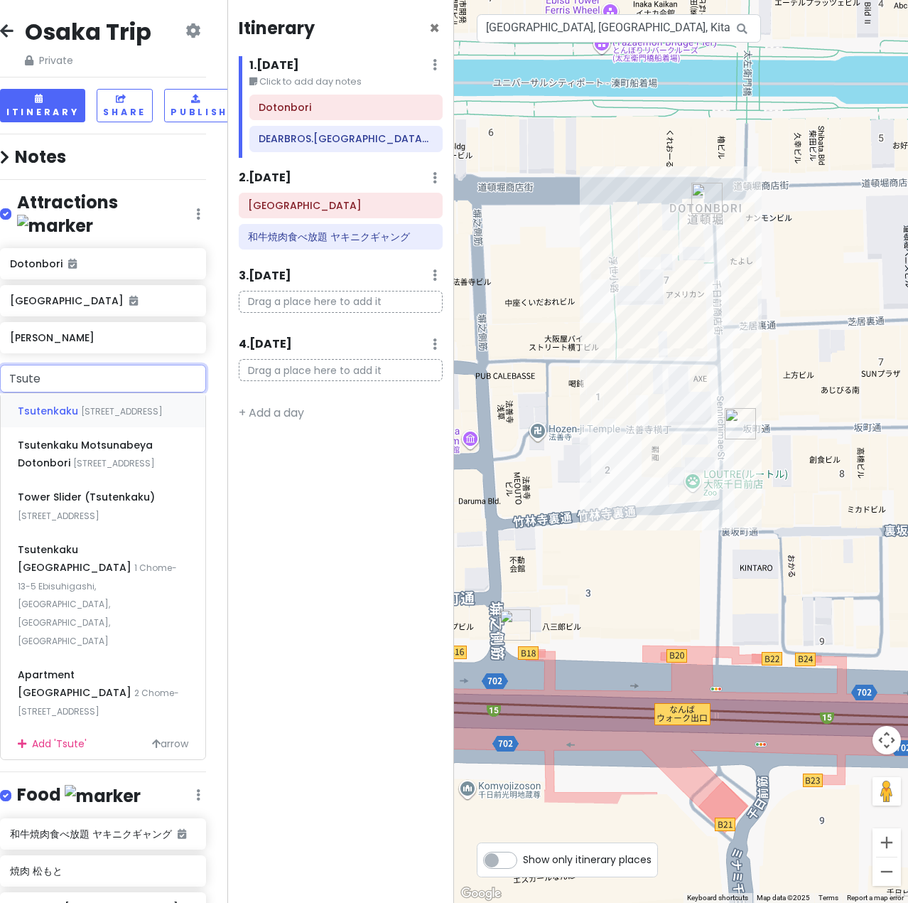
click at [139, 405] on span "[STREET_ADDRESS]" at bounding box center [122, 411] width 82 height 12
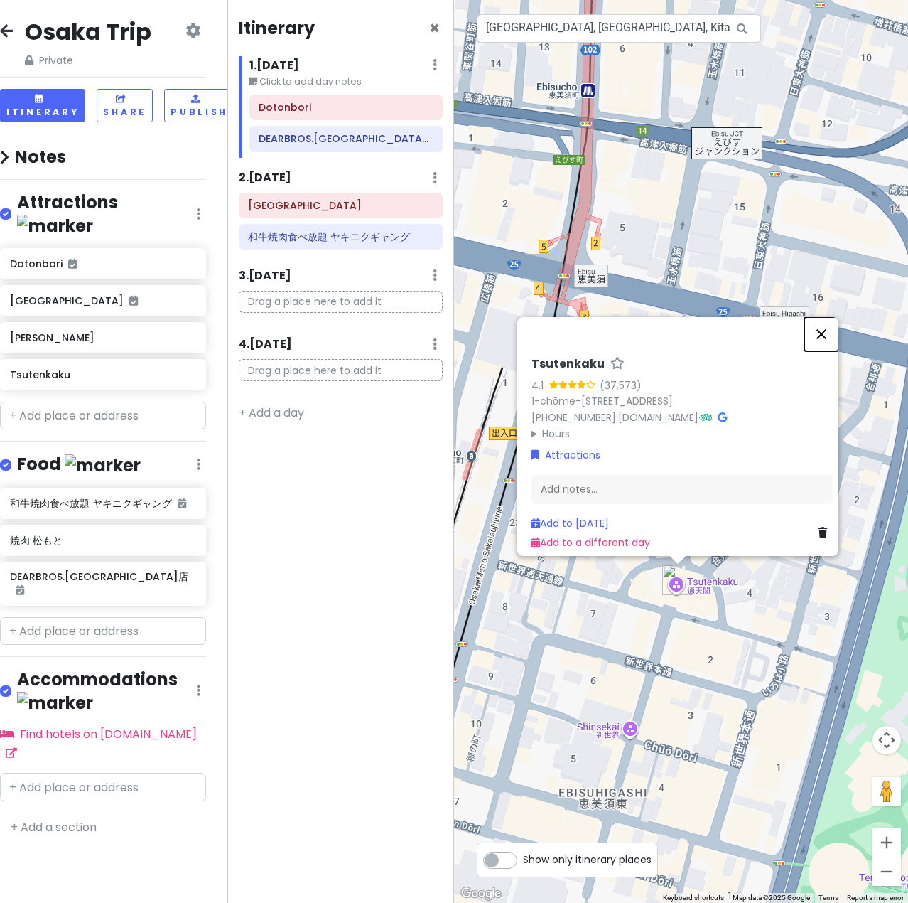
click at [822, 317] on button "Close" at bounding box center [822, 334] width 34 height 34
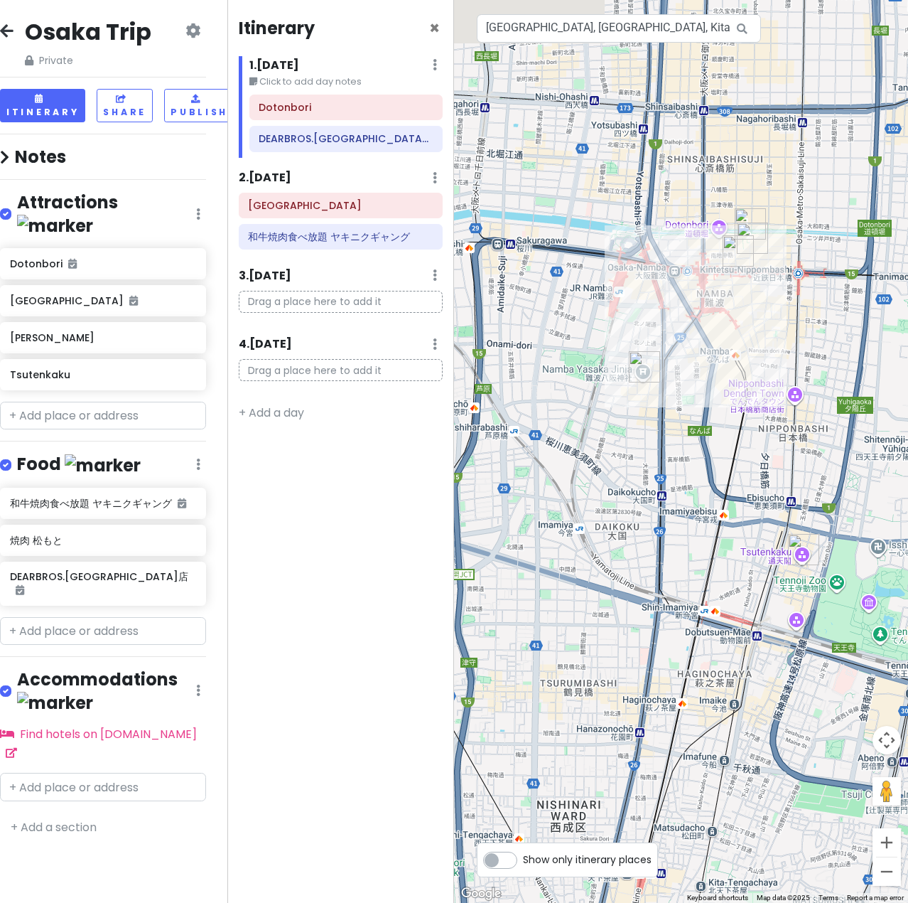
drag, startPoint x: 778, startPoint y: 281, endPoint x: 852, endPoint y: 458, distance: 191.8
click at [852, 458] on div at bounding box center [681, 451] width 454 height 903
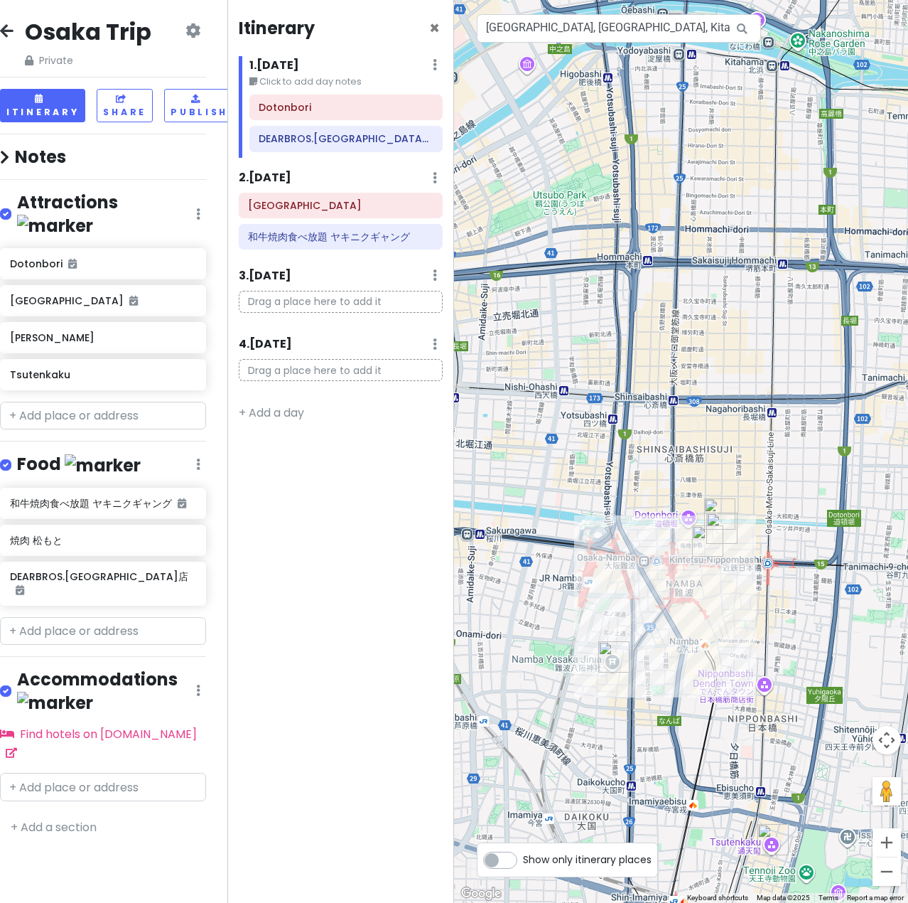
drag, startPoint x: 758, startPoint y: 318, endPoint x: 728, endPoint y: 608, distance: 291.6
click at [728, 608] on div at bounding box center [681, 451] width 454 height 903
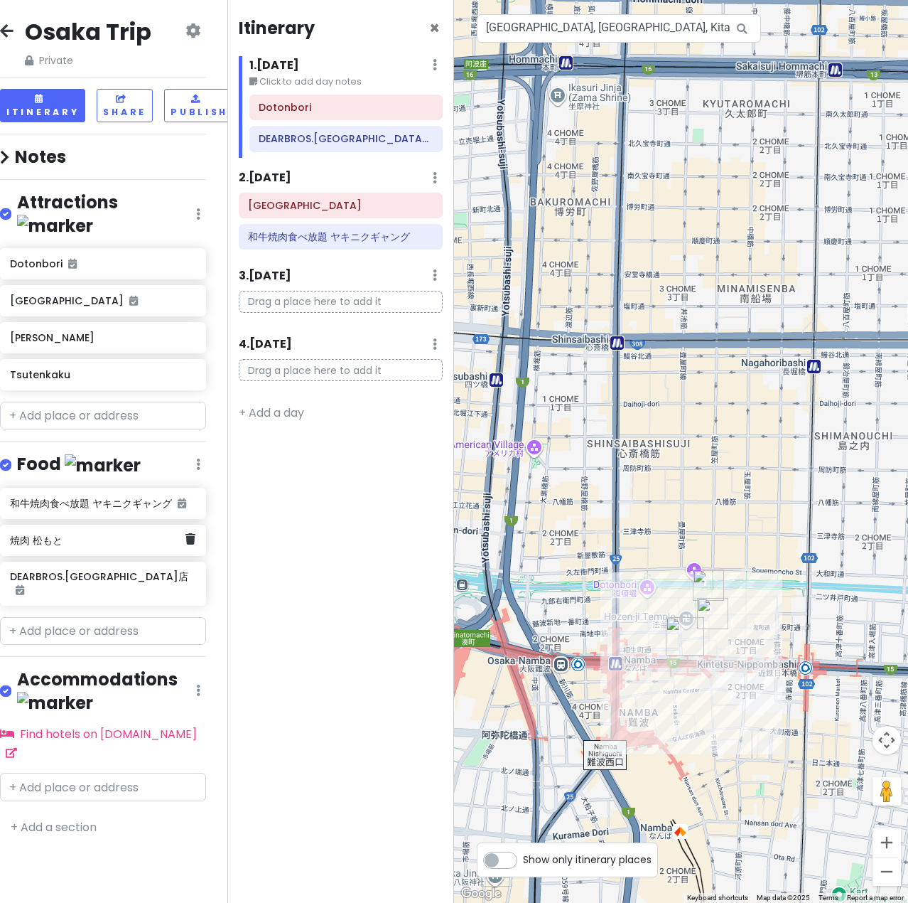
click at [107, 524] on div "焼肉 松もと" at bounding box center [103, 539] width 206 height 31
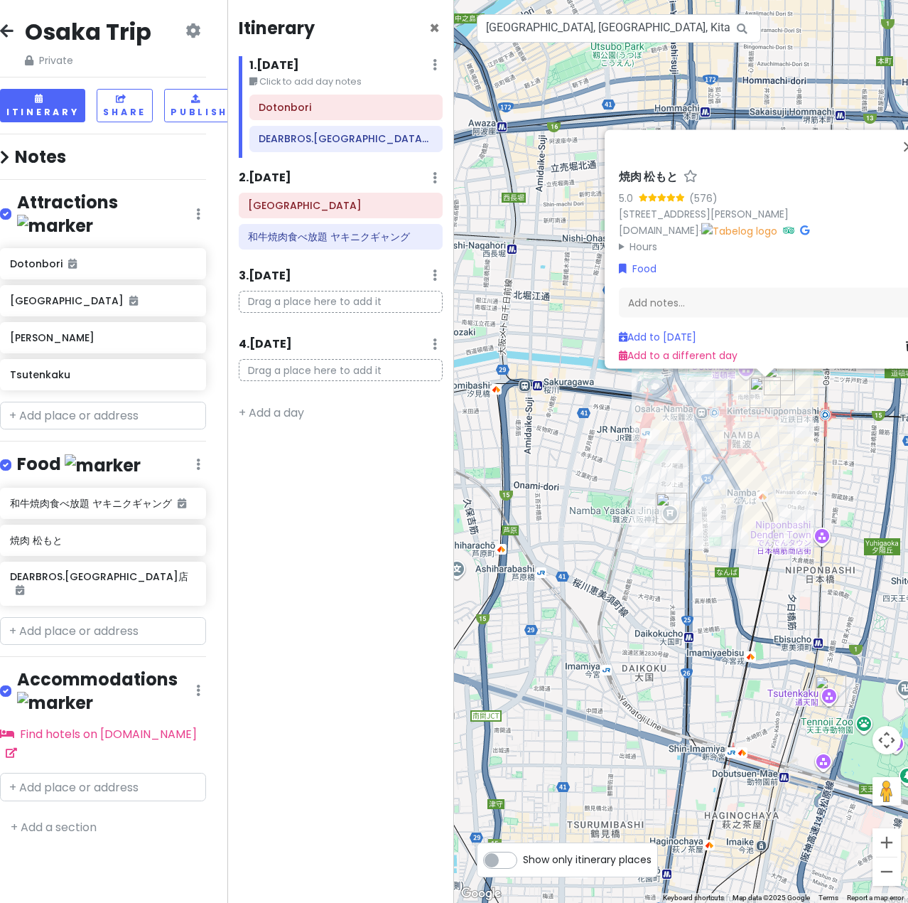
click at [587, 403] on div "焼肉 松もと 5.0 (576) 1-chōme-3-11 [PERSON_NAME], [GEOGRAPHIC_DATA] [DOMAIN_NAME] · …" at bounding box center [681, 451] width 454 height 903
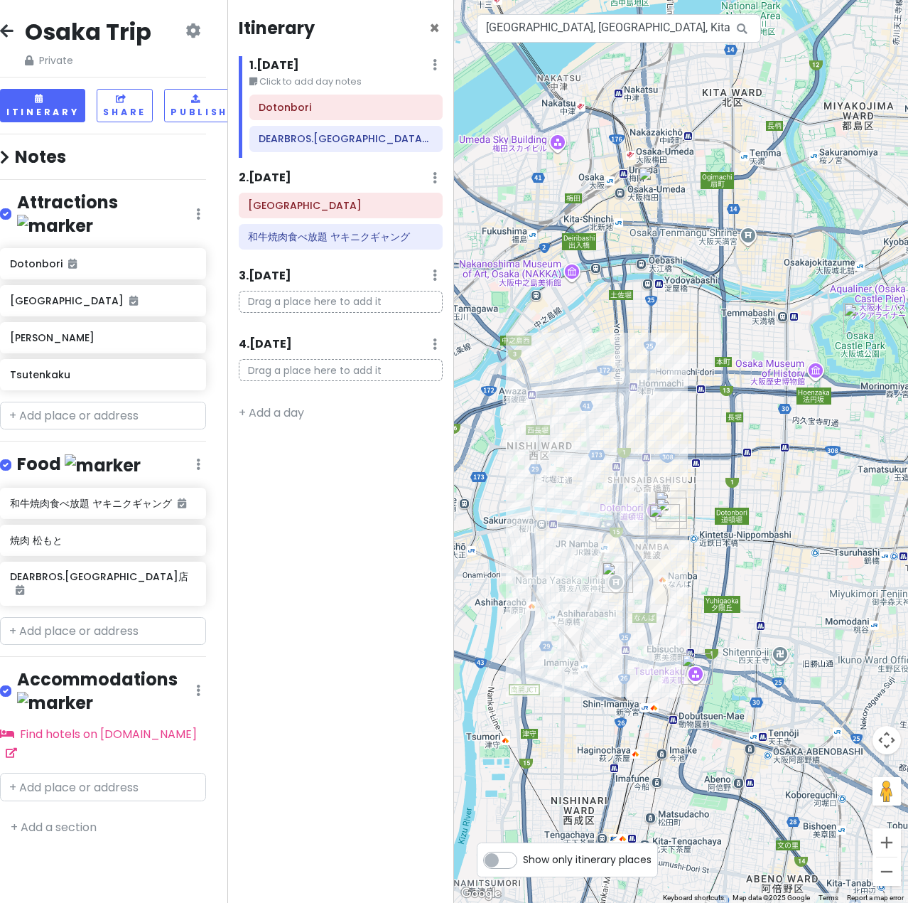
drag, startPoint x: 691, startPoint y: 211, endPoint x: 660, endPoint y: 367, distance: 158.8
click at [660, 367] on div at bounding box center [681, 451] width 454 height 903
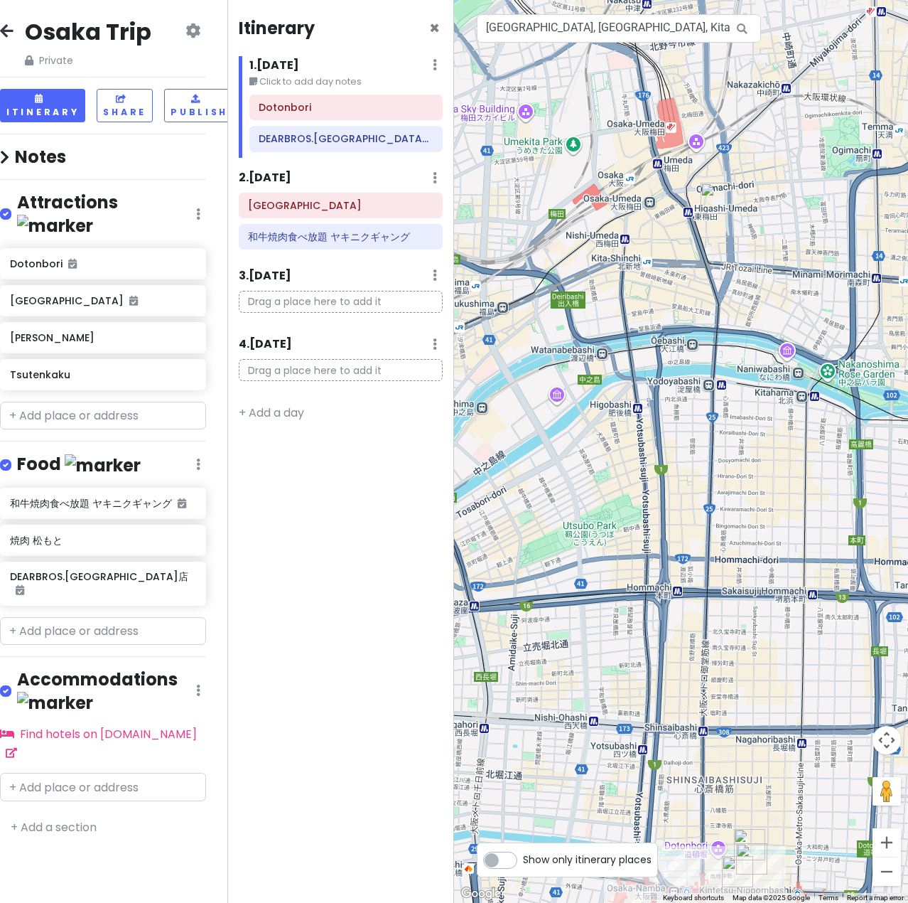
drag, startPoint x: 571, startPoint y: 259, endPoint x: 621, endPoint y: 404, distance: 152.8
click at [620, 407] on div at bounding box center [681, 451] width 454 height 903
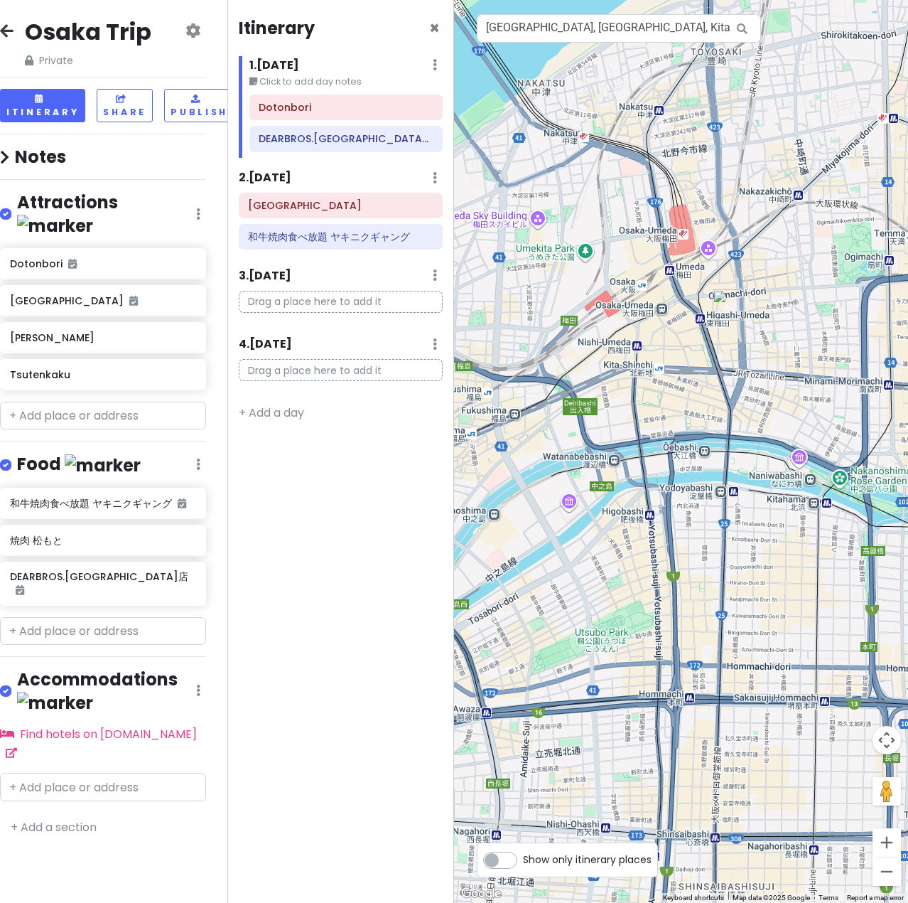
drag, startPoint x: 636, startPoint y: 265, endPoint x: 641, endPoint y: 367, distance: 102.5
click at [640, 377] on div at bounding box center [681, 451] width 454 height 903
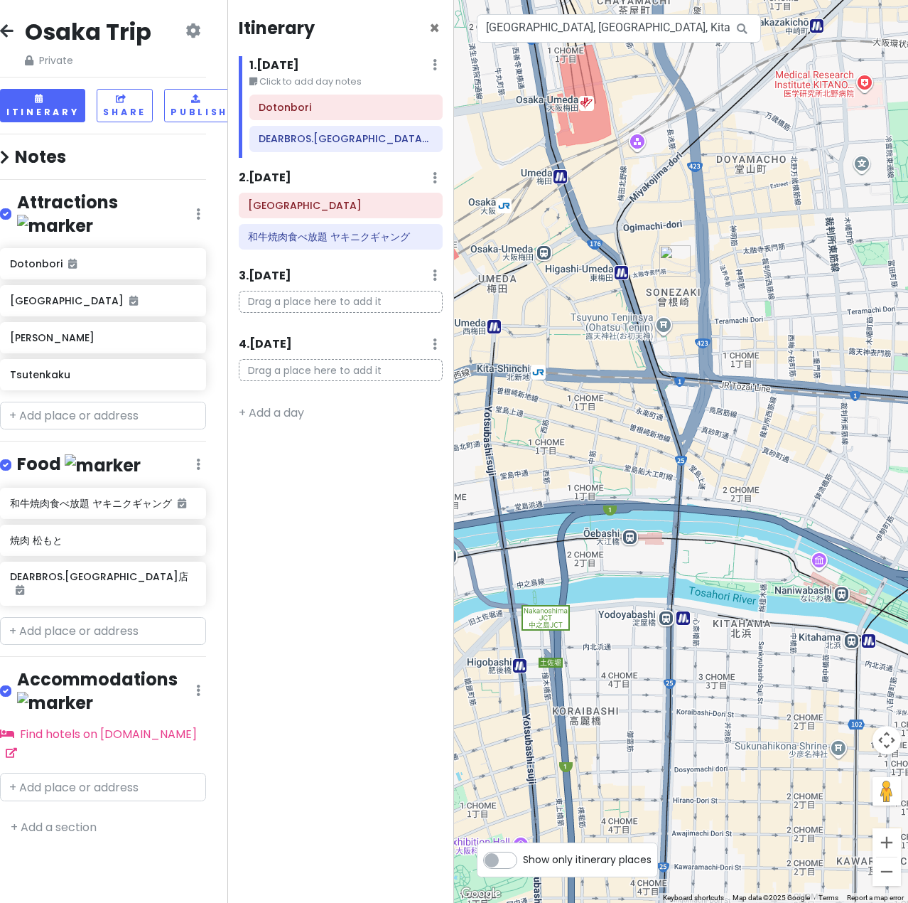
click at [668, 269] on img "和牛焼肉食べ放題 ヤキニクギャング" at bounding box center [675, 260] width 31 height 31
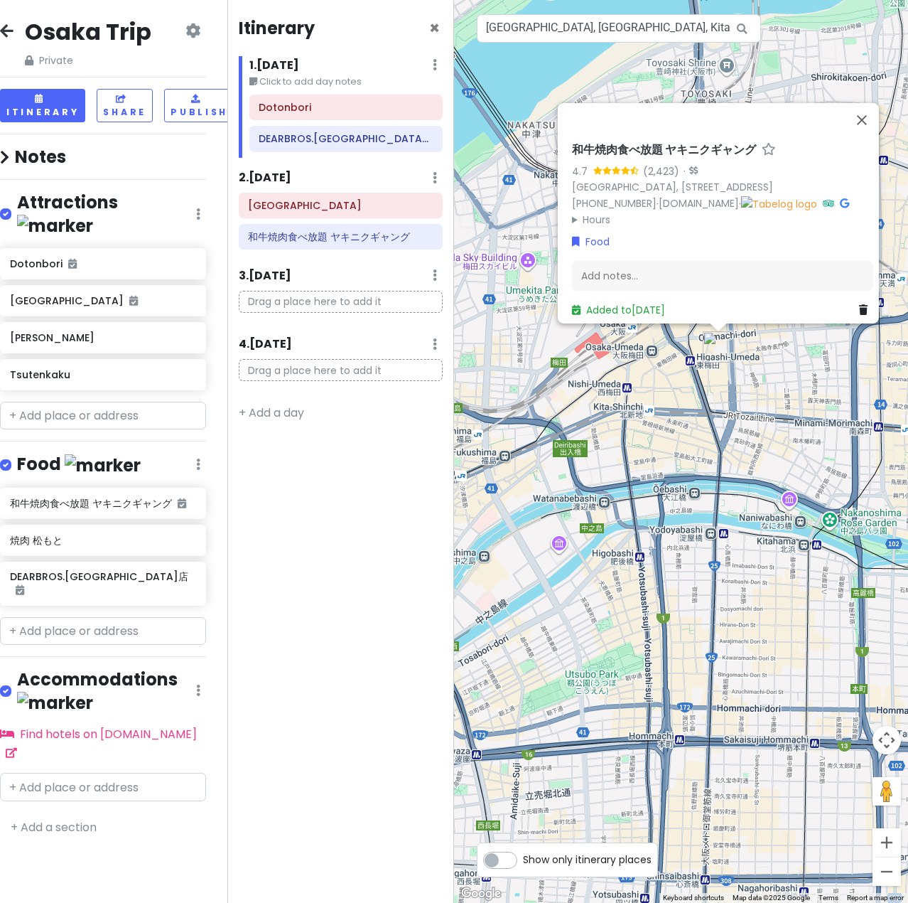
click at [772, 366] on div "和牛焼肉食べ放題 ヤキニクギャング 4.7 (2,423) · [GEOGRAPHIC_DATA], [STREET_ADDRESS] [PHONE_NUMB…" at bounding box center [681, 451] width 454 height 903
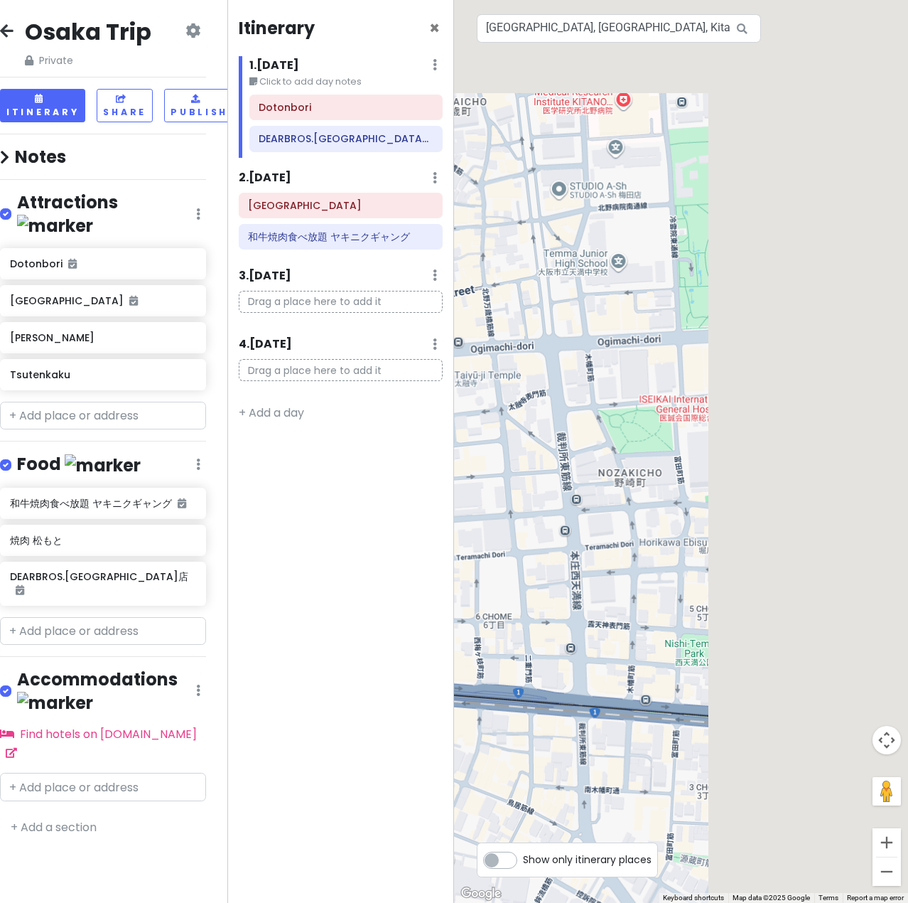
drag, startPoint x: 792, startPoint y: 347, endPoint x: 437, endPoint y: 468, distance: 374.9
click at [444, 469] on div "Osaka Trip Private Change Dates Make a Copy Delete Trip Go Pro ⚡️ Give Feedback…" at bounding box center [454, 451] width 908 height 903
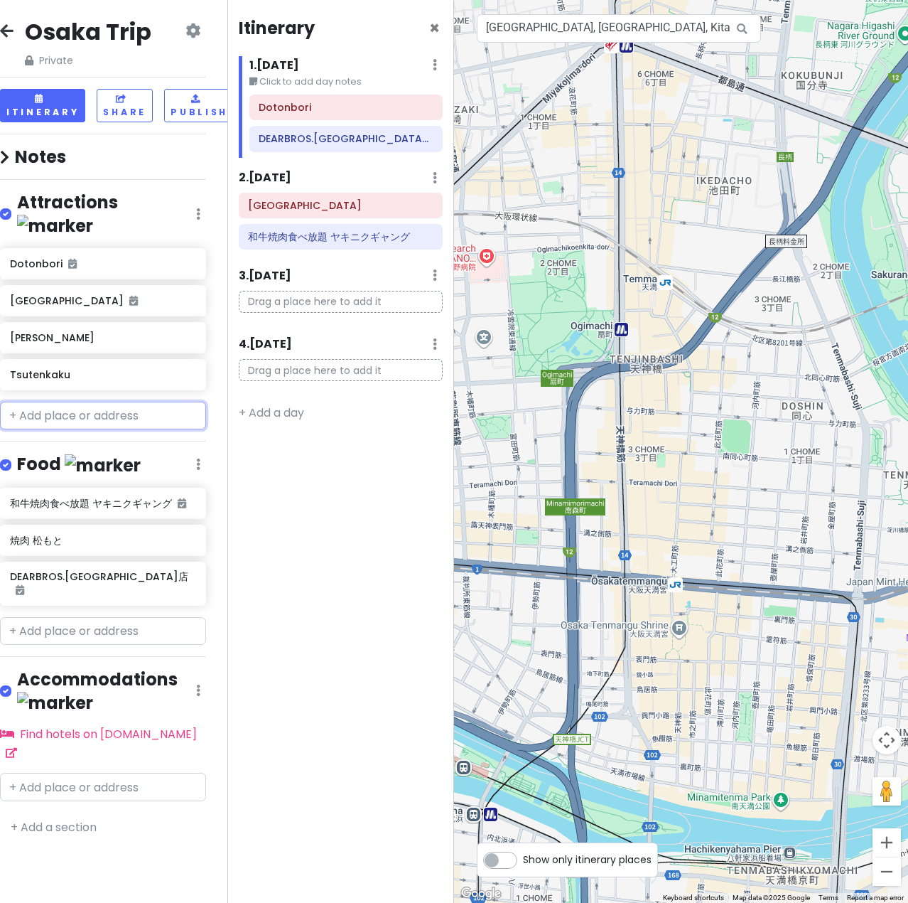
click at [109, 402] on input "text" at bounding box center [103, 416] width 206 height 28
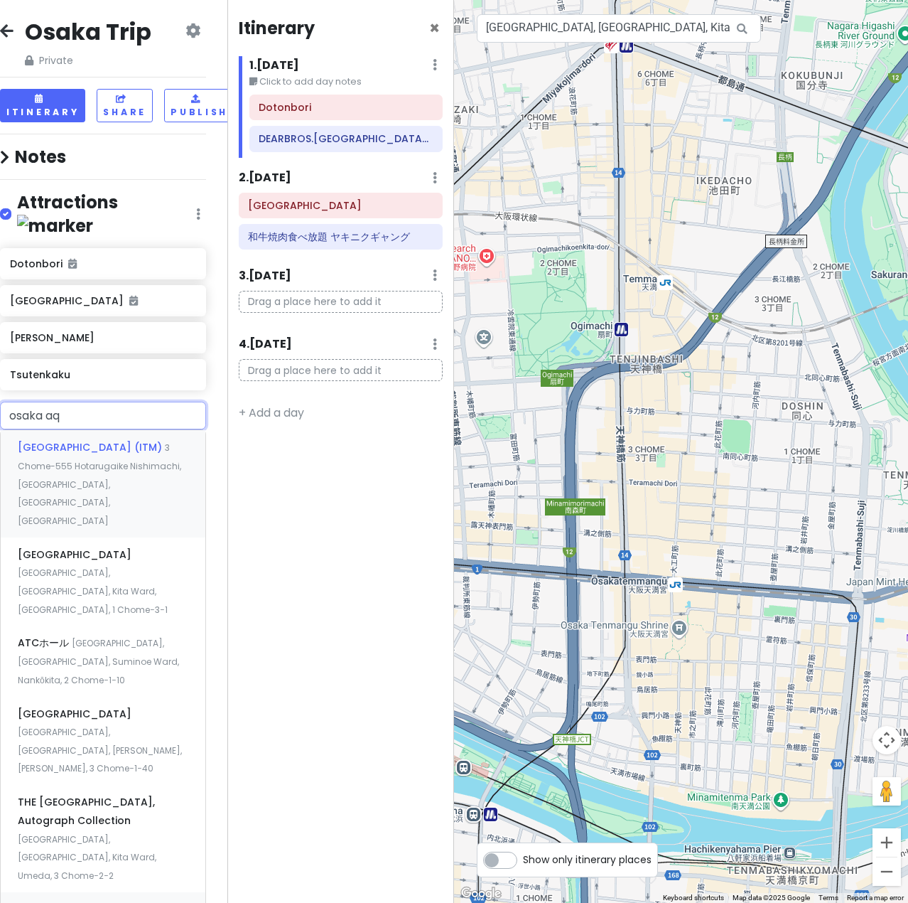
type input "osaka aqu"
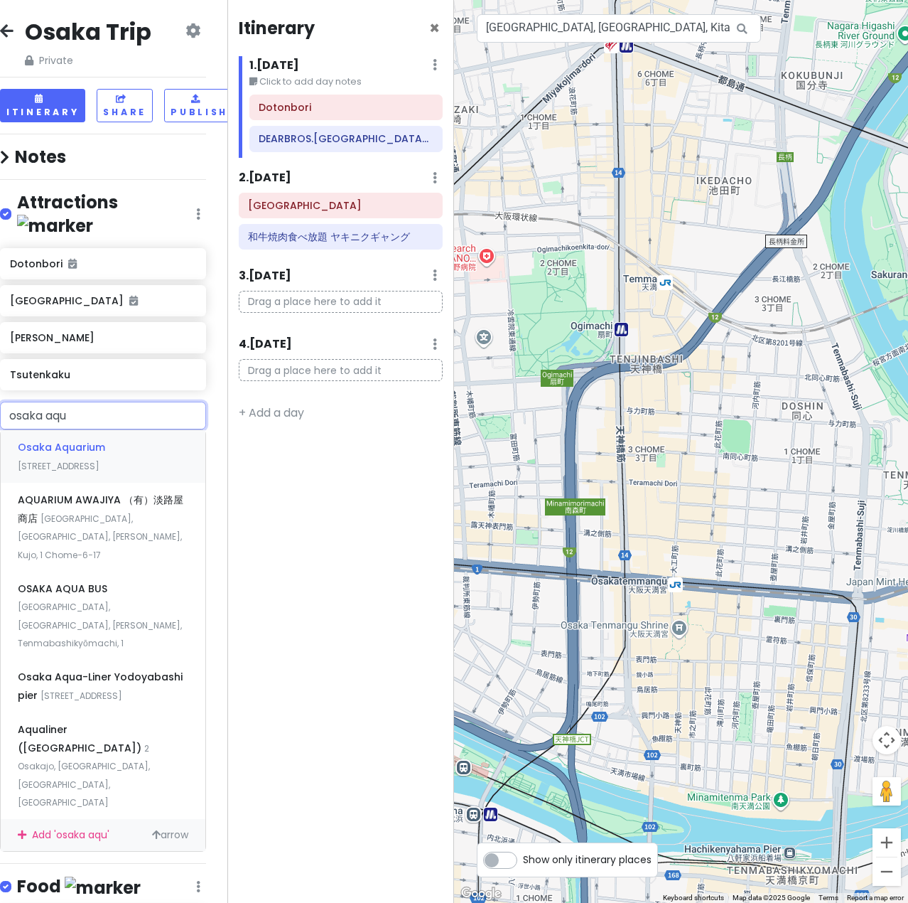
click at [99, 460] on span "[STREET_ADDRESS]" at bounding box center [59, 466] width 82 height 12
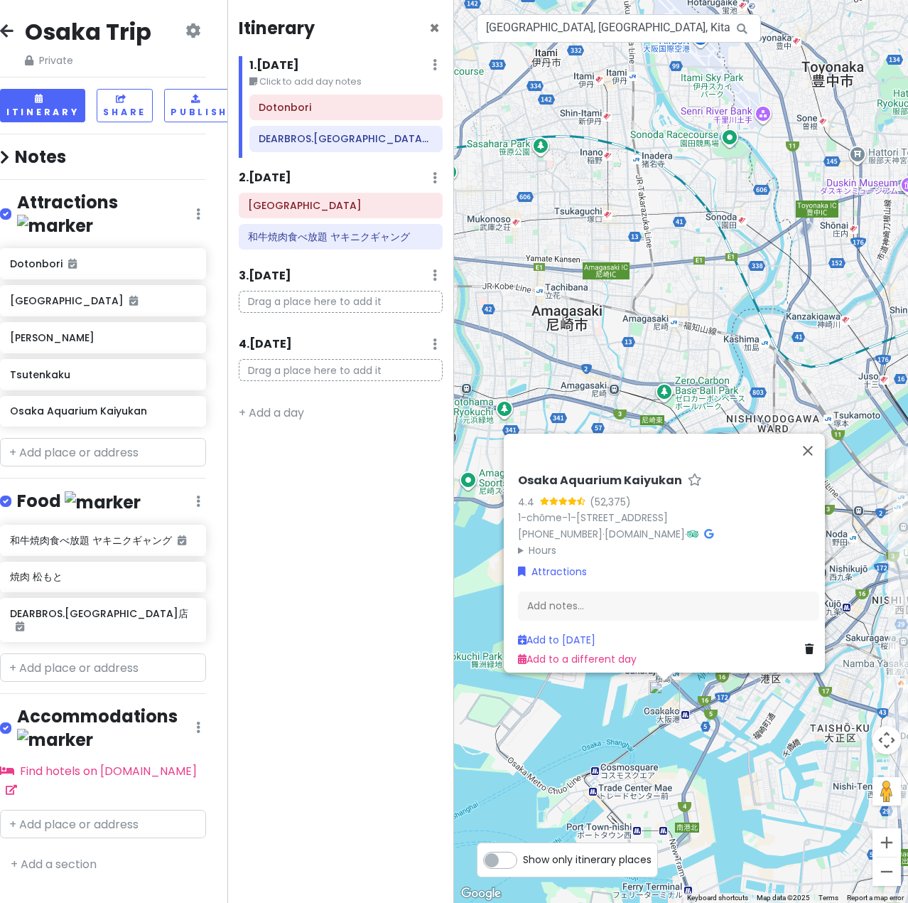
click at [550, 720] on div "[GEOGRAPHIC_DATA] 4.4 (52,375) 1-chōme-1-10 [GEOGRAPHIC_DATA], [GEOGRAPHIC_DATA…" at bounding box center [681, 451] width 454 height 903
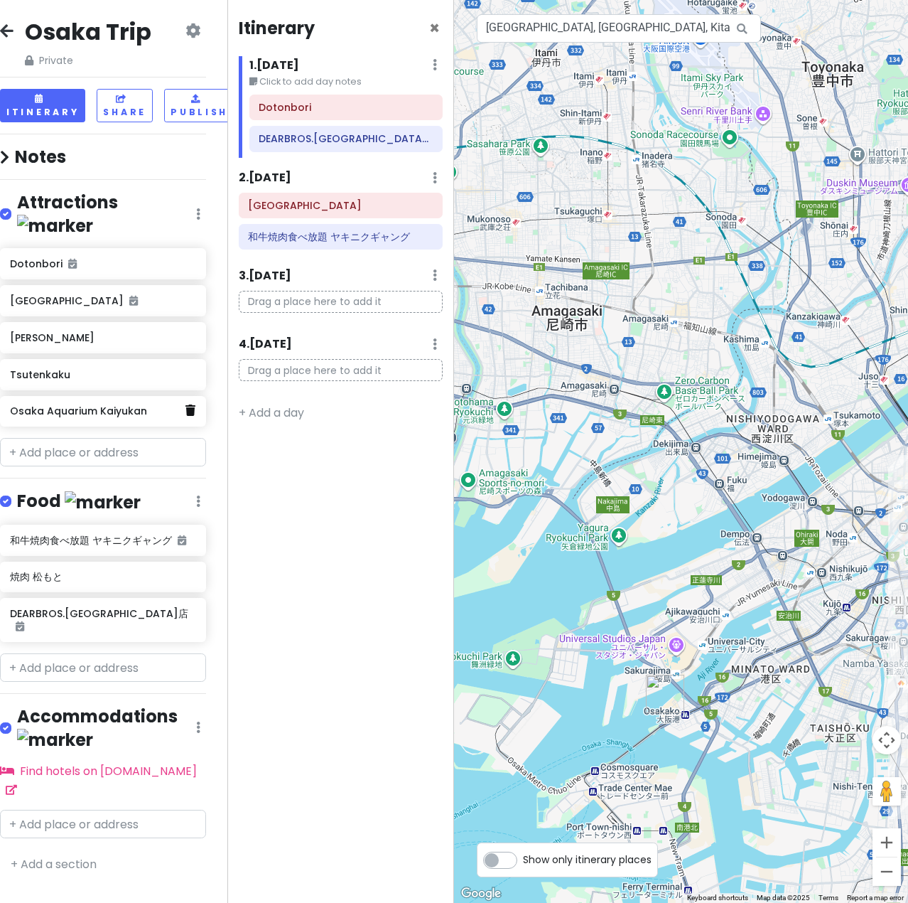
click at [193, 402] on link at bounding box center [190, 411] width 10 height 18
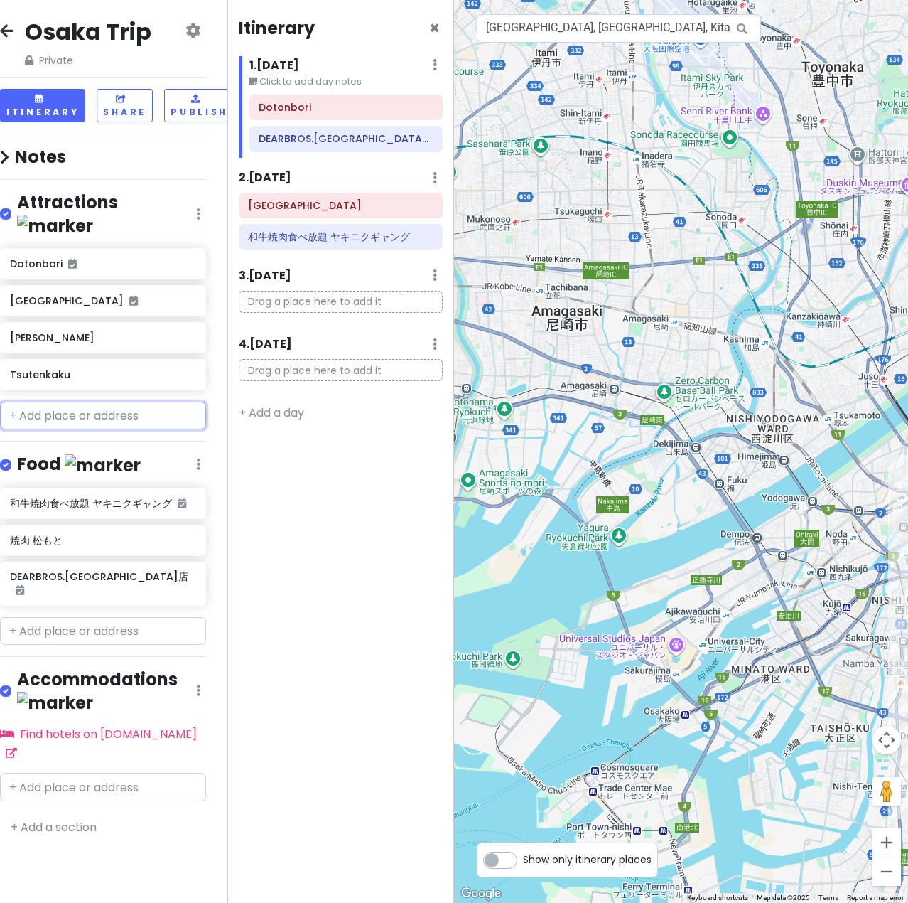
click at [92, 402] on input "text" at bounding box center [103, 416] width 206 height 28
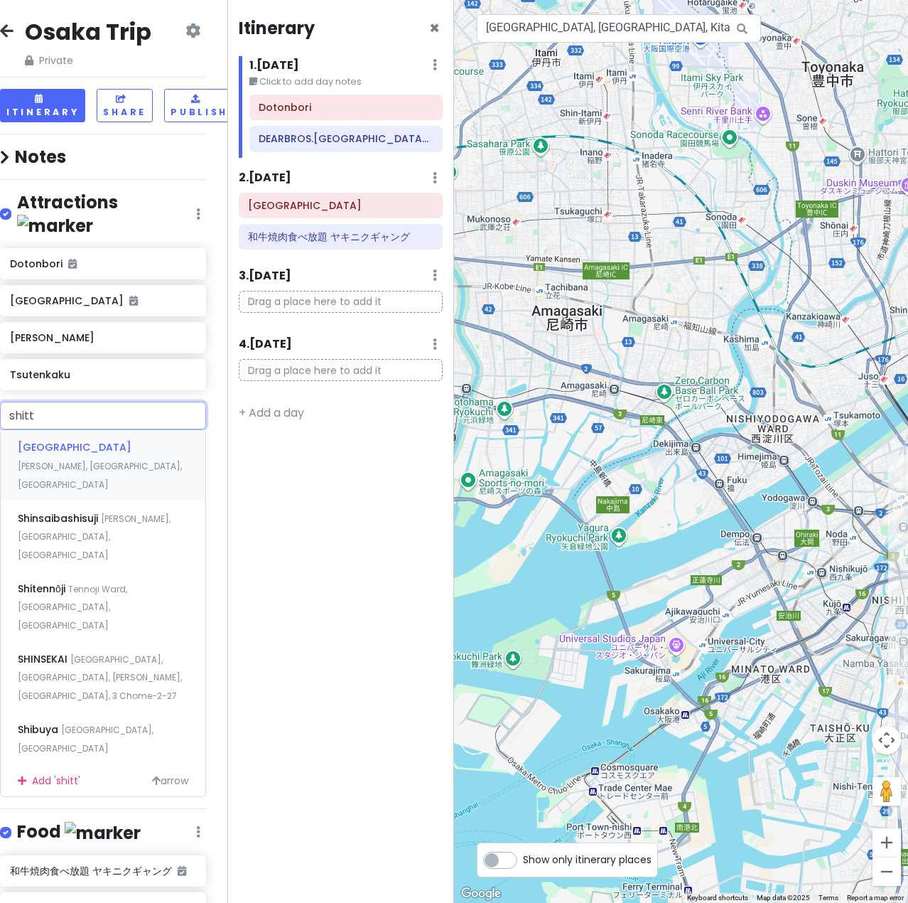
type input "shitte"
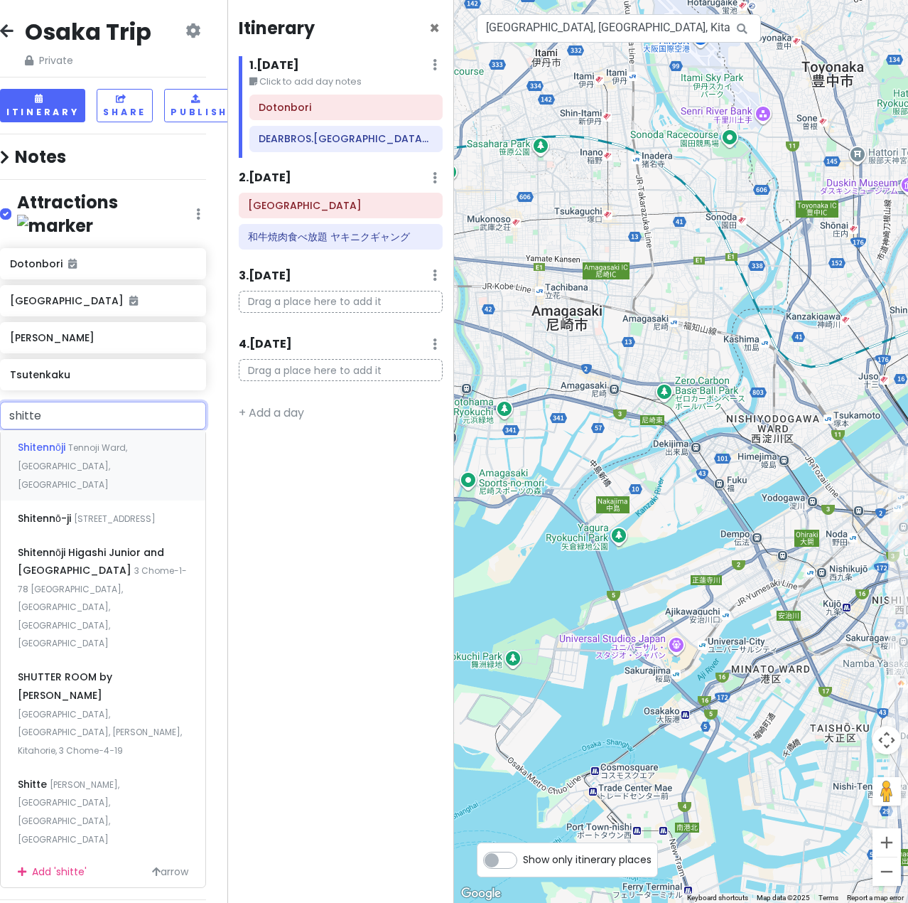
click at [144, 439] on div "Shitennōji Tennoji Ward, [GEOGRAPHIC_DATA], [GEOGRAPHIC_DATA]" at bounding box center [103, 465] width 205 height 70
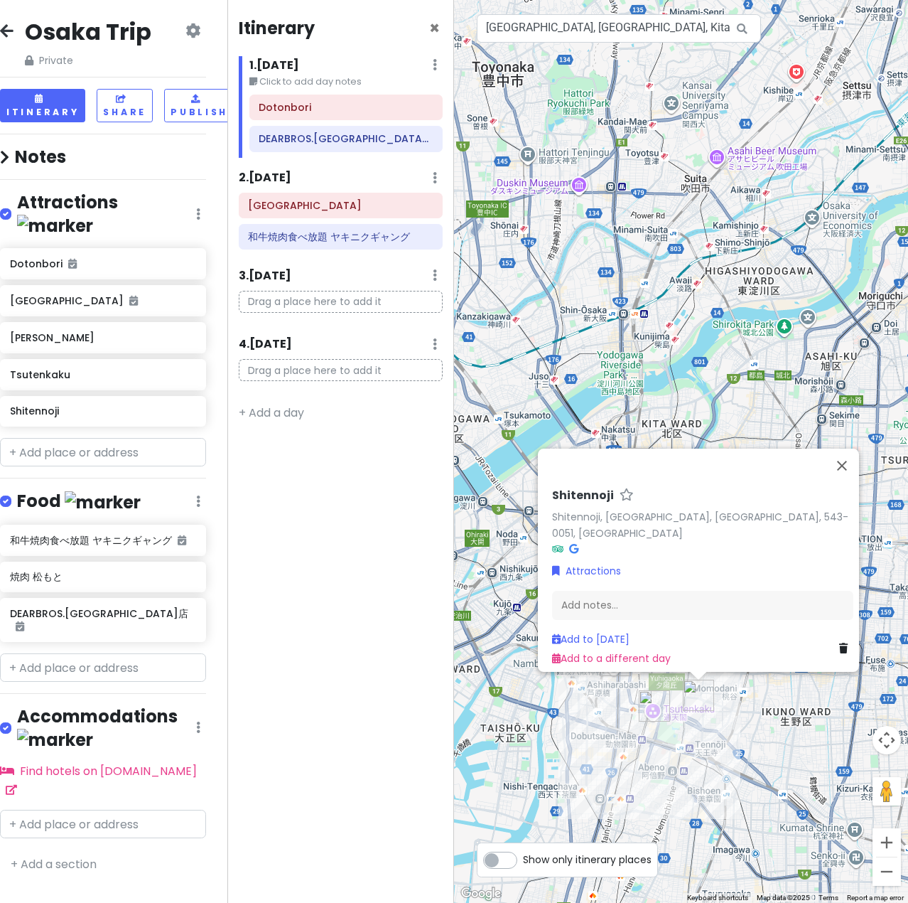
click at [741, 789] on div "Shitennoji Shitennoji, [GEOGRAPHIC_DATA], [GEOGRAPHIC_DATA], 543-0051, [GEOGRAP…" at bounding box center [681, 451] width 454 height 903
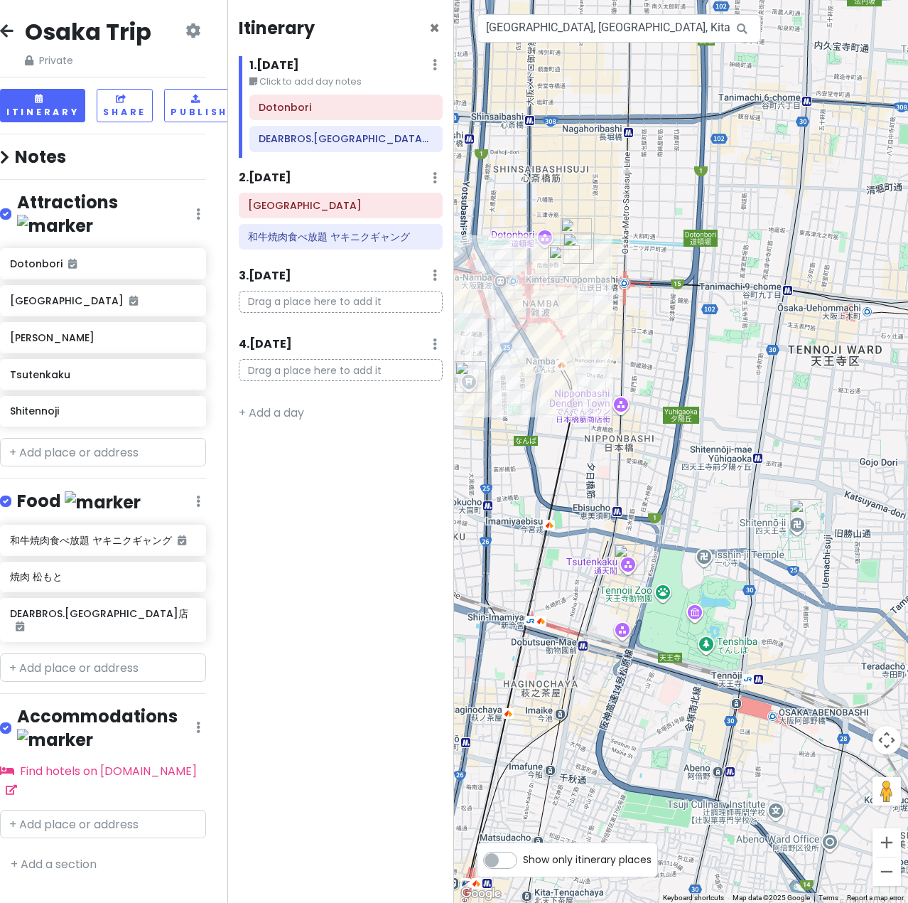
drag, startPoint x: 550, startPoint y: 542, endPoint x: 631, endPoint y: 479, distance: 102.4
click at [631, 479] on div at bounding box center [681, 451] width 454 height 903
